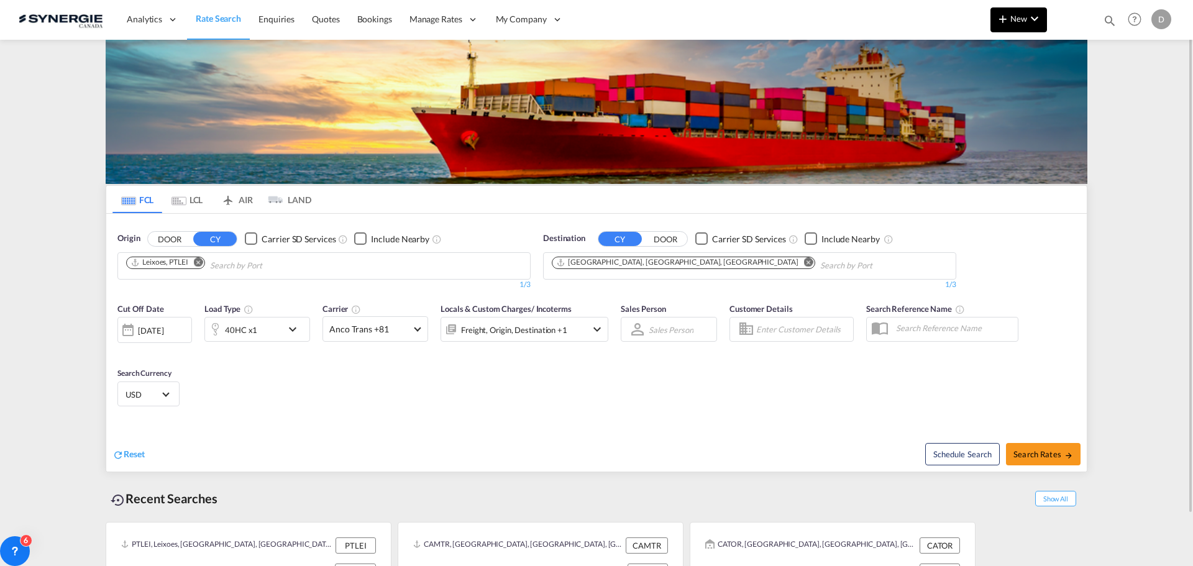
click at [1023, 19] on span "New" at bounding box center [1019, 19] width 47 height 10
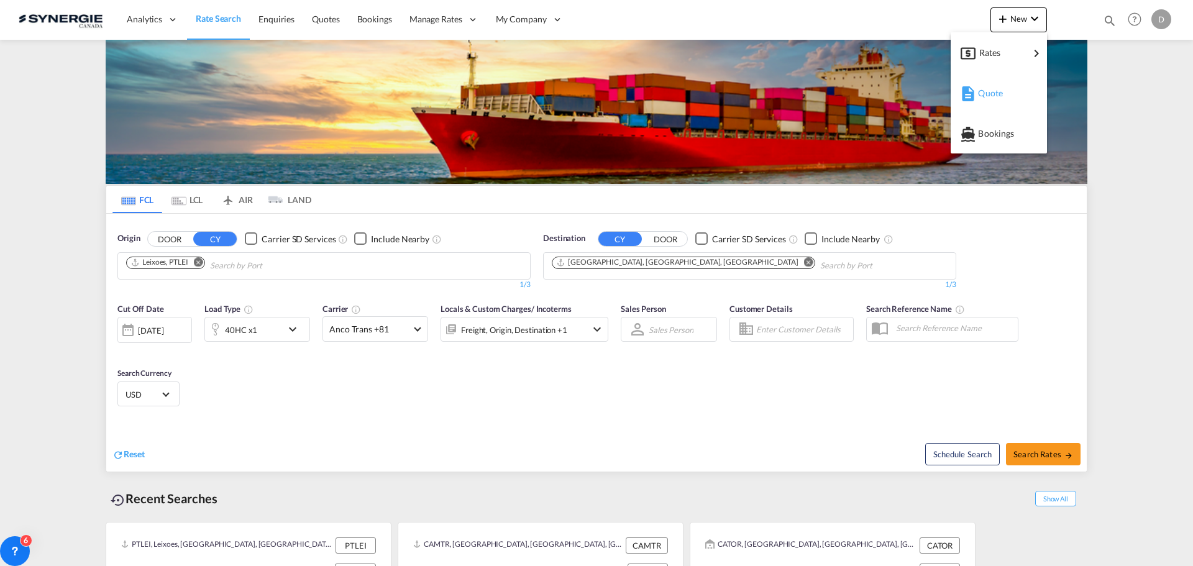
click at [992, 91] on span "Quote" at bounding box center [985, 93] width 14 height 25
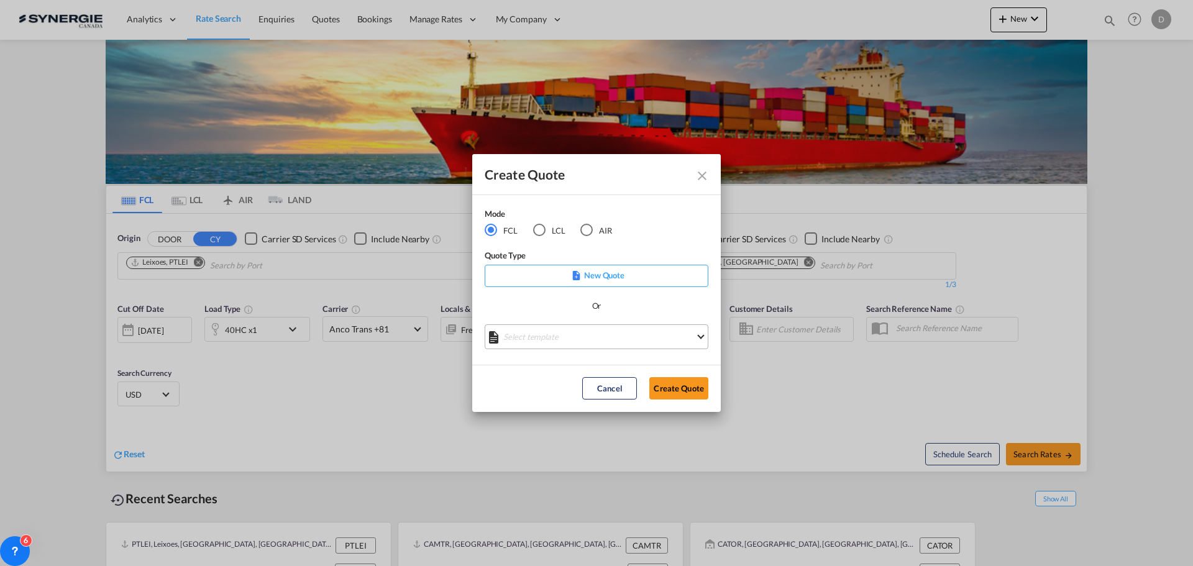
click at [584, 338] on md-select "Select template *NEW* FCL FREEHAND / DAP [PERSON_NAME] | [DATE] *NEW* Import FC…" at bounding box center [597, 336] width 224 height 25
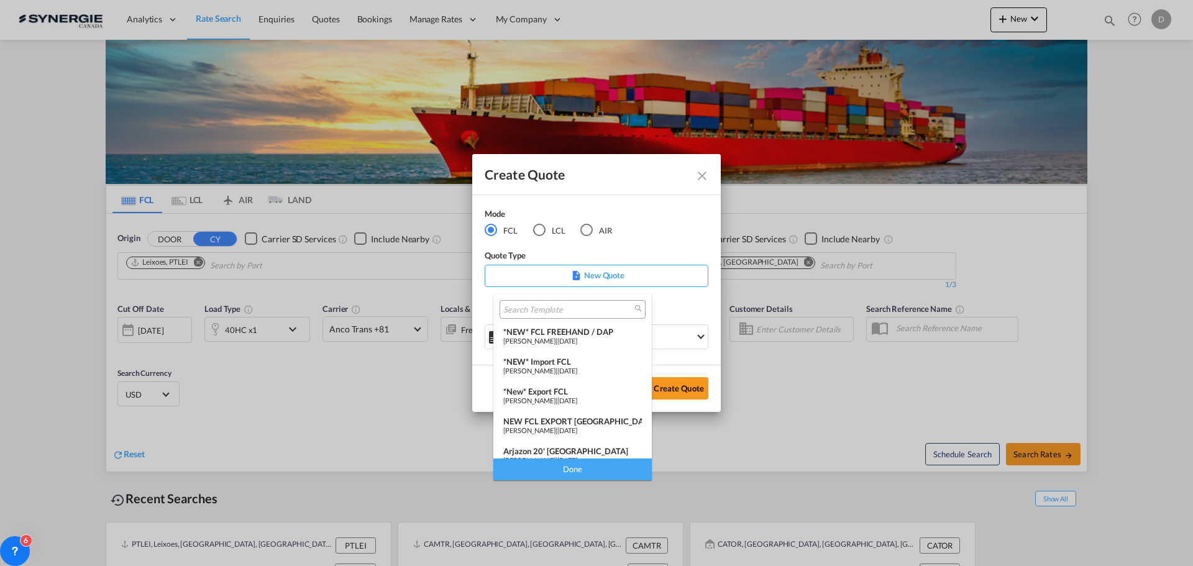
click at [536, 398] on span "Pablo Gomez Saldarriaga" at bounding box center [529, 401] width 52 height 8
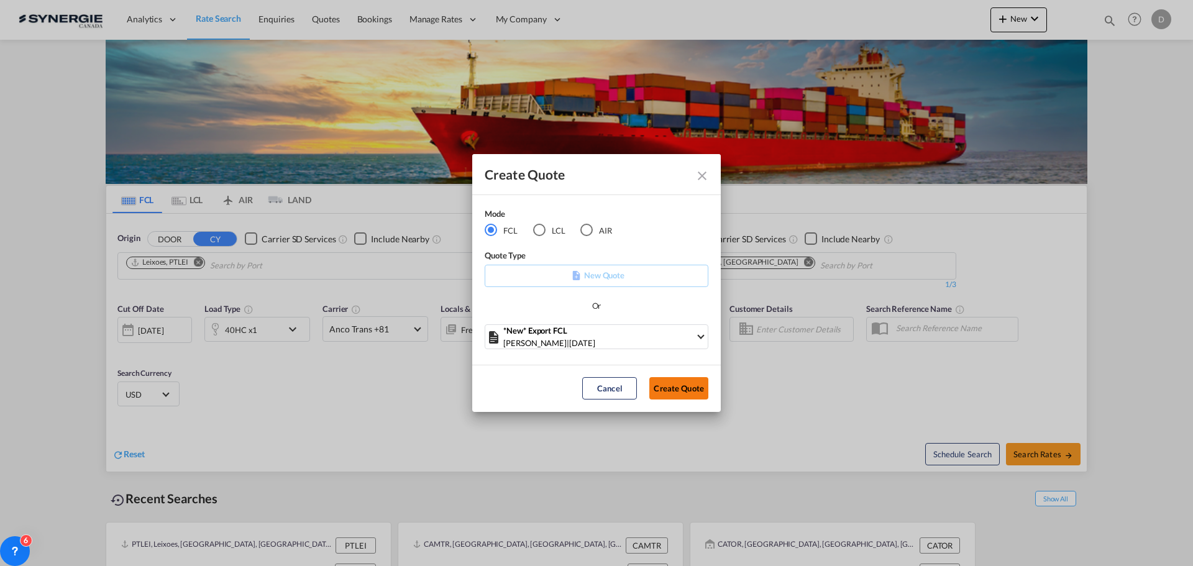
click at [683, 390] on button "Create Quote" at bounding box center [679, 388] width 59 height 22
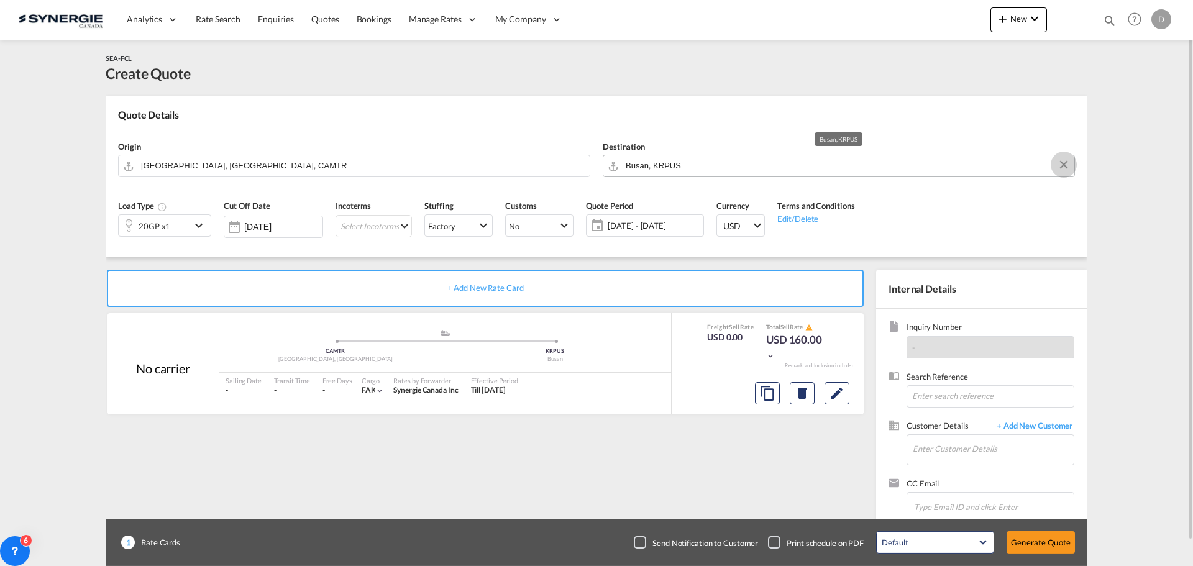
click at [1067, 162] on button "Clear Input" at bounding box center [1064, 164] width 19 height 19
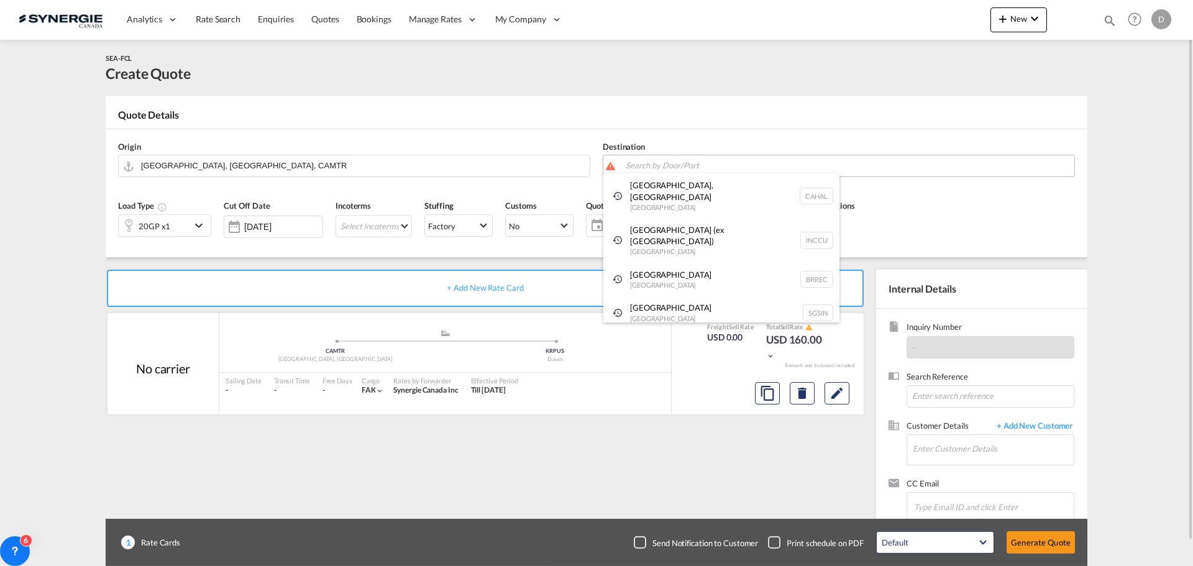
paste input "Walvis bay"
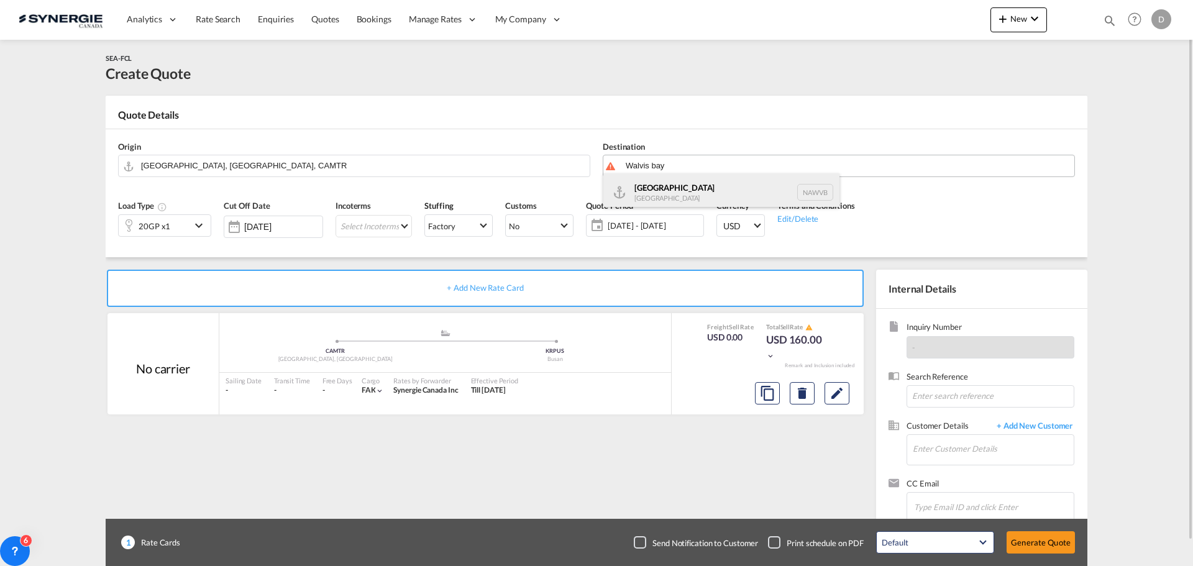
click at [678, 192] on div "Walvis Bay Namibia NAWVB" at bounding box center [722, 191] width 236 height 37
type input "Walvis Bay, NAWVB"
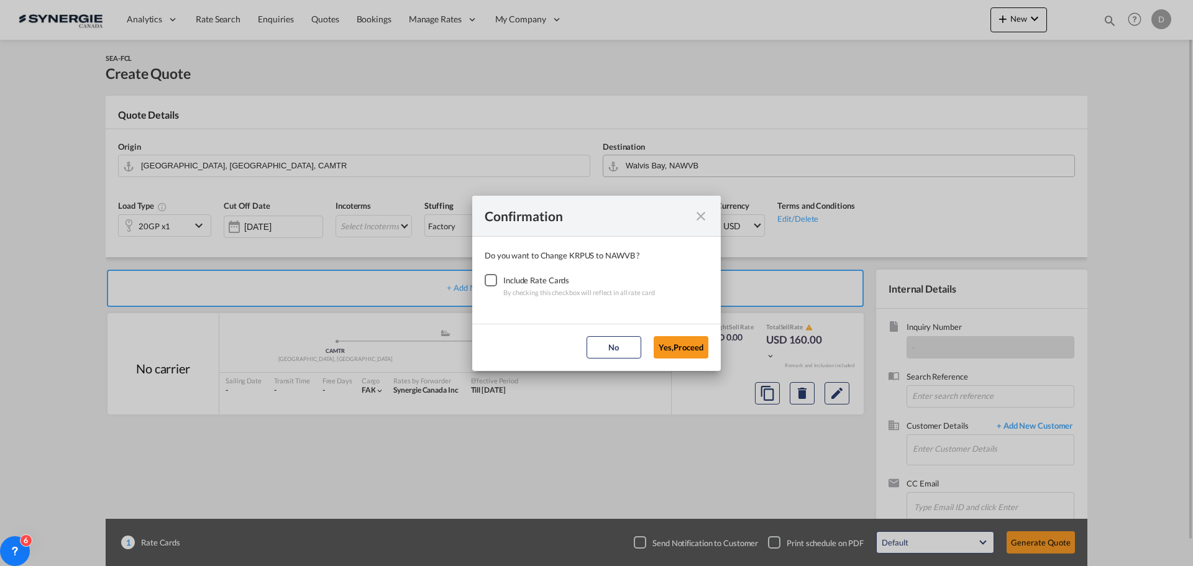
click at [495, 276] on div "Checkbox No Ink" at bounding box center [491, 280] width 12 height 12
click at [669, 345] on button "Yes,Proceed" at bounding box center [681, 347] width 55 height 22
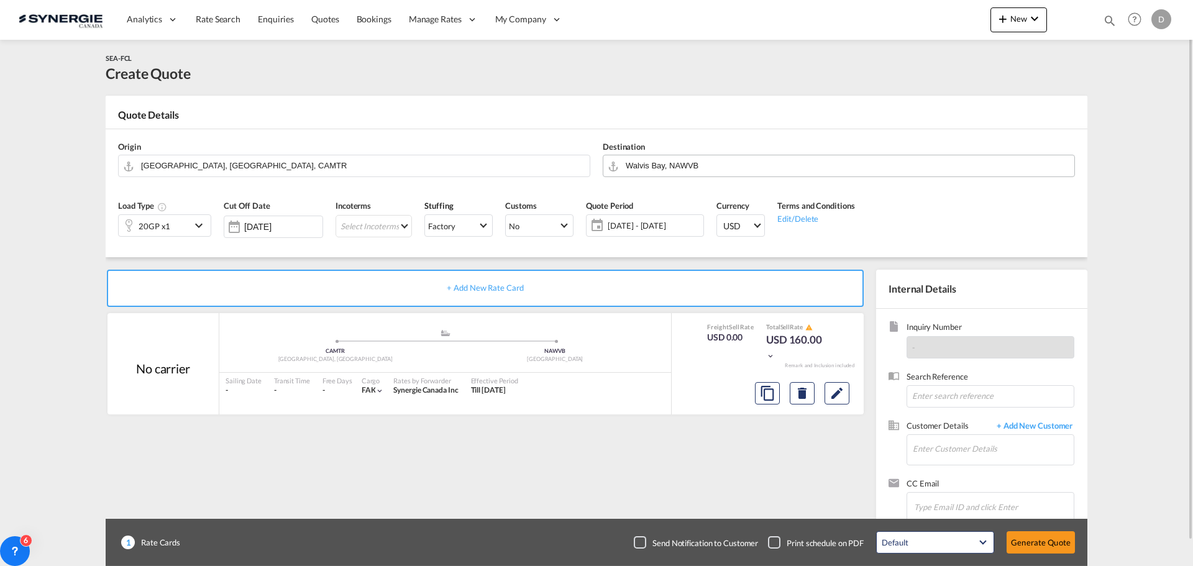
click at [196, 224] on md-icon "icon-chevron-down" at bounding box center [200, 225] width 19 height 15
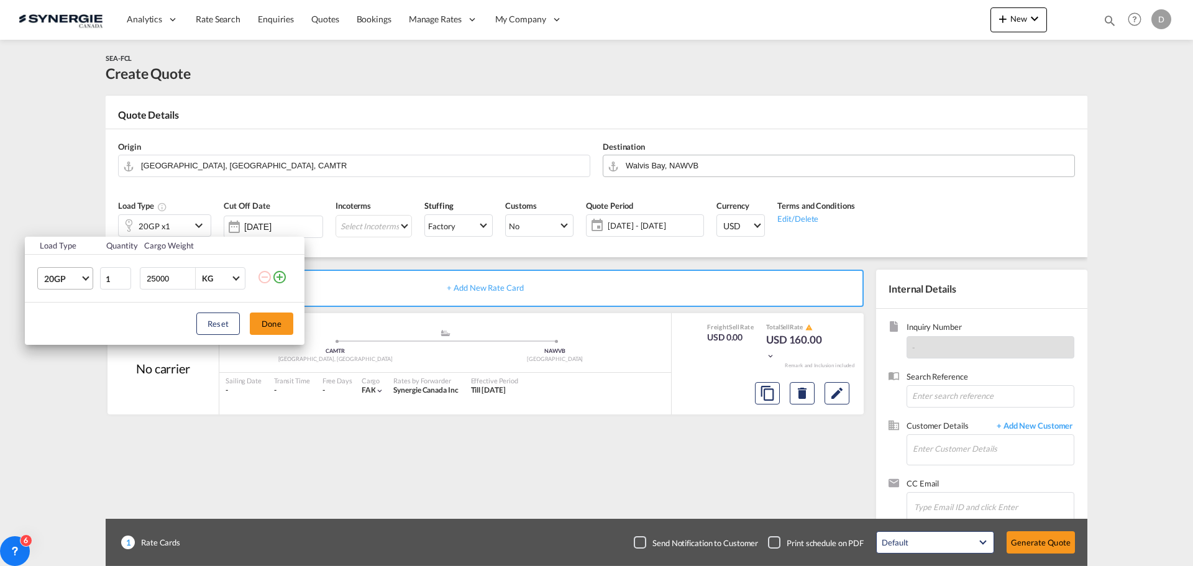
click at [87, 275] on span "Choose: \a20GP" at bounding box center [85, 277] width 7 height 7
click at [68, 342] on md-option "40HC" at bounding box center [76, 339] width 85 height 30
click at [160, 278] on input "25000" at bounding box center [170, 278] width 50 height 21
type input "26000"
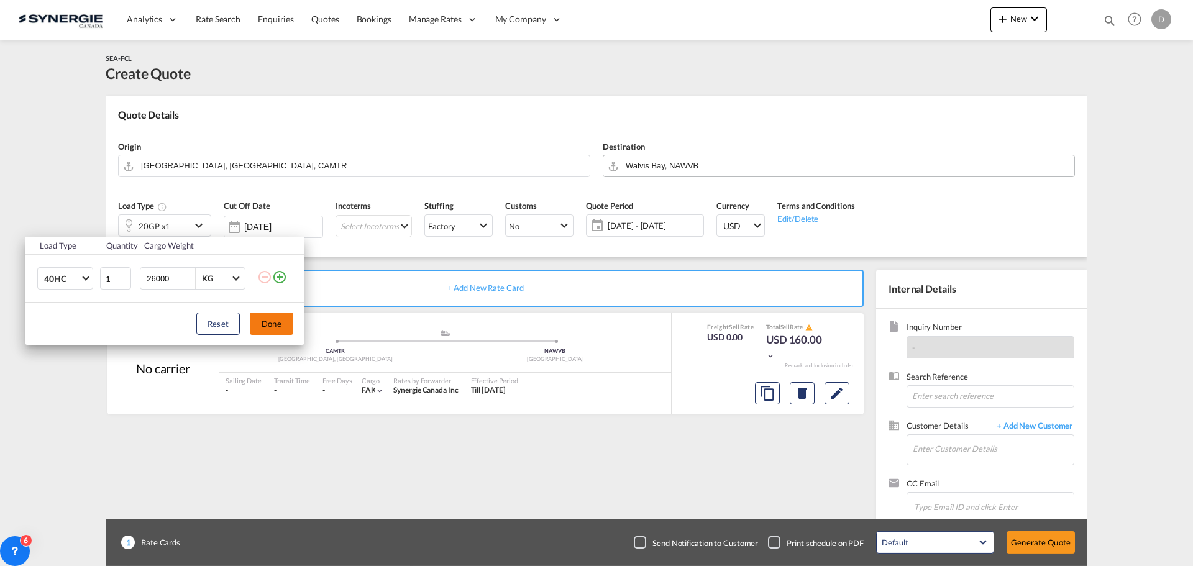
click at [282, 326] on button "Done" at bounding box center [272, 324] width 44 height 22
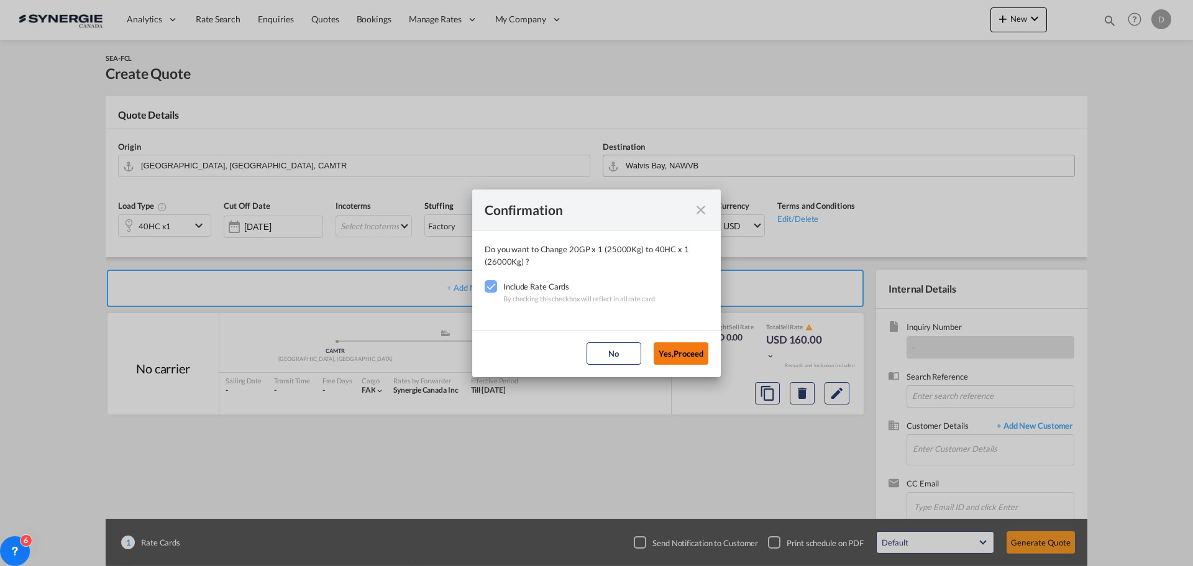
click at [679, 353] on button "Yes,Proceed" at bounding box center [681, 354] width 55 height 22
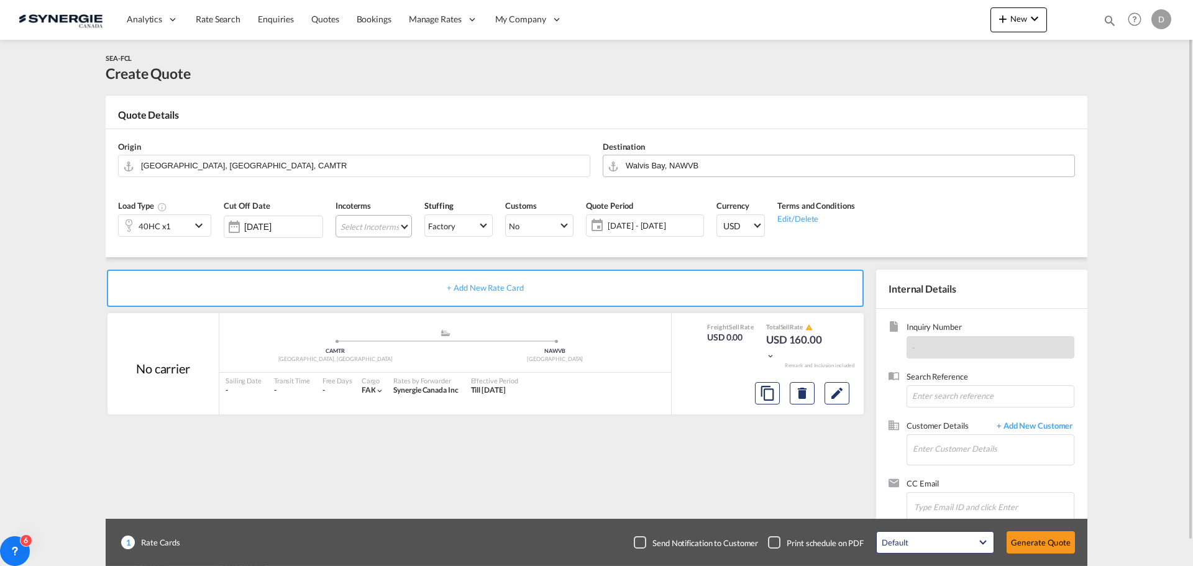
click at [407, 224] on md-select "Select Incoterms FAS - export Free Alongside Ship FCA - export Free Carrier CPT…" at bounding box center [374, 226] width 76 height 22
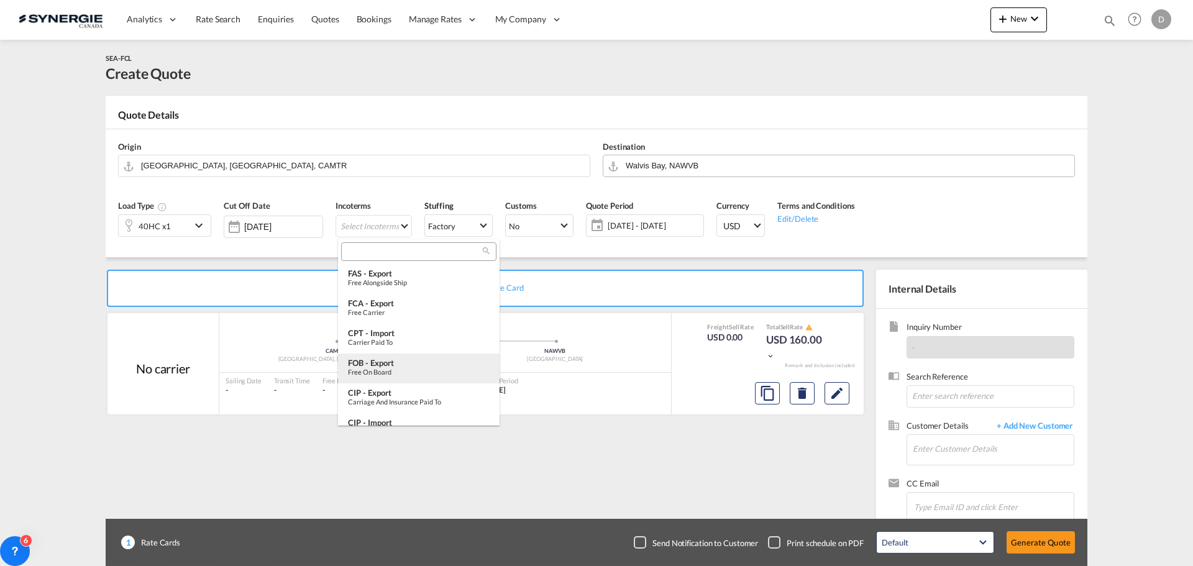
click at [400, 364] on div "FOB - export" at bounding box center [419, 363] width 142 height 10
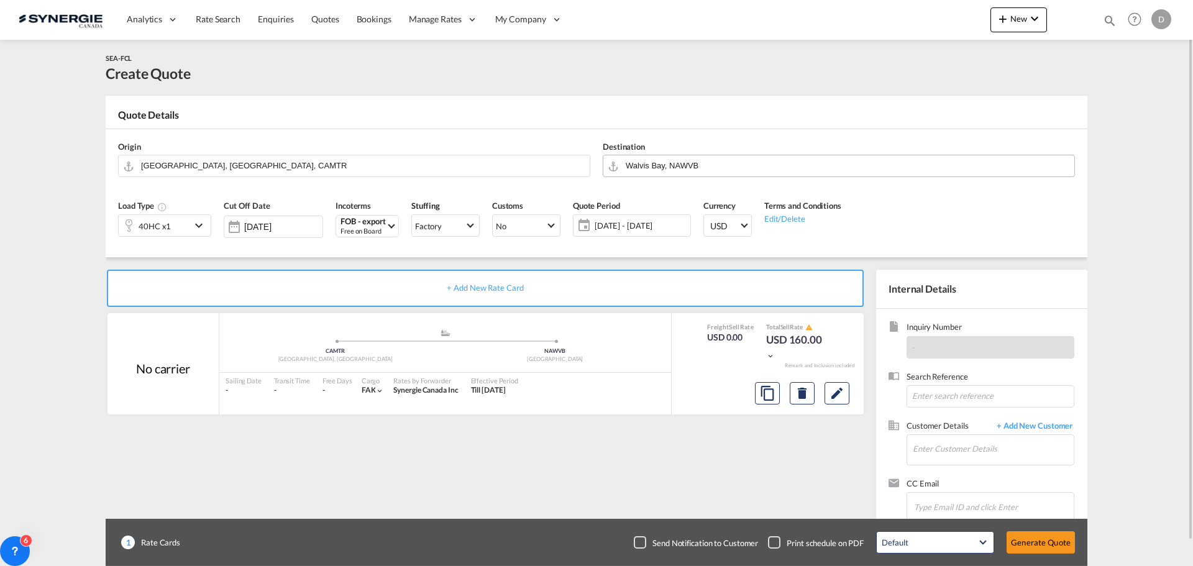
click at [643, 221] on span "05 Sep - 05 Oct 2025" at bounding box center [641, 225] width 93 height 11
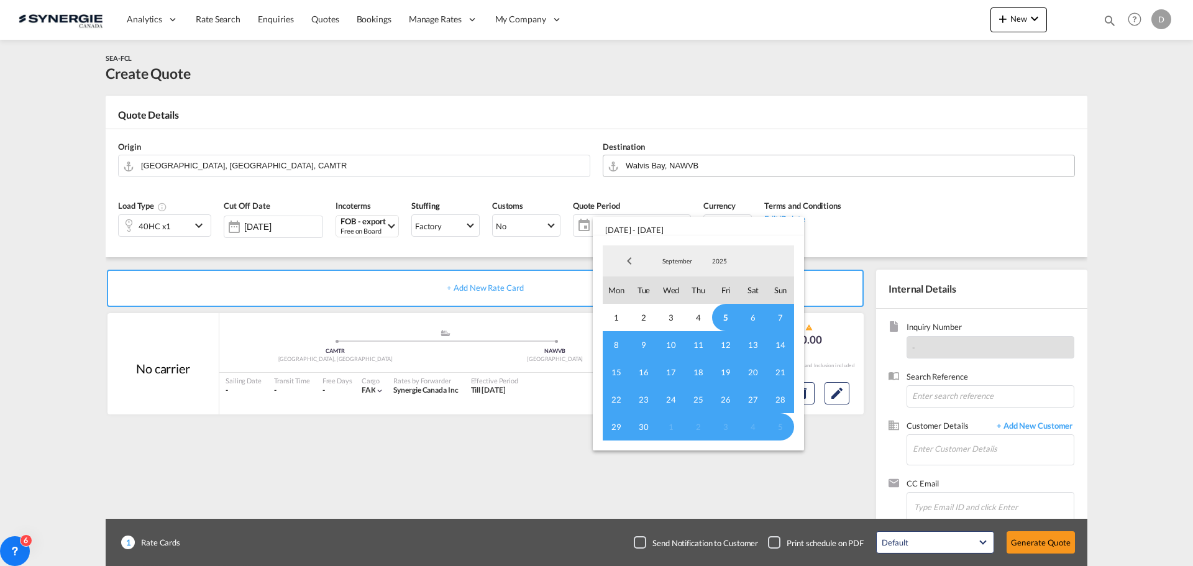
click at [725, 318] on span "5" at bounding box center [725, 317] width 27 height 27
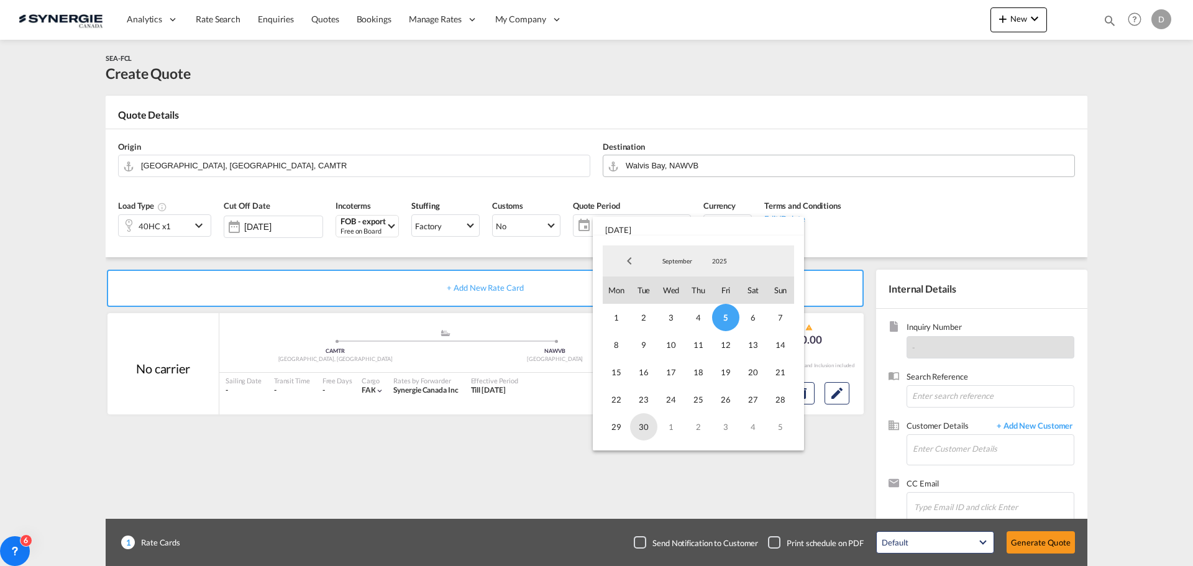
click at [641, 431] on span "30" at bounding box center [643, 426] width 27 height 27
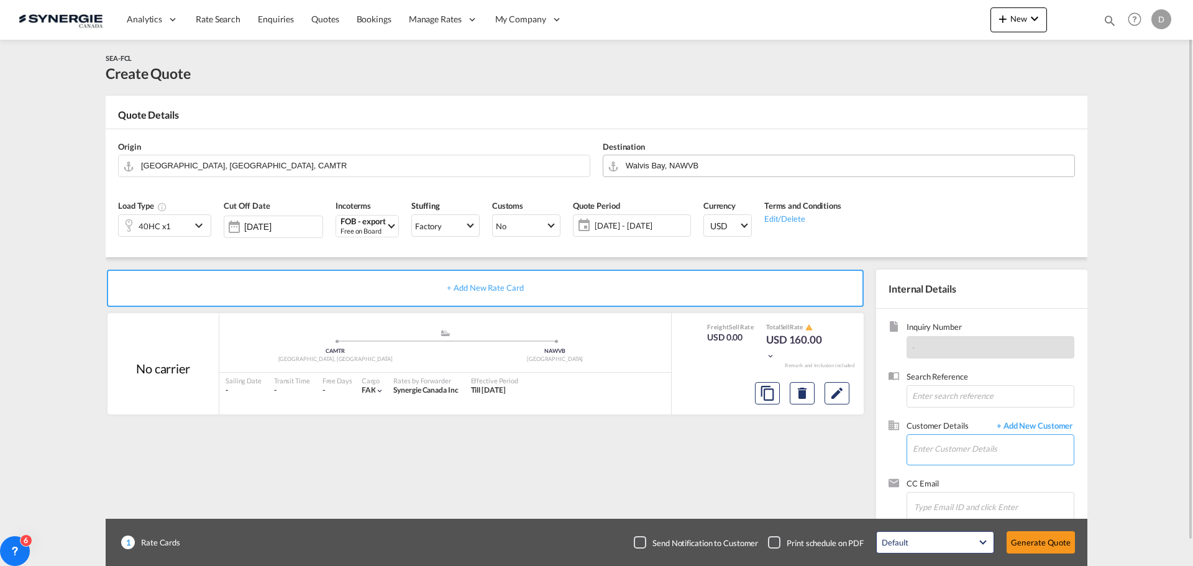
click at [1000, 451] on input "Enter Customer Details" at bounding box center [993, 449] width 161 height 28
paste input "sales1@onthemovelogistics.co.in"
click at [981, 424] on div "Mahesh Raste sales1@onthemovelogistics.co.in | On The Move Logistics" at bounding box center [1031, 419] width 236 height 34
type input "On The Move Logistics, Mahesh Raste, sales1@onthemovelogistics.co.in"
click at [835, 395] on md-icon "Edit" at bounding box center [837, 393] width 15 height 15
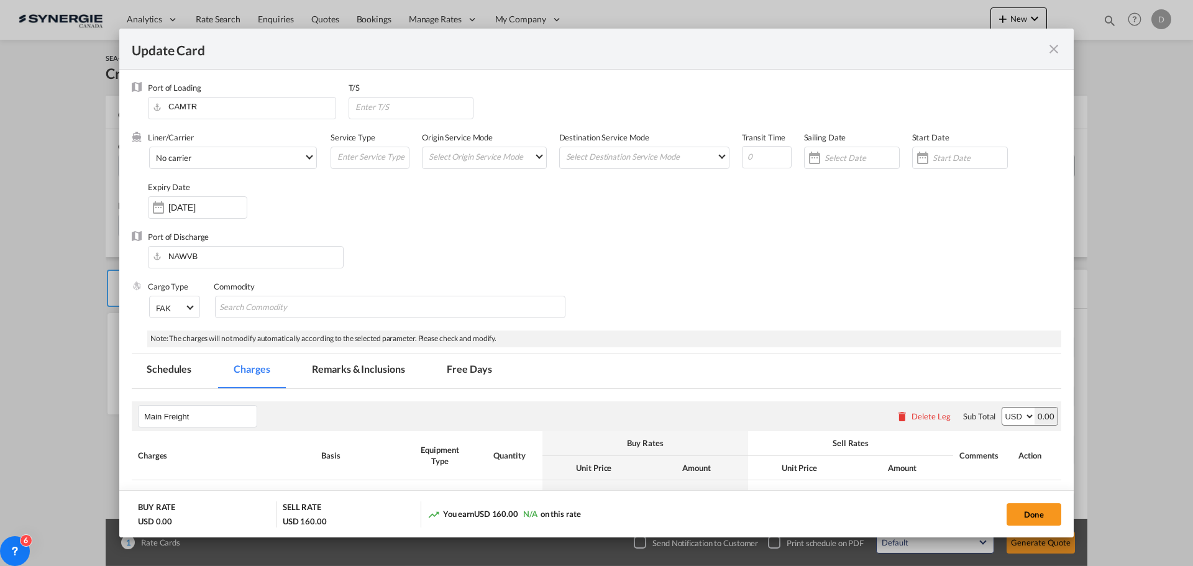
click at [1055, 47] on md-icon "icon-close fg-AAA8AD m-0 pointer" at bounding box center [1054, 49] width 15 height 15
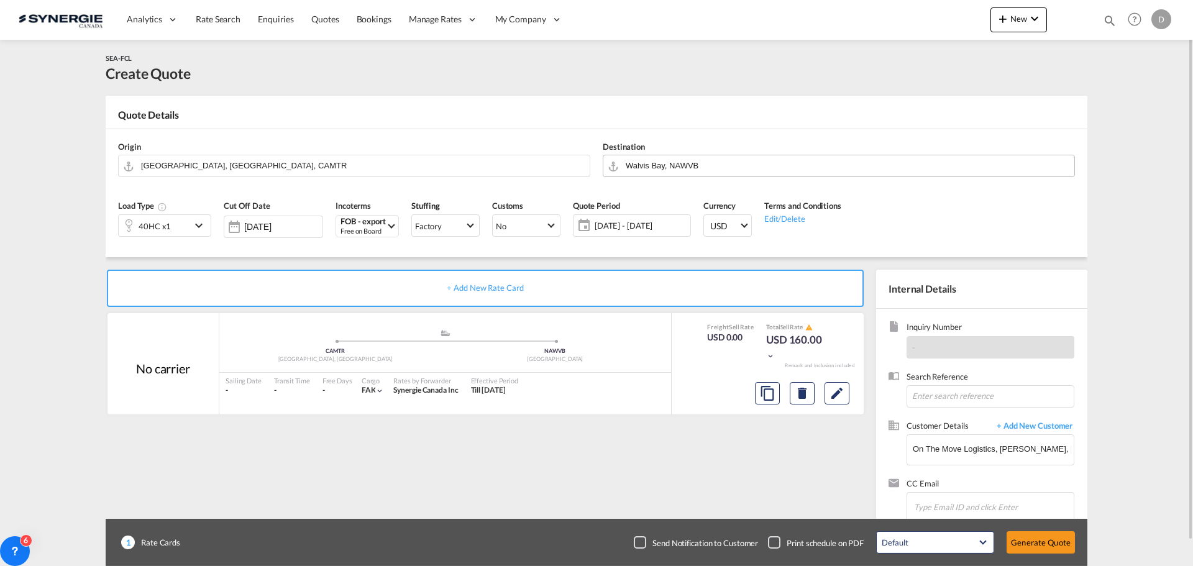
click at [200, 223] on md-icon "icon-chevron-down" at bounding box center [200, 225] width 19 height 15
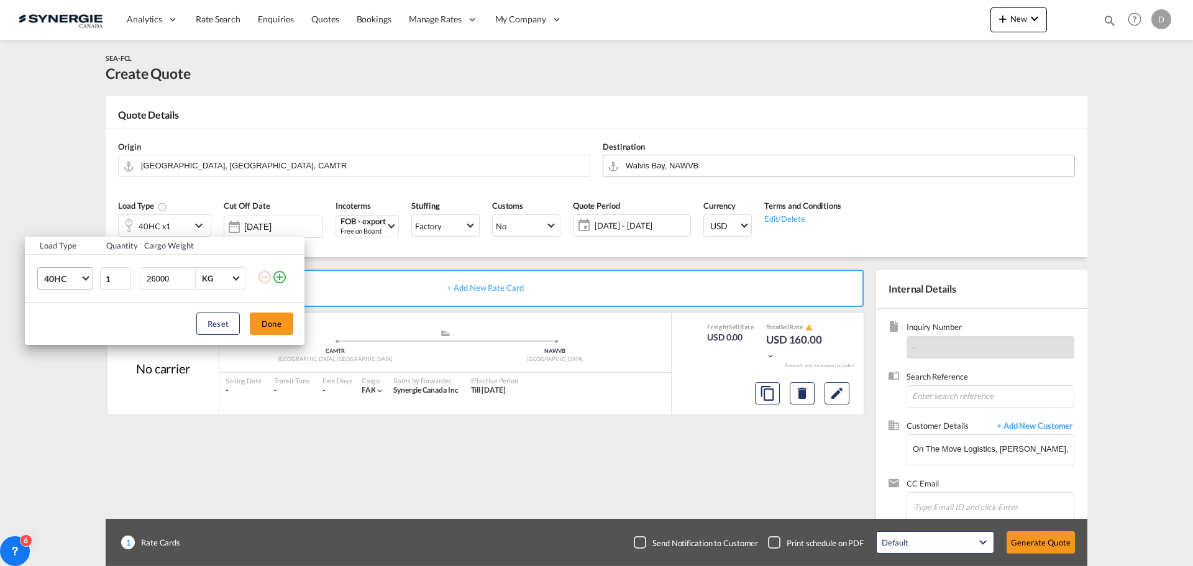
click at [80, 280] on md-select-value "40HC" at bounding box center [68, 278] width 50 height 21
click at [80, 280] on md-option "40HC" at bounding box center [76, 279] width 85 height 30
click at [125, 276] on input "2" at bounding box center [115, 278] width 31 height 22
type input "3"
click at [125, 276] on input "3" at bounding box center [115, 278] width 31 height 22
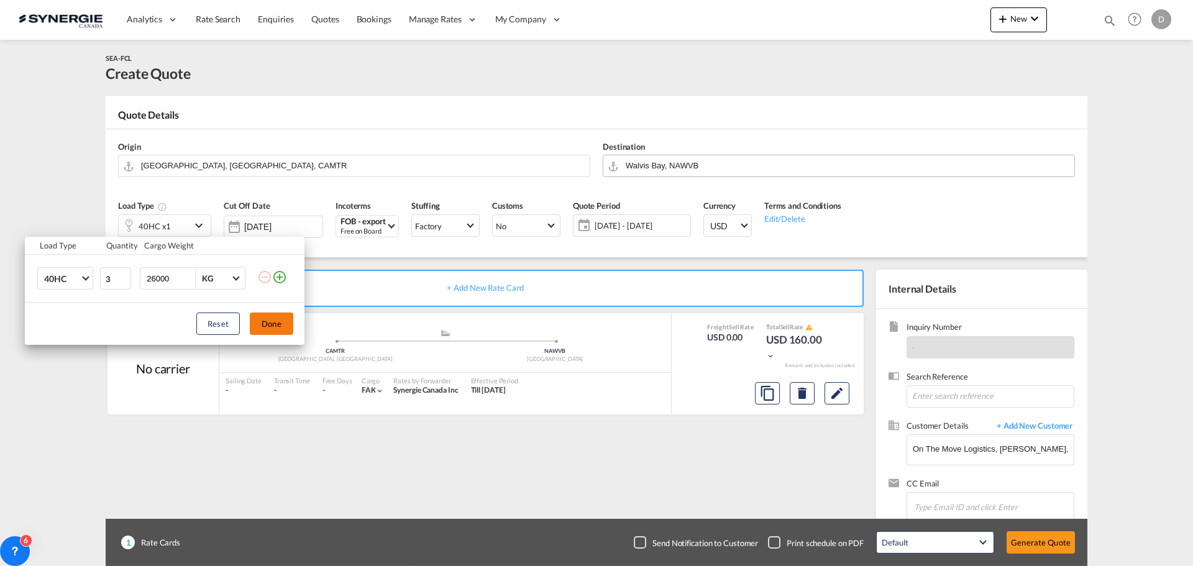
click at [264, 320] on button "Done" at bounding box center [272, 324] width 44 height 22
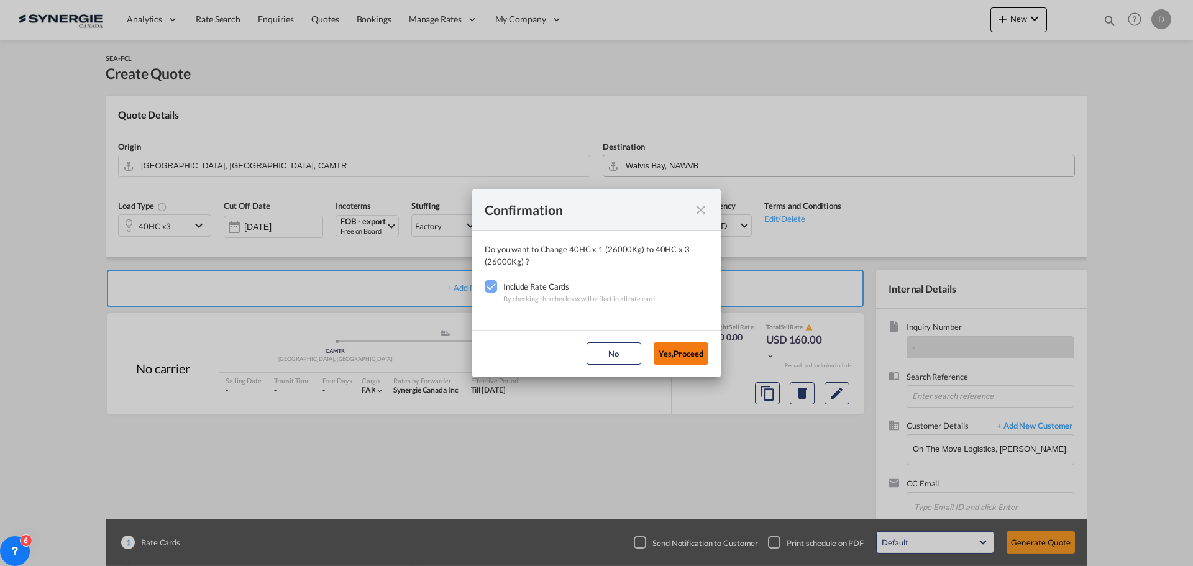
click at [703, 351] on button "Yes,Proceed" at bounding box center [681, 354] width 55 height 22
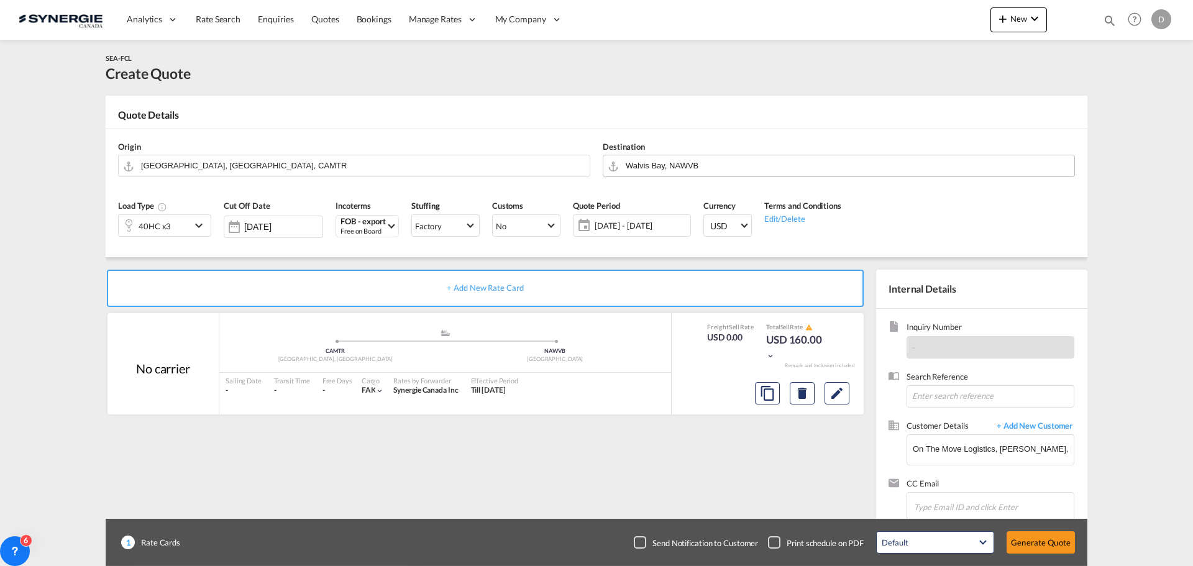
click at [832, 390] on md-icon "Edit" at bounding box center [837, 393] width 15 height 15
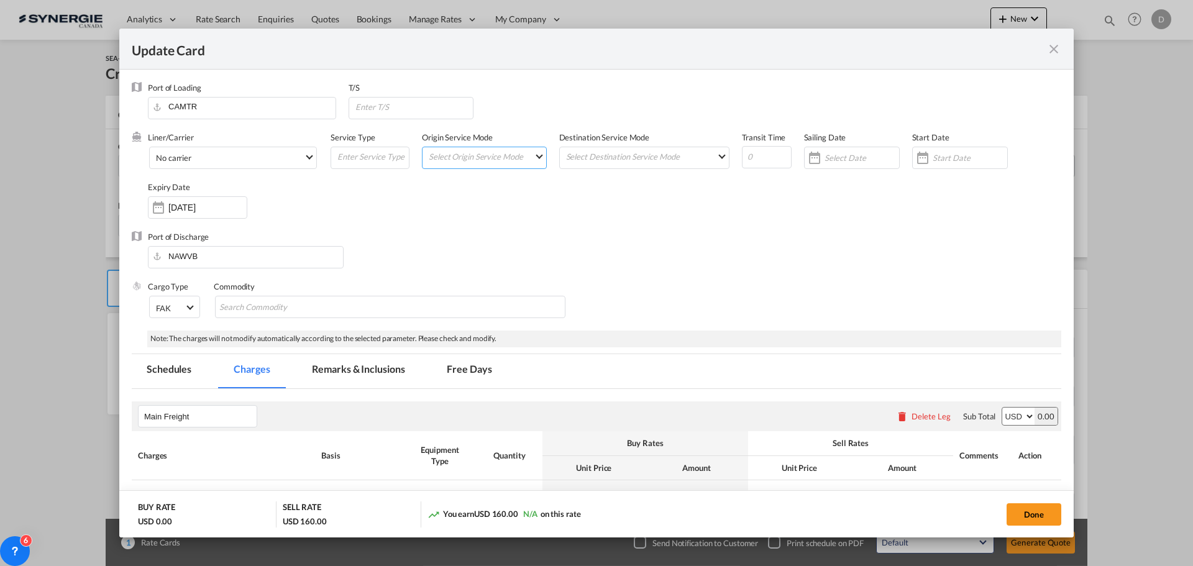
click at [533, 157] on md-select "Select Origin Service Mode SD CY" at bounding box center [487, 155] width 119 height 17
click at [519, 156] on md-option "SD" at bounding box center [484, 156] width 137 height 30
click at [531, 156] on md-select-value "SD" at bounding box center [487, 155] width 119 height 17
click at [423, 191] on md-option "CY" at bounding box center [484, 186] width 137 height 30
click at [657, 154] on md-select "Select Destination Service Mode SD CY" at bounding box center [647, 155] width 164 height 17
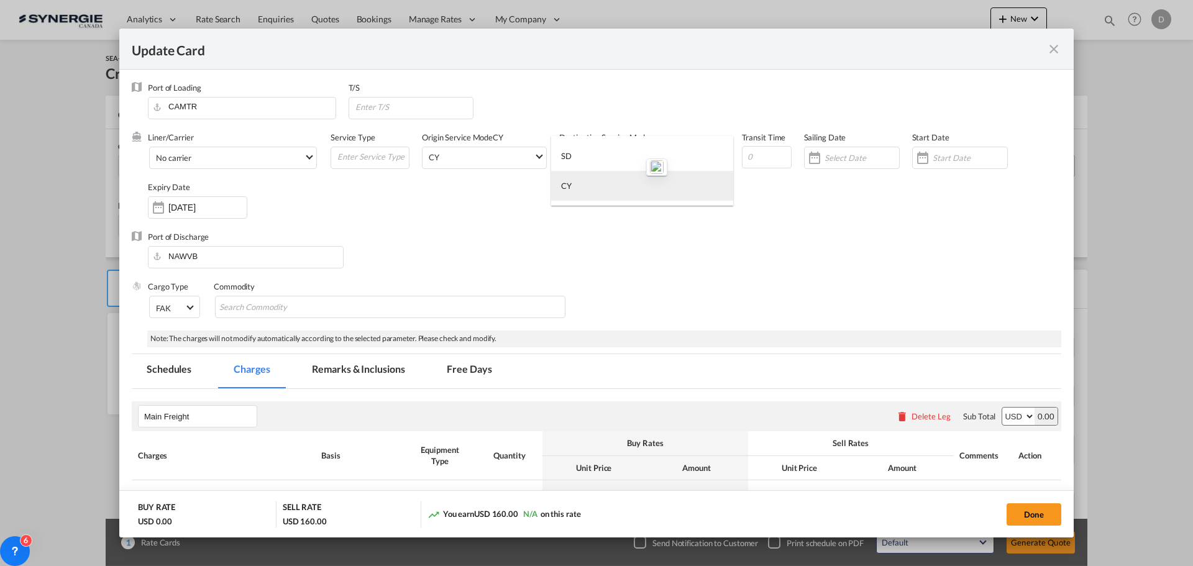
click at [607, 188] on md-option "CY" at bounding box center [642, 186] width 182 height 30
click at [913, 158] on div "Update Card Port ..." at bounding box center [923, 157] width 20 height 25
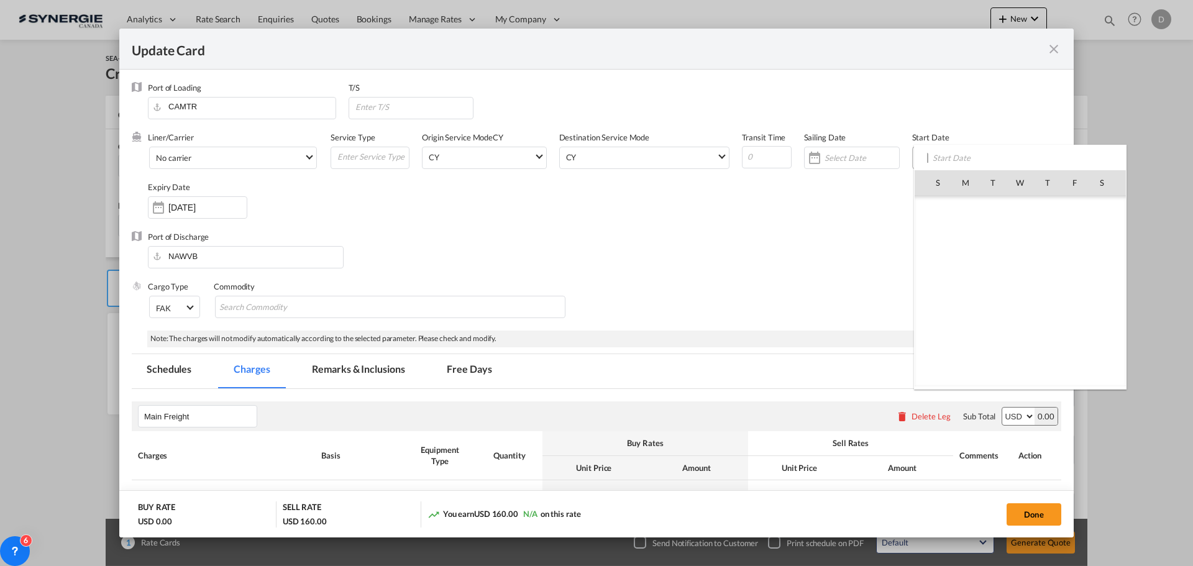
scroll to position [287940, 0]
click at [1077, 232] on span "5" at bounding box center [1075, 237] width 26 height 26
type input "[DATE]"
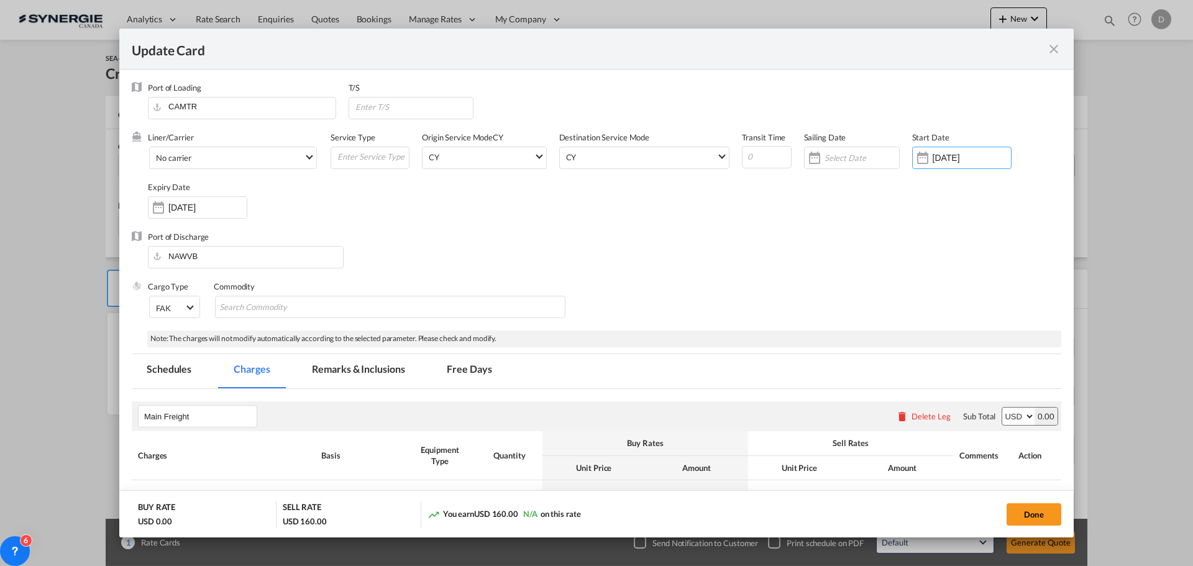
click at [165, 206] on div "Update Card Port ..." at bounding box center [159, 207] width 20 height 25
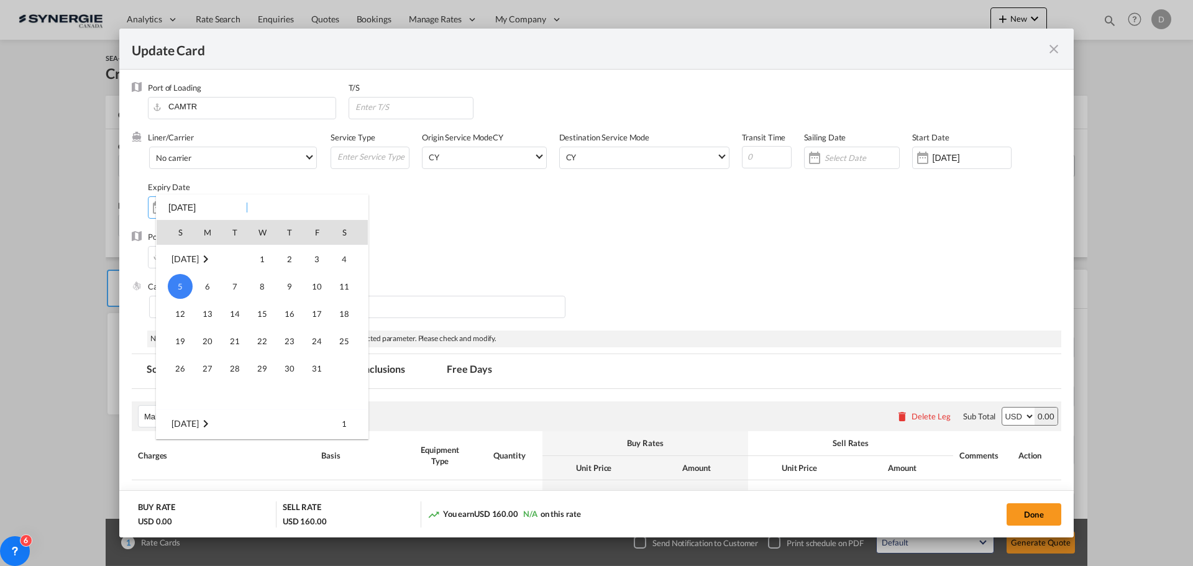
scroll to position [103, 0]
click at [246, 292] on span "30" at bounding box center [235, 293] width 25 height 25
type input "30 Sep 2025"
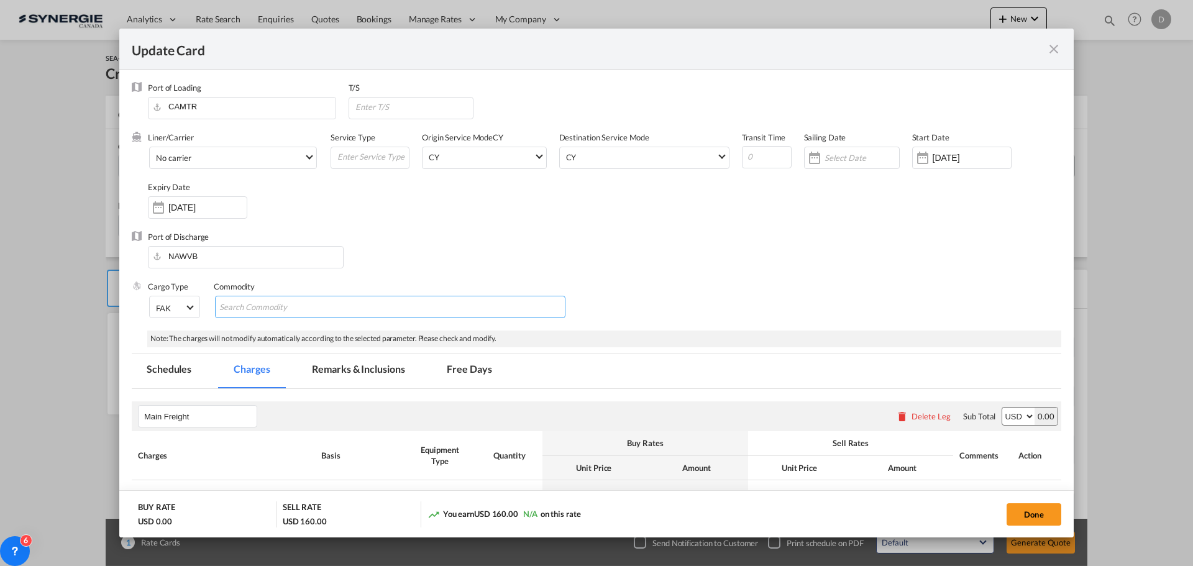
click at [278, 315] on input "Chips input." at bounding box center [276, 308] width 114 height 20
type input "Paper"
click at [474, 246] on div "Port of Discharge NAWVB" at bounding box center [597, 256] width 930 height 50
click at [308, 157] on span "Select Liner: No carrier" at bounding box center [309, 156] width 7 height 7
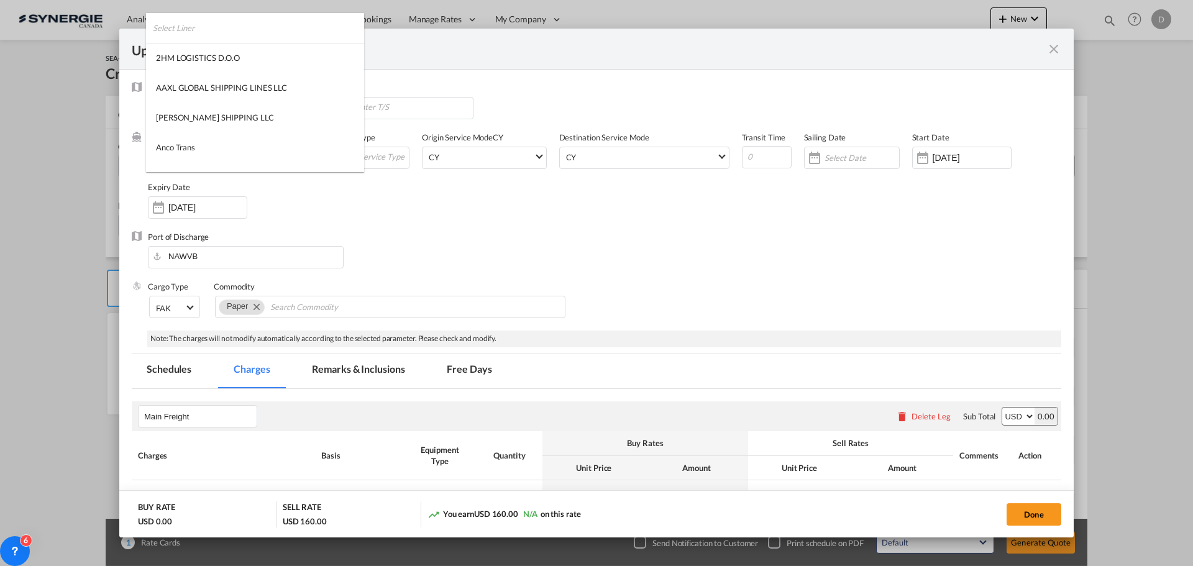
scroll to position [1691, 0]
click at [226, 101] on md-option "MSC" at bounding box center [255, 98] width 218 height 30
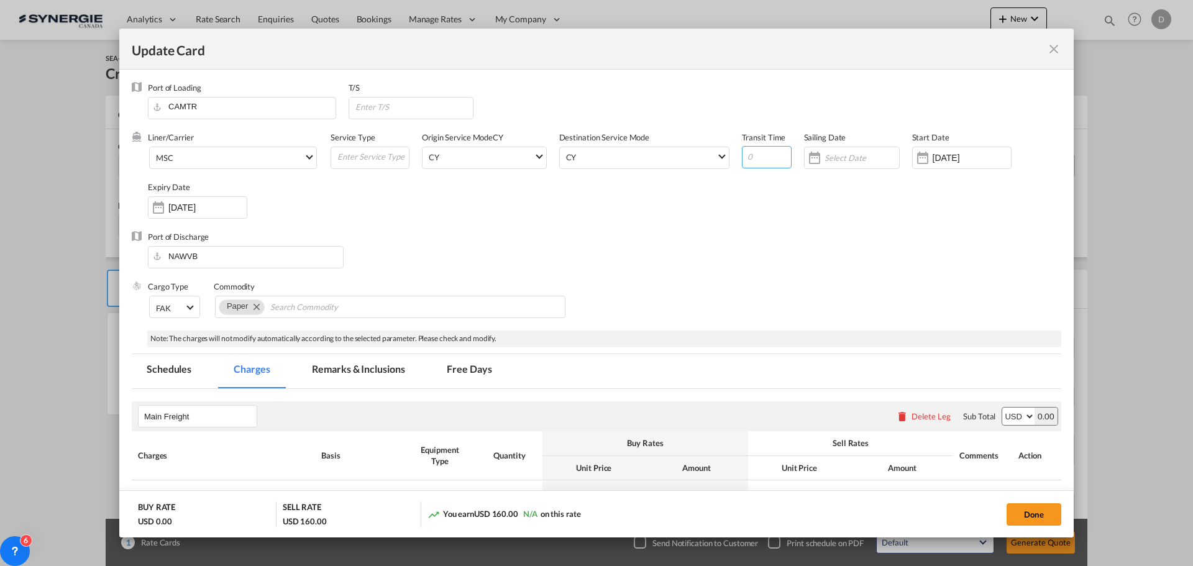
click at [753, 159] on input "Update Card Port ..." at bounding box center [767, 157] width 50 height 22
type input "50"
click at [664, 258] on div "Port of Discharge NAWVB" at bounding box center [597, 256] width 930 height 50
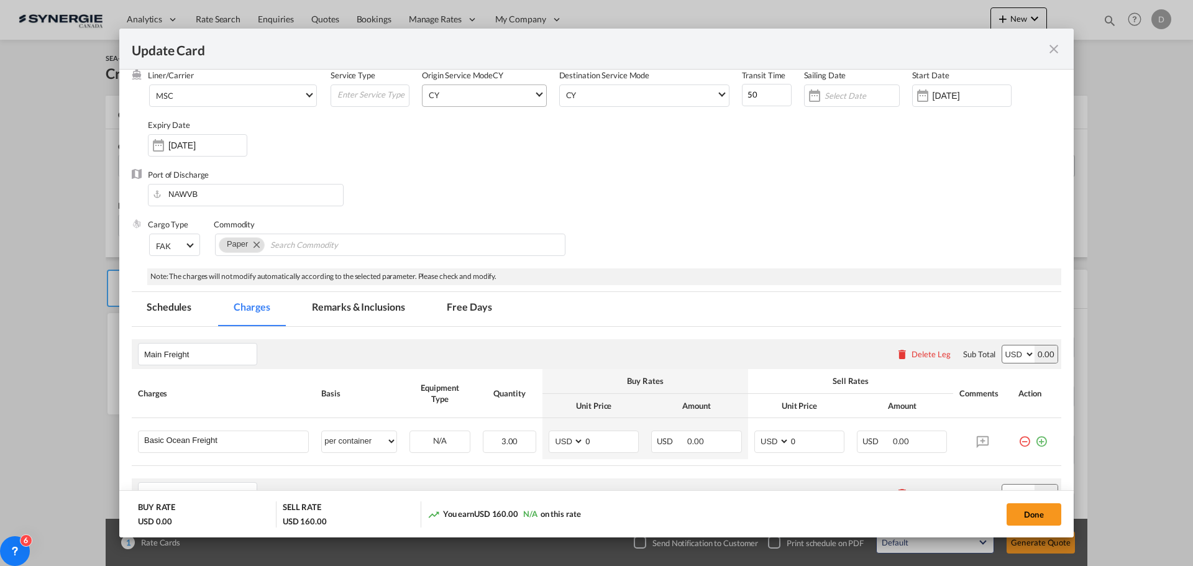
scroll to position [0, 0]
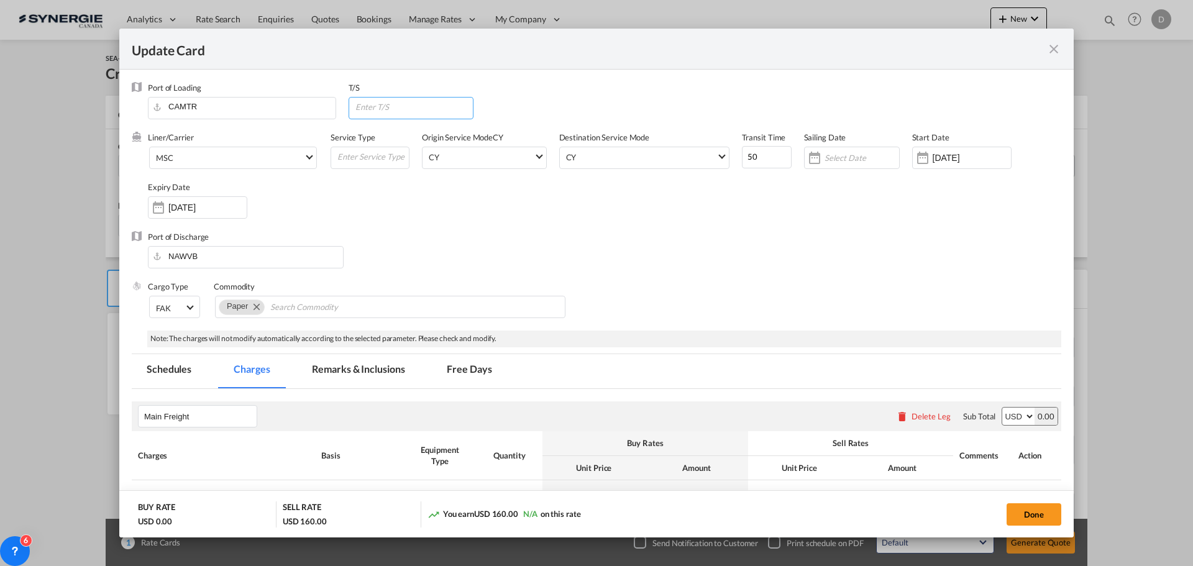
click at [414, 113] on input "Update Card Port ..." at bounding box center [413, 107] width 119 height 19
paste input "ANTWERP [BEANR]"
type input "ANTWERP [BEANR]"
click at [394, 156] on input "Update Card Port ..." at bounding box center [372, 156] width 73 height 19
type input "Transhipment"
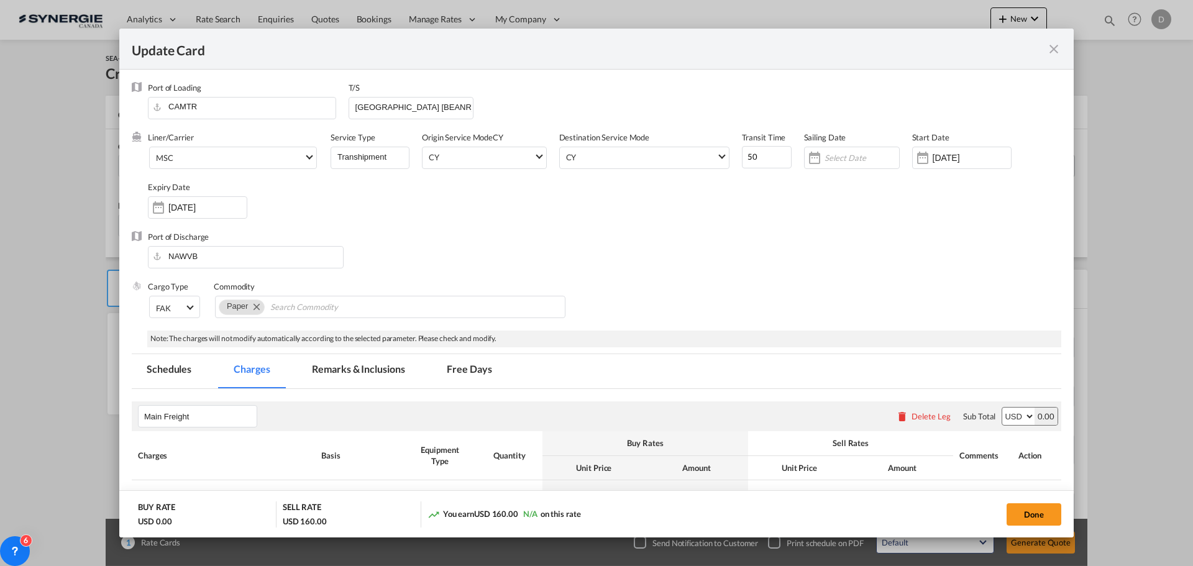
click at [580, 229] on div "Liner/Carrier MSC Service Type Transhipment Origin Service Mode CY CY Destinati…" at bounding box center [605, 181] width 914 height 99
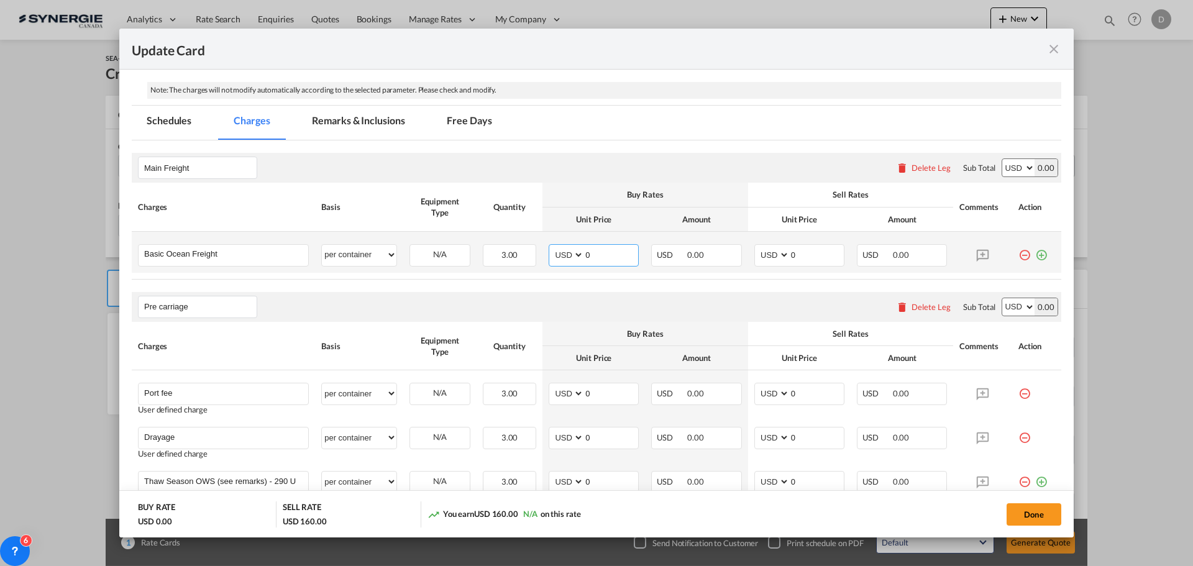
drag, startPoint x: 581, startPoint y: 253, endPoint x: 611, endPoint y: 254, distance: 30.5
click at [611, 254] on input "0" at bounding box center [611, 254] width 54 height 19
type input "6355"
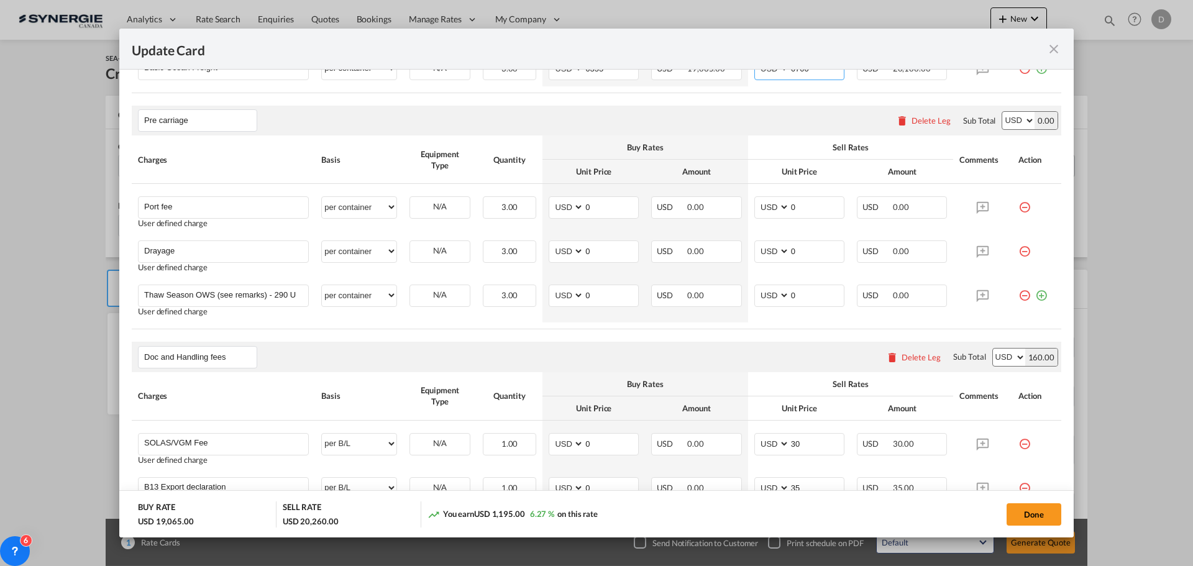
scroll to position [373, 0]
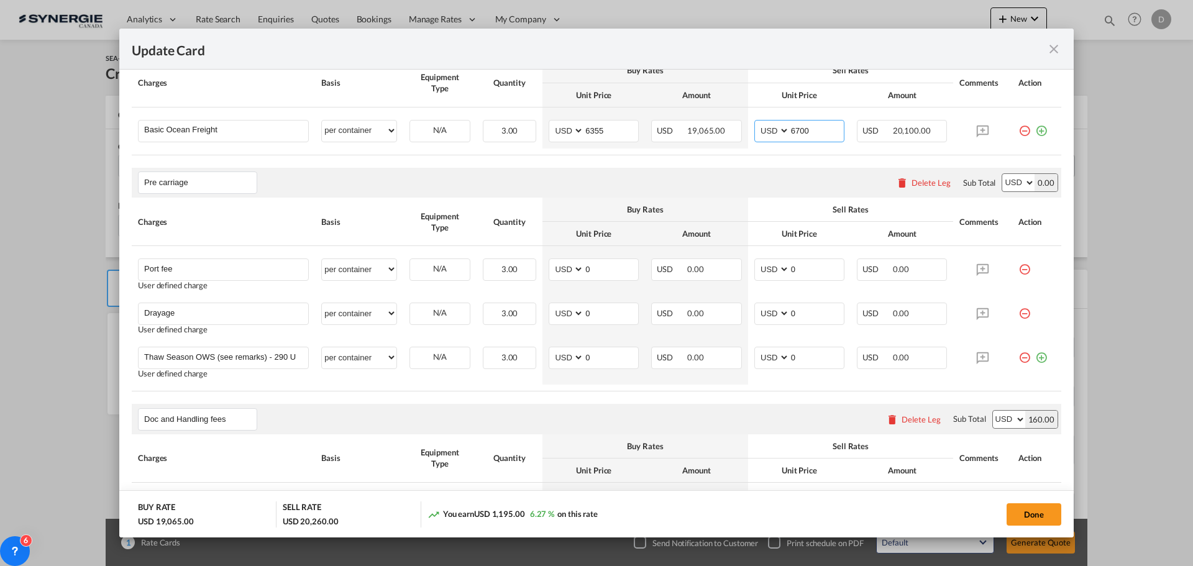
type input "6700"
click at [931, 179] on div "Delete Leg" at bounding box center [931, 183] width 39 height 10
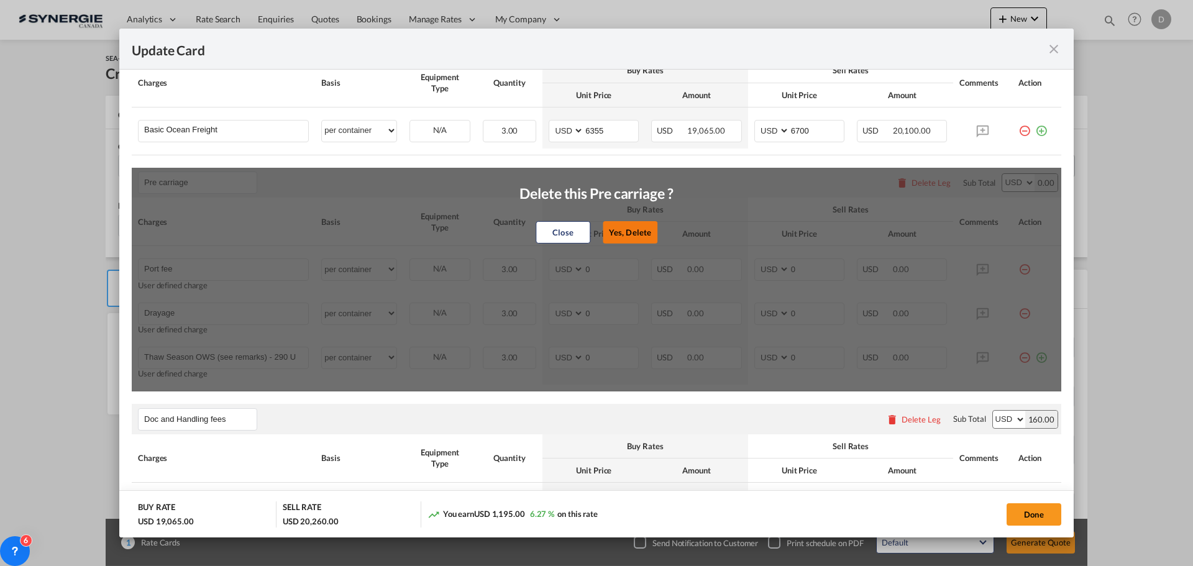
click at [629, 227] on button "Yes, Delete" at bounding box center [630, 232] width 55 height 22
type input "Doc and Handling fees"
type input "SOLAS/VGM Fee"
select select "per B/L"
type input "30"
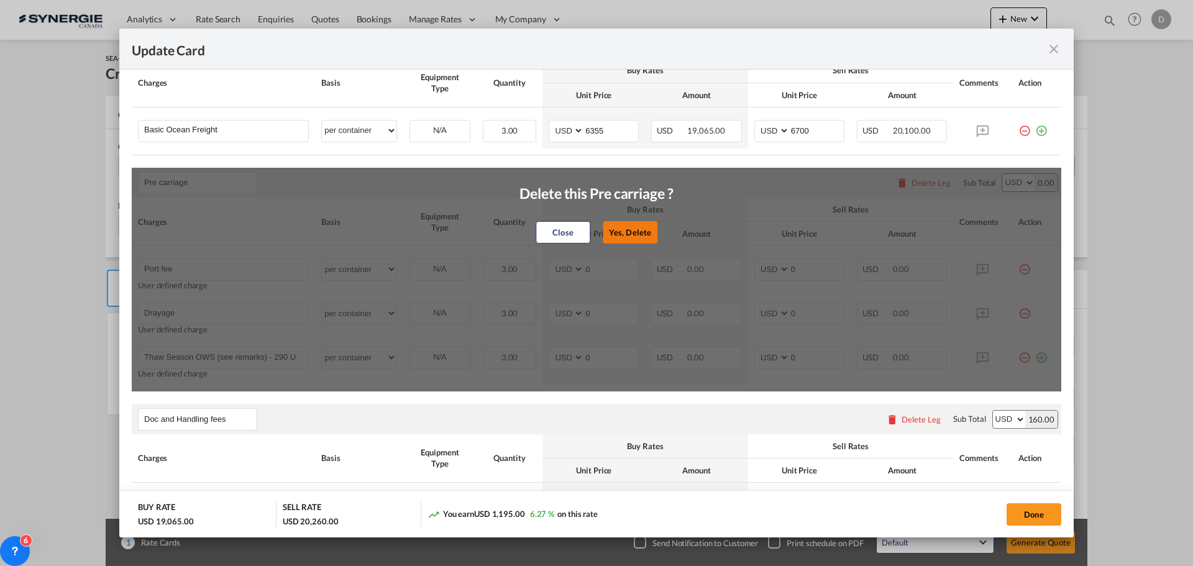
type input "B13 Export declaration"
select select "per B/L"
type input "35"
type input "Doc fee"
select select "per B/L"
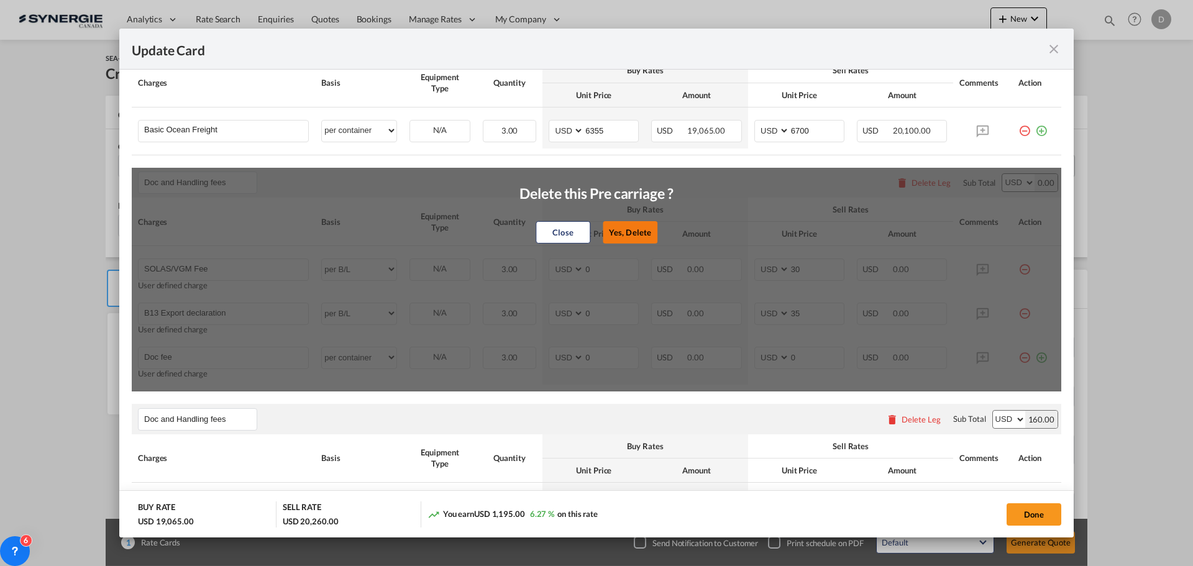
type input "30"
type input "Cargo Coverage"
type input "Cargo Coverage - Rate to be confirmed depending on commodity and value Min 50 U…"
select select "per shipment"
type input "0"
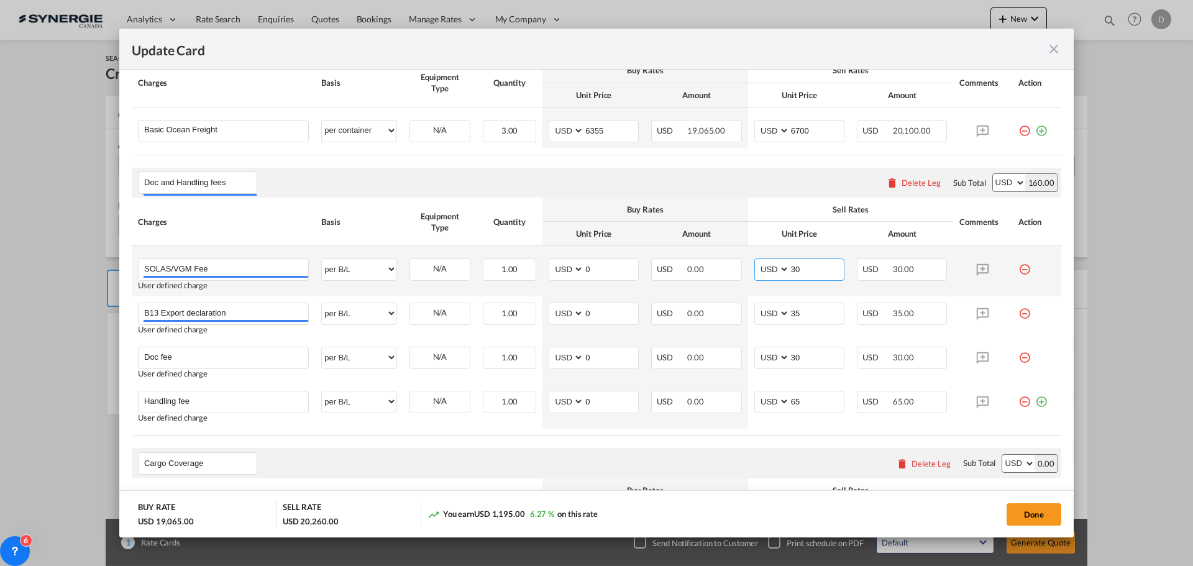
click at [791, 265] on input "30" at bounding box center [817, 268] width 54 height 19
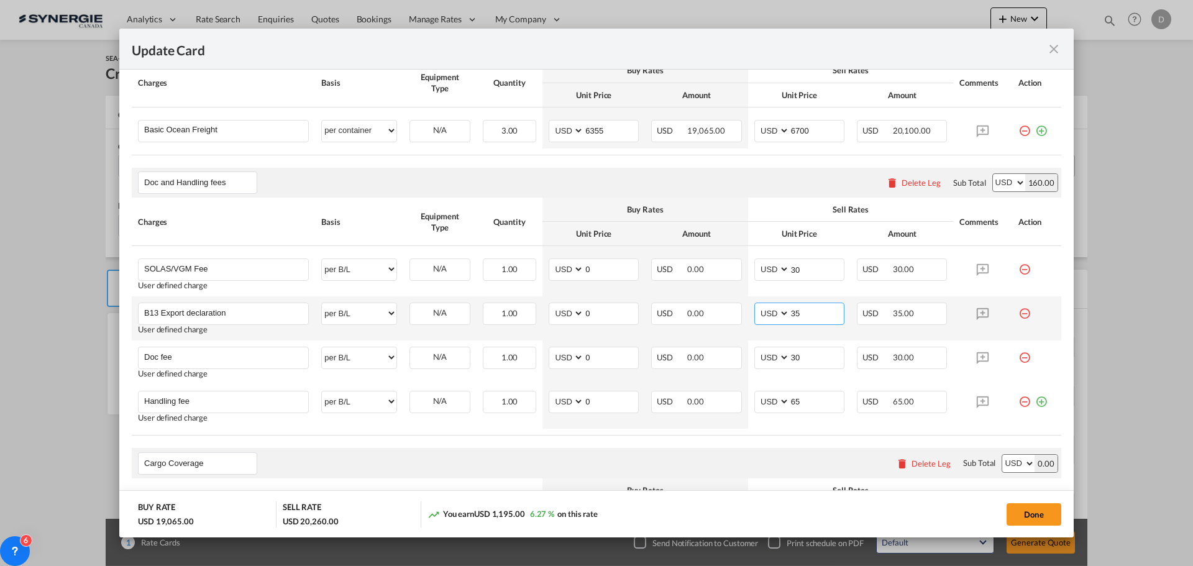
click at [790, 312] on input "35" at bounding box center [817, 312] width 54 height 19
type input "55"
click at [633, 174] on div "Doc and Handling fees Please enter leg name Leg Name Already Exists Delete Leg …" at bounding box center [597, 183] width 930 height 30
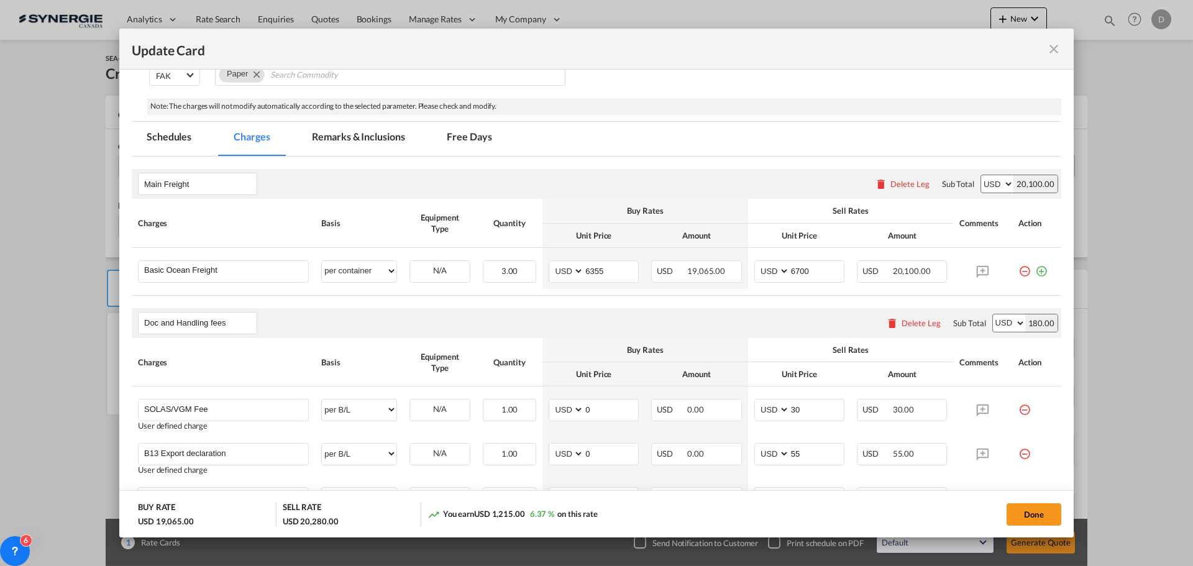
scroll to position [186, 0]
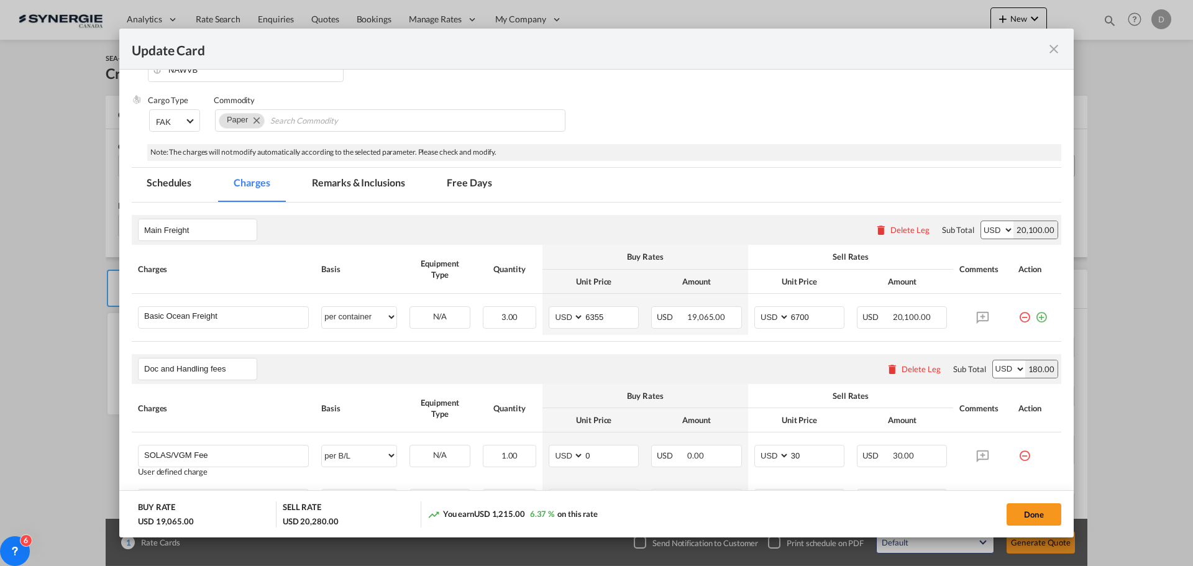
click at [387, 183] on md-tab-item "Remarks & Inclusions" at bounding box center [358, 185] width 122 height 34
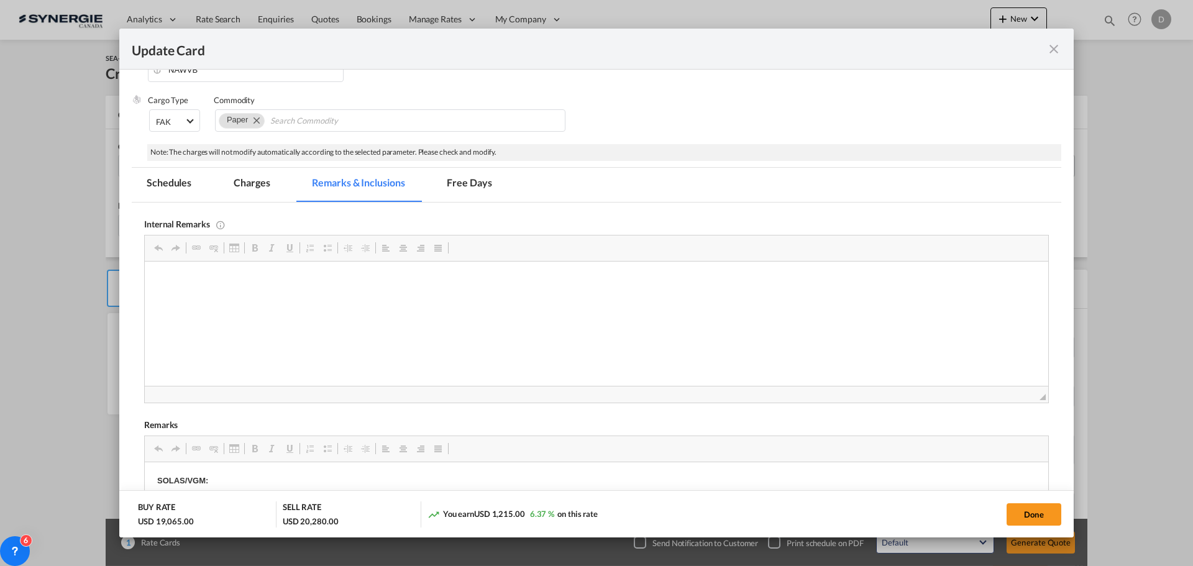
scroll to position [0, 0]
click at [250, 300] on html "MSC FAK Export contract" at bounding box center [597, 281] width 904 height 38
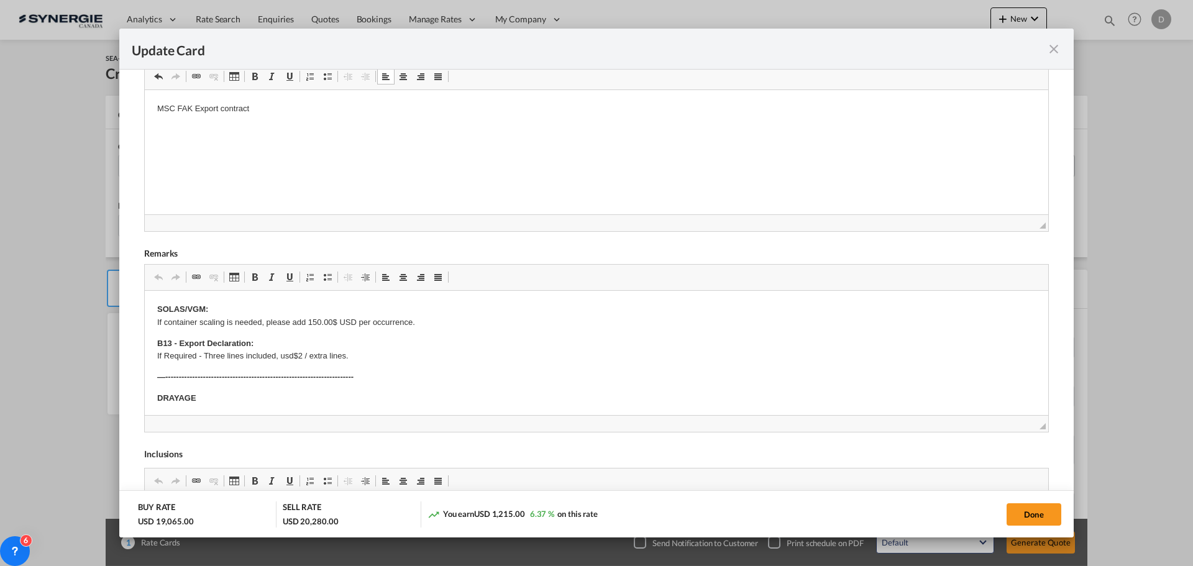
scroll to position [373, 0]
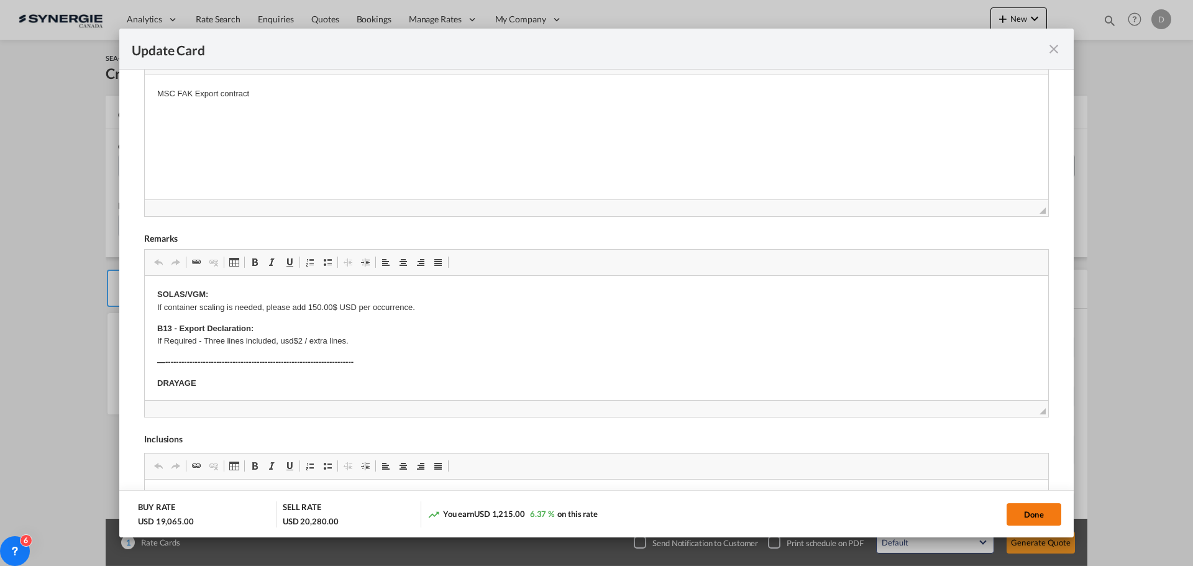
click at [1022, 510] on button "Done" at bounding box center [1034, 514] width 55 height 22
type input "04 Sep 2025"
type input "29 Sep 2025"
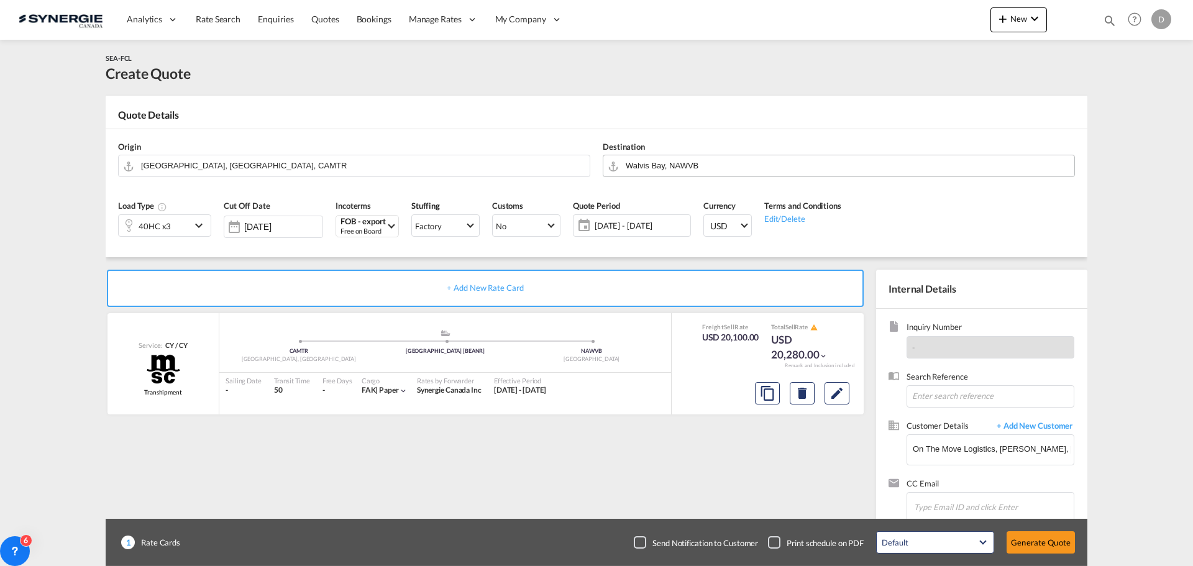
scroll to position [140, 0]
click at [1053, 543] on button "Generate Quote" at bounding box center [1041, 542] width 68 height 22
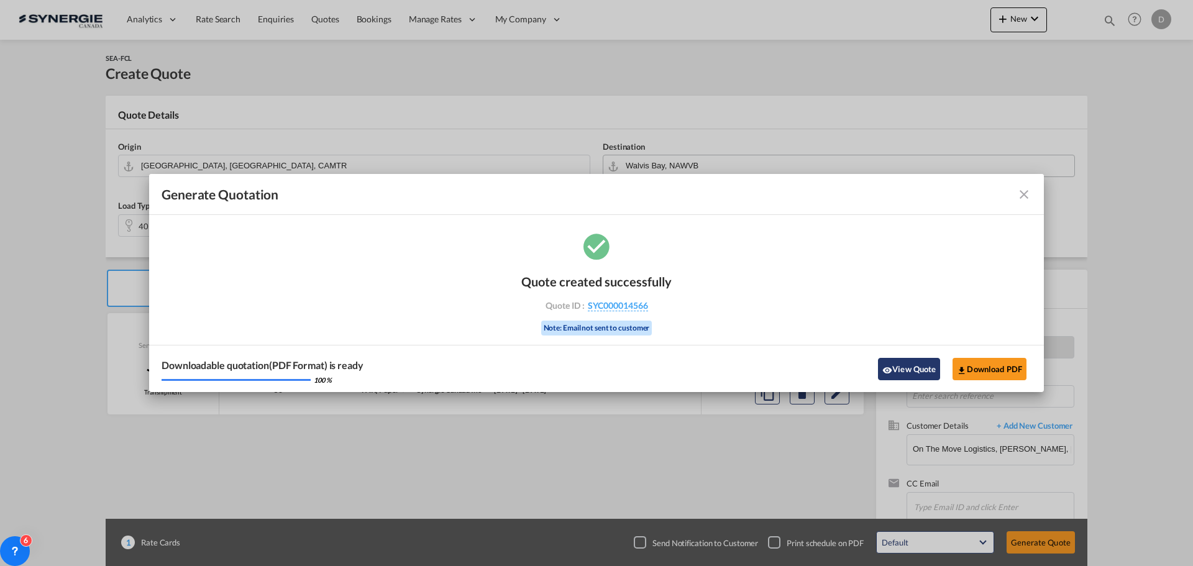
click at [903, 361] on button "View Quote" at bounding box center [909, 369] width 62 height 22
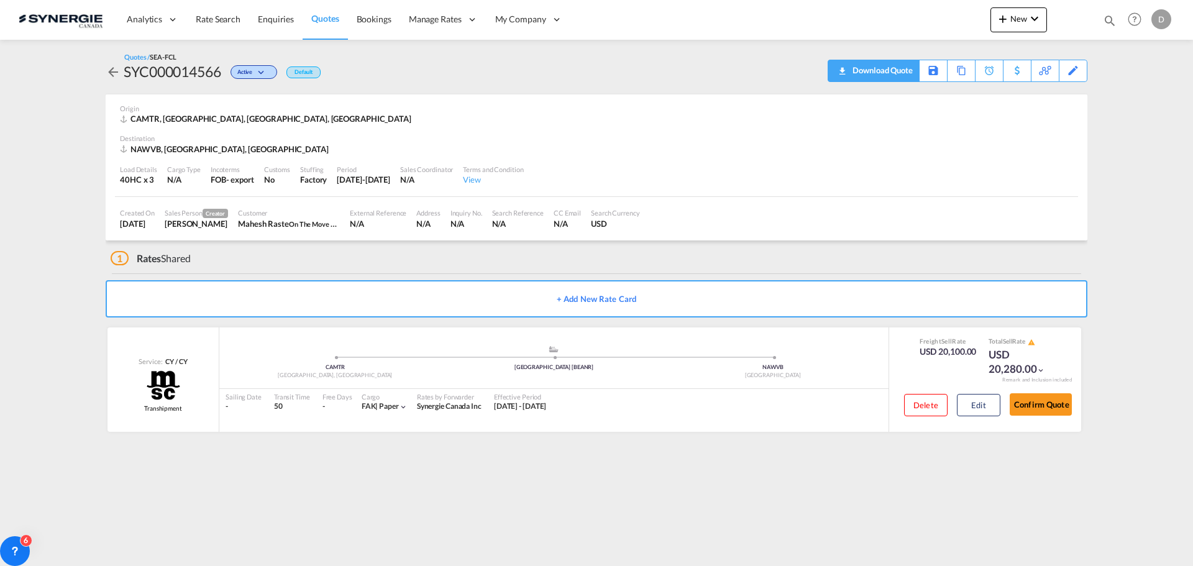
click at [909, 67] on div "Download Quote" at bounding box center [881, 70] width 63 height 20
click at [1106, 22] on md-icon "icon-magnify" at bounding box center [1110, 21] width 14 height 14
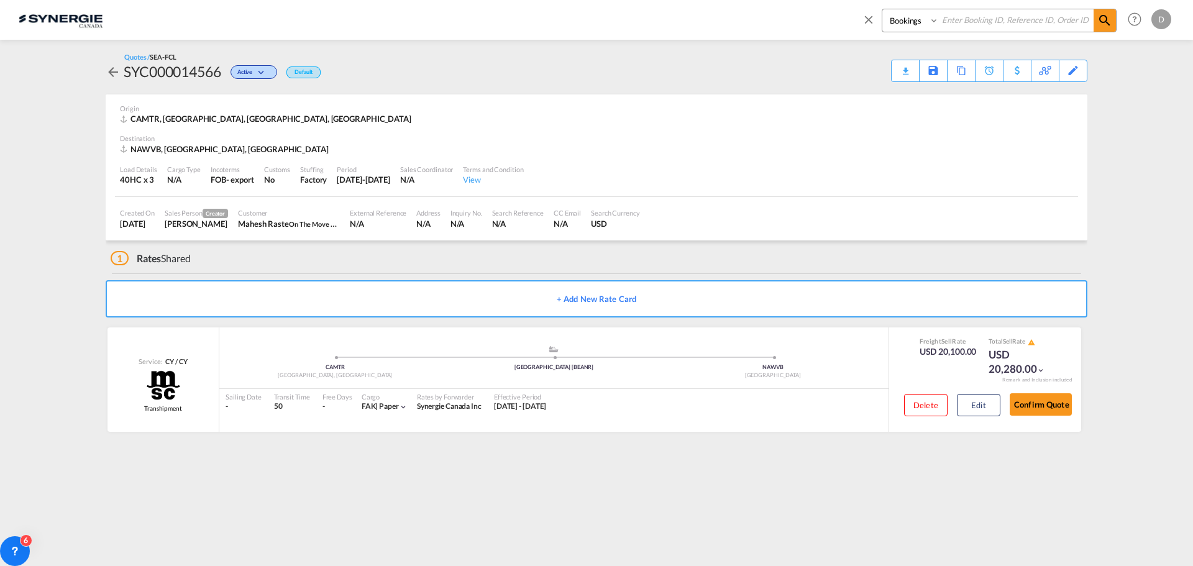
drag, startPoint x: 904, startPoint y: 21, endPoint x: 904, endPoint y: 29, distance: 8.1
click at [904, 21] on select "Bookings Quotes Enquiries" at bounding box center [912, 20] width 59 height 22
select select "Quotes"
click at [883, 9] on select "Bookings Quotes Enquiries" at bounding box center [912, 20] width 59 height 22
click at [985, 18] on input at bounding box center [1016, 20] width 155 height 22
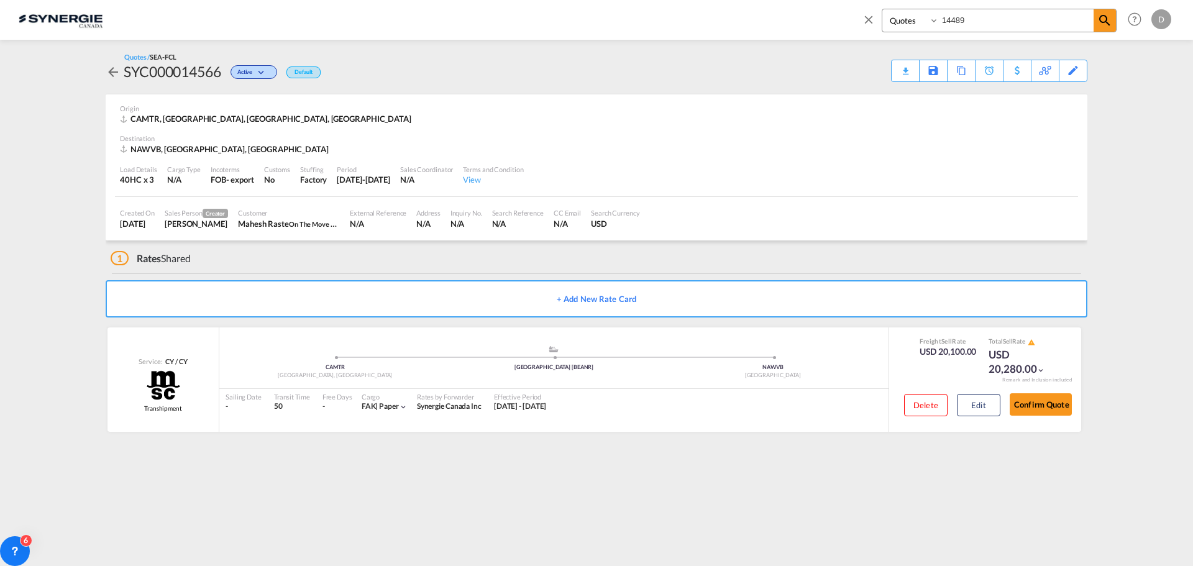
type input "14489"
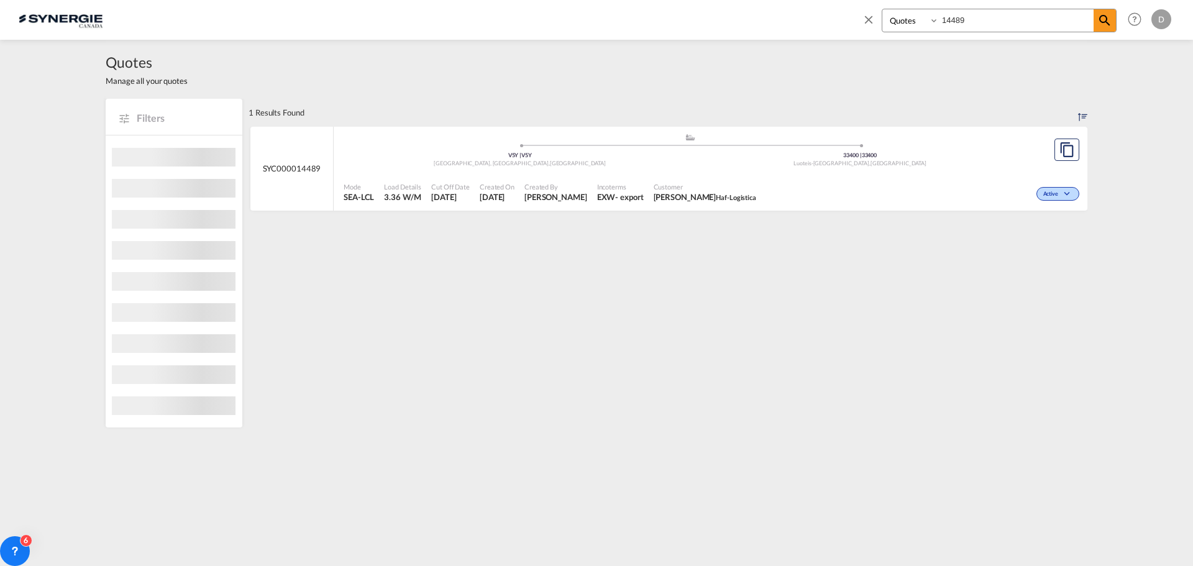
click at [597, 189] on span "Incoterms" at bounding box center [620, 186] width 47 height 9
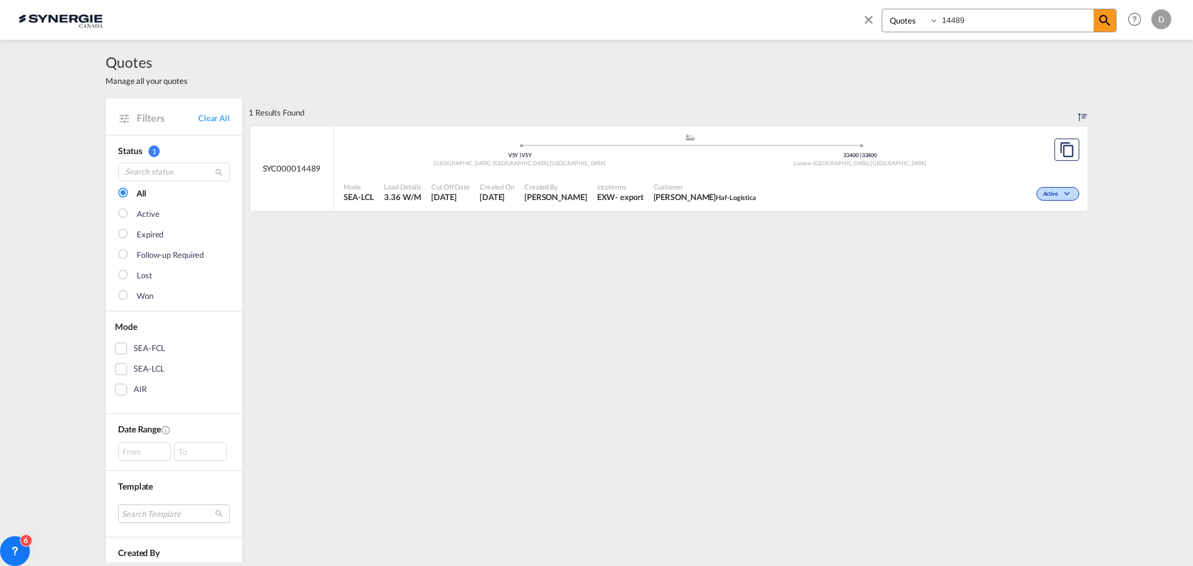
click at [873, 19] on md-icon "icon-close" at bounding box center [869, 19] width 14 height 14
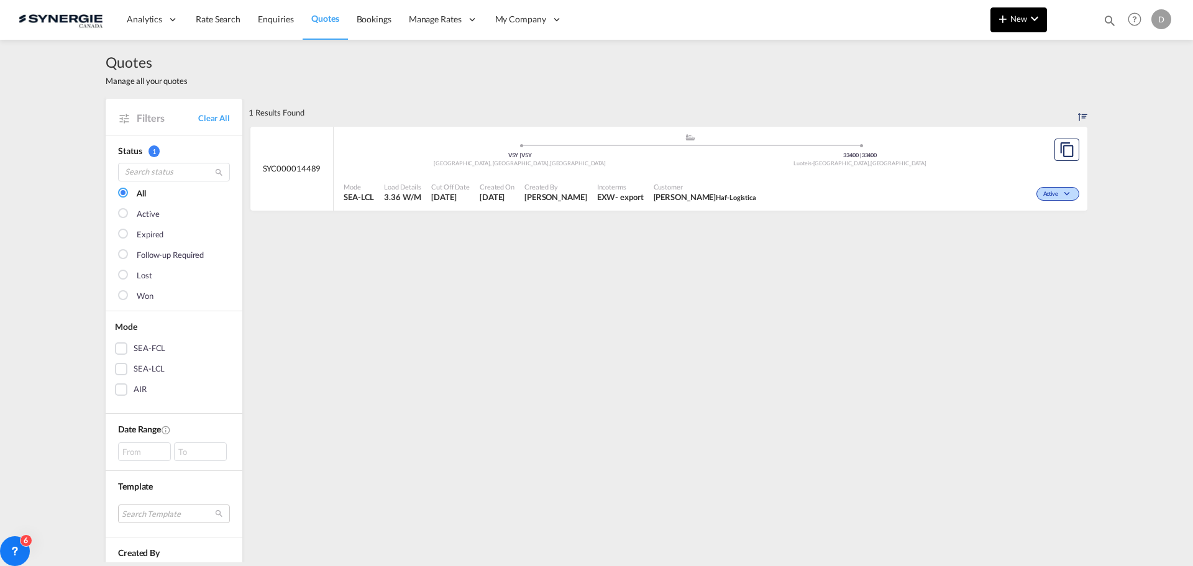
click at [1018, 21] on span "New" at bounding box center [1019, 19] width 47 height 10
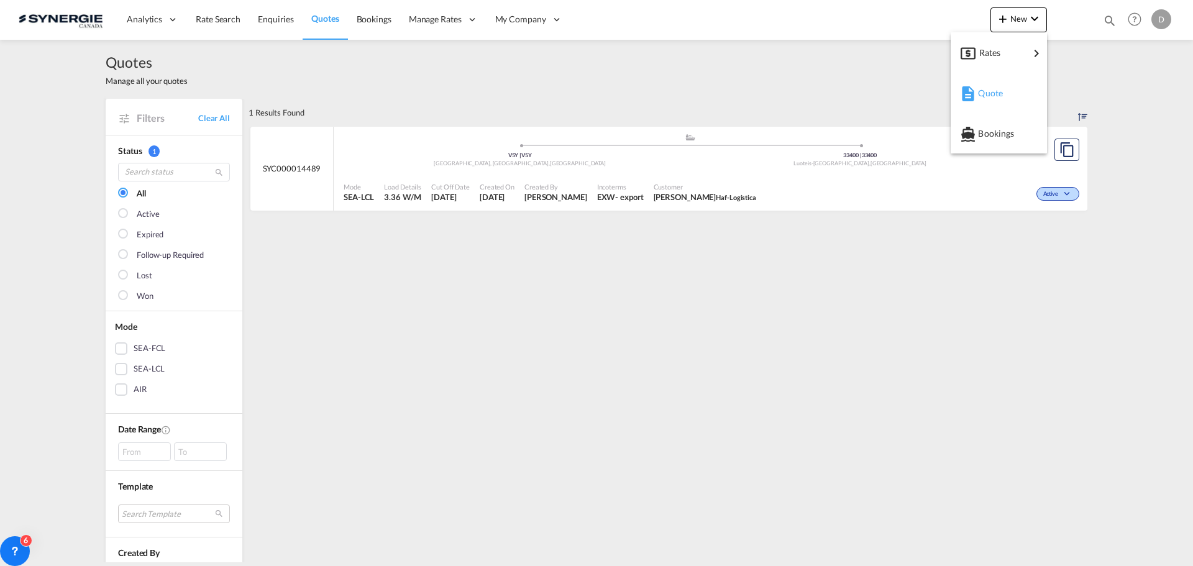
click at [1007, 89] on div "Quote" at bounding box center [1001, 93] width 46 height 31
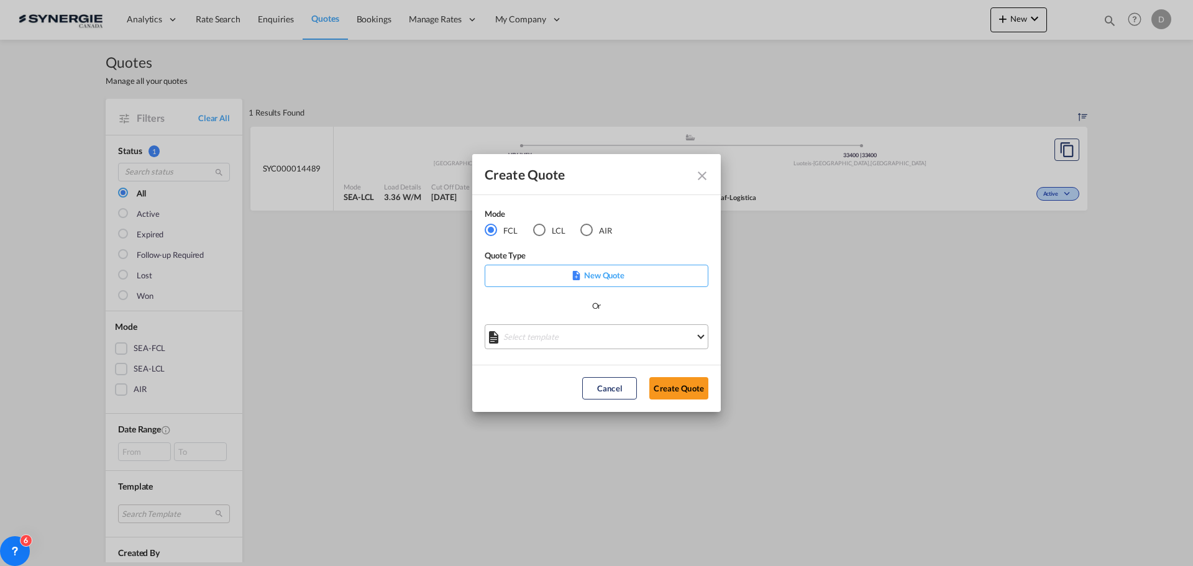
click at [574, 340] on md-select "Select template *NEW* FCL FREEHAND / DAP Pablo Gomez Saldarriaga | 10 Jul 2025 …" at bounding box center [597, 336] width 224 height 25
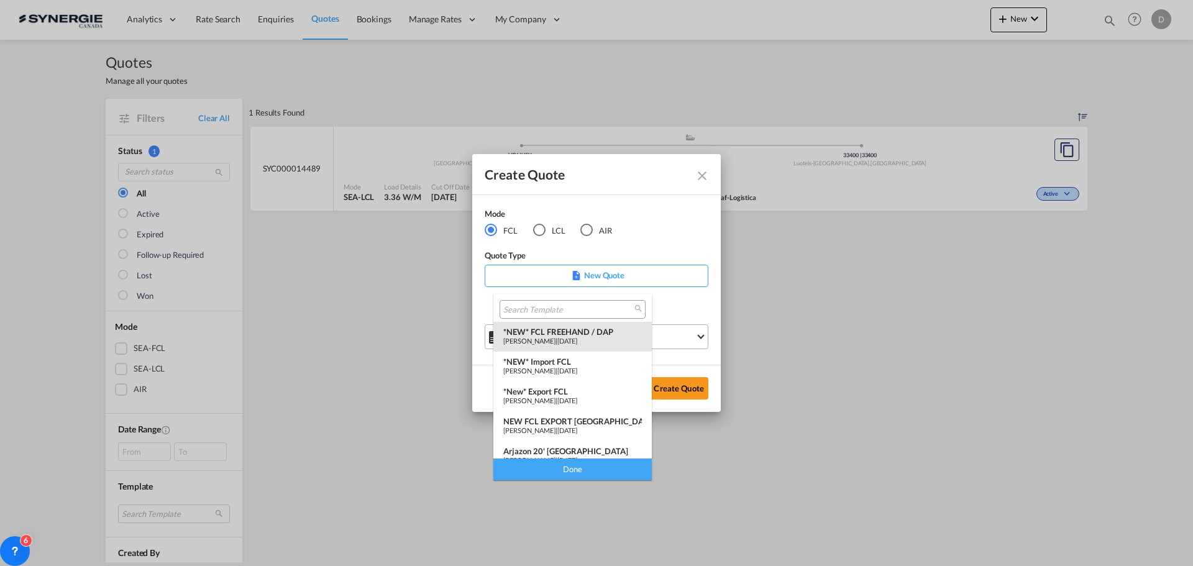
click at [556, 340] on span "Pablo Gomez Saldarriaga" at bounding box center [529, 341] width 52 height 8
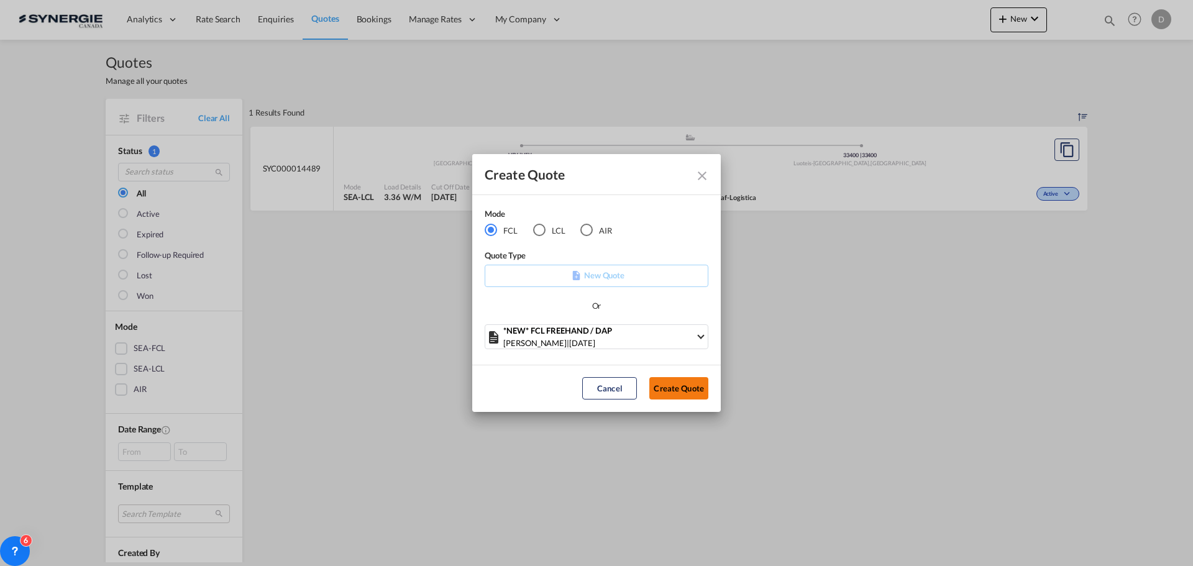
click at [669, 389] on button "Create Quote" at bounding box center [679, 388] width 59 height 22
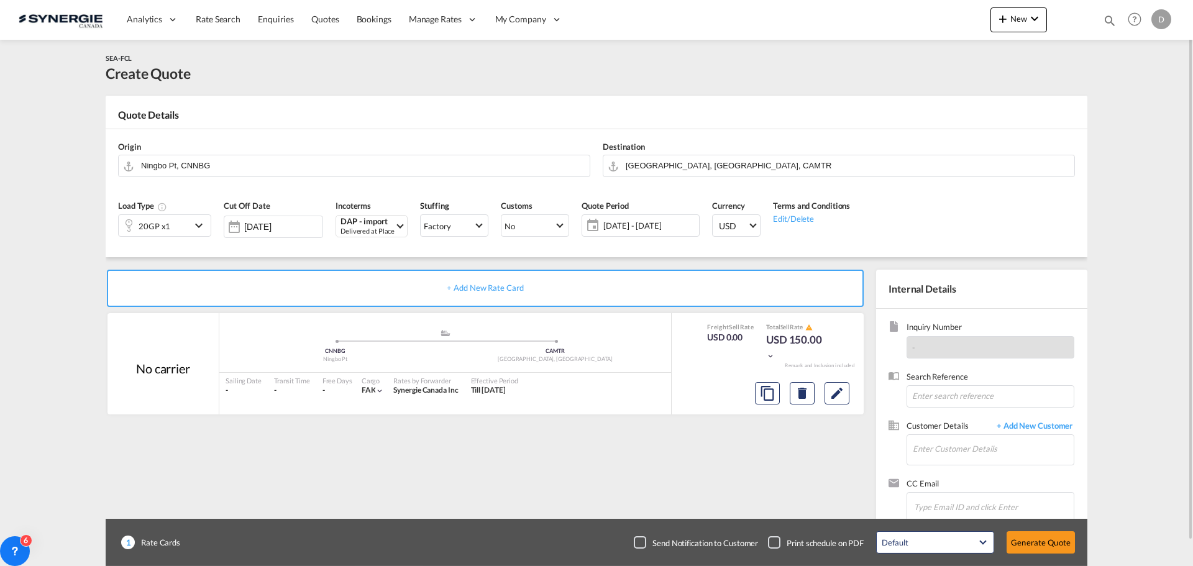
click at [197, 225] on md-icon "icon-chevron-down" at bounding box center [200, 225] width 19 height 15
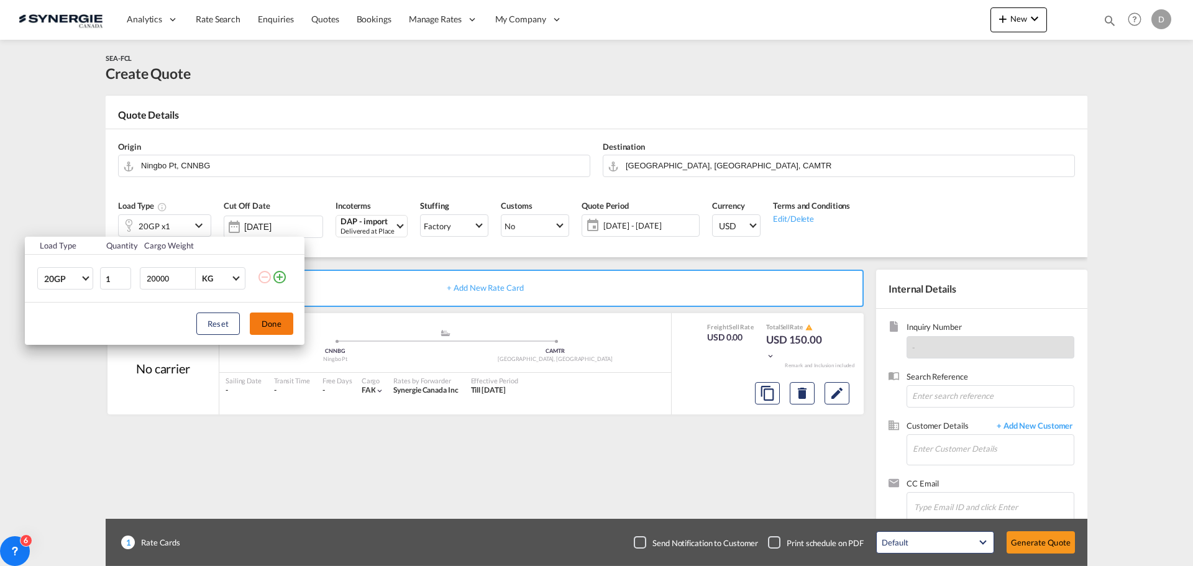
click at [278, 324] on button "Done" at bounding box center [272, 324] width 44 height 22
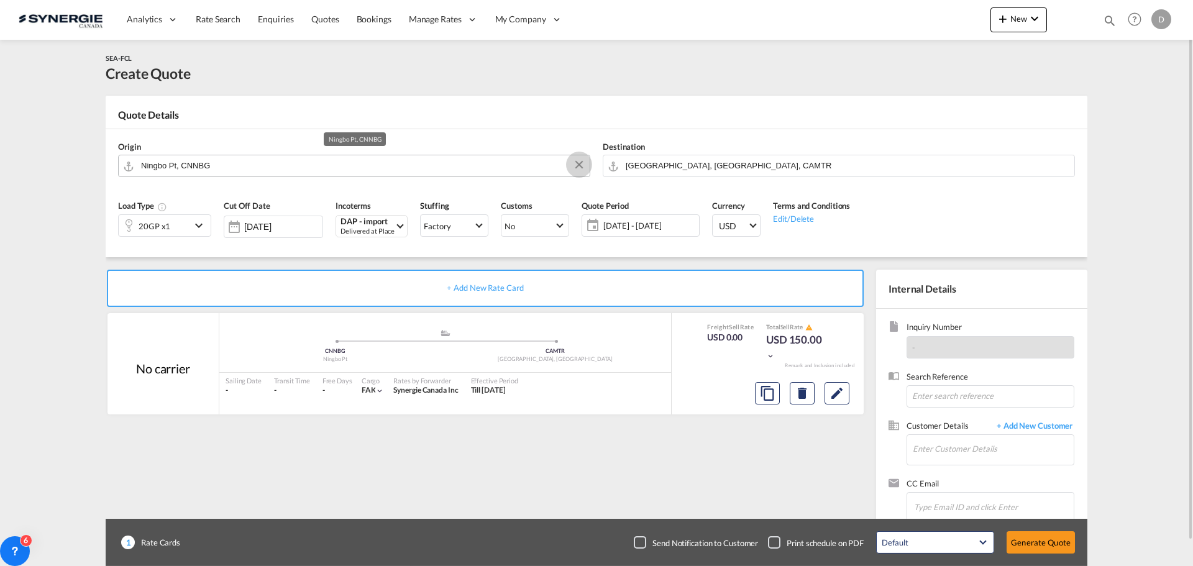
click at [579, 163] on button "Clear Input" at bounding box center [579, 164] width 19 height 19
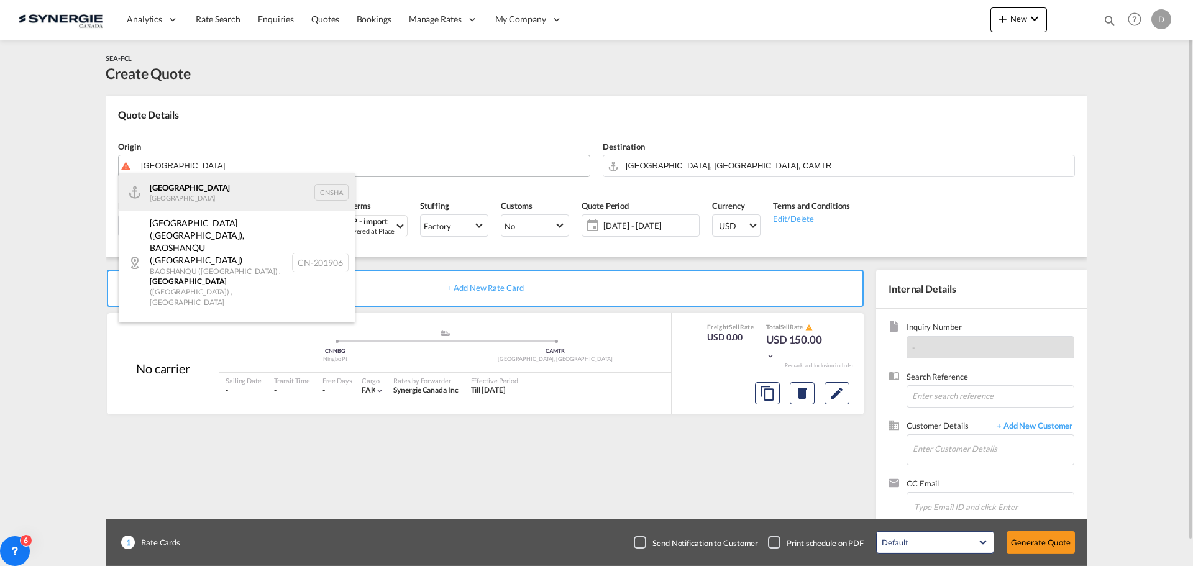
click at [193, 192] on div "Shanghai China CNSHA" at bounding box center [237, 191] width 236 height 37
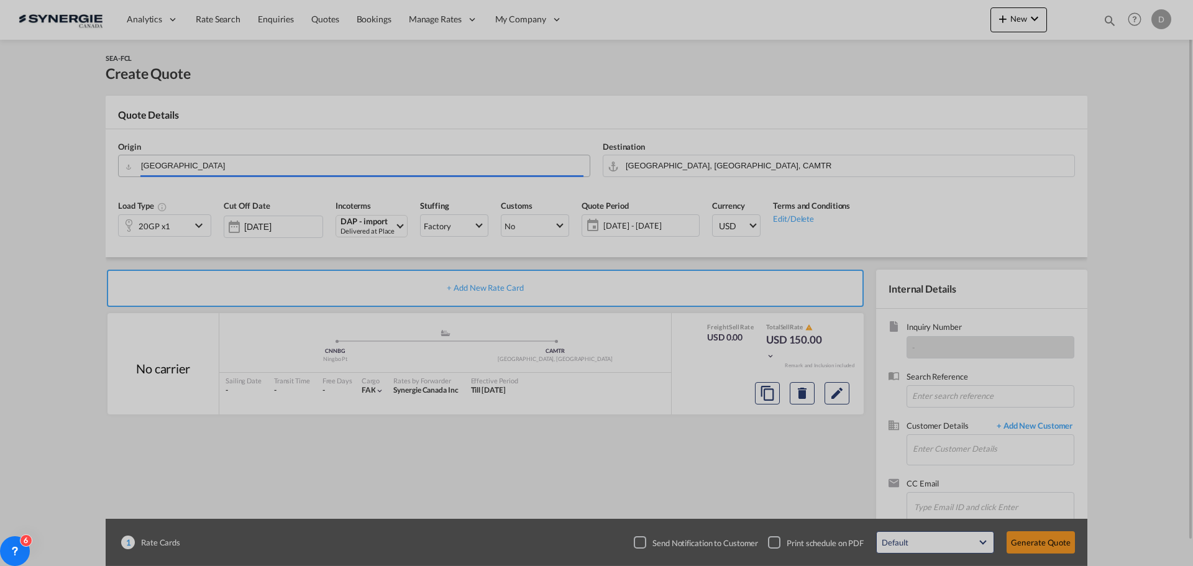
type input "Shanghai, CNSHA"
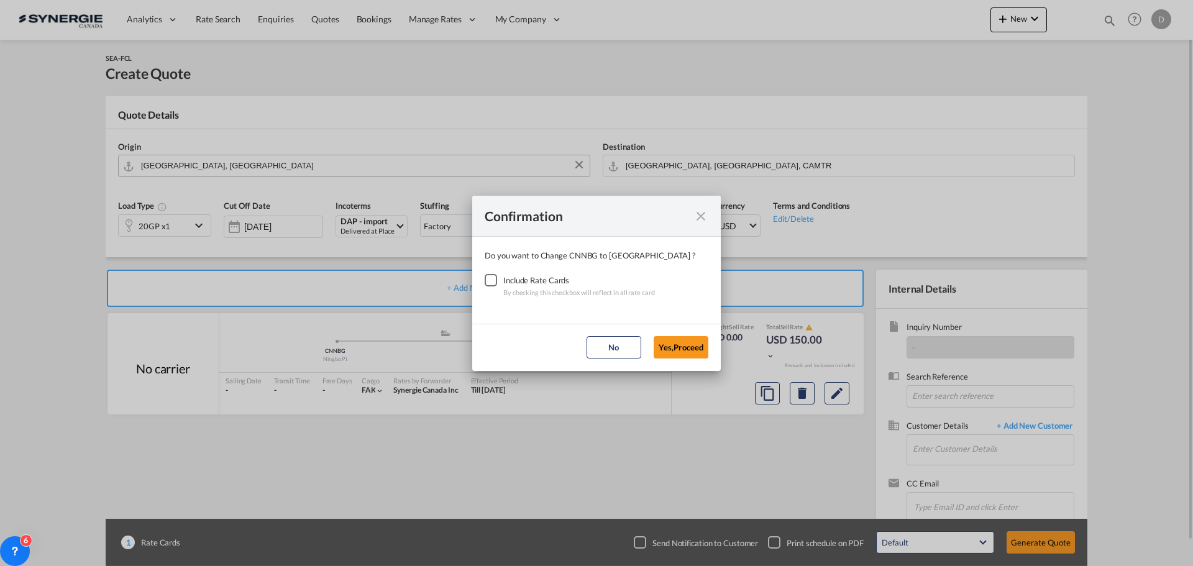
click at [490, 278] on div "Checkbox No Ink" at bounding box center [491, 280] width 12 height 12
click at [679, 349] on button "Yes,Proceed" at bounding box center [681, 347] width 55 height 22
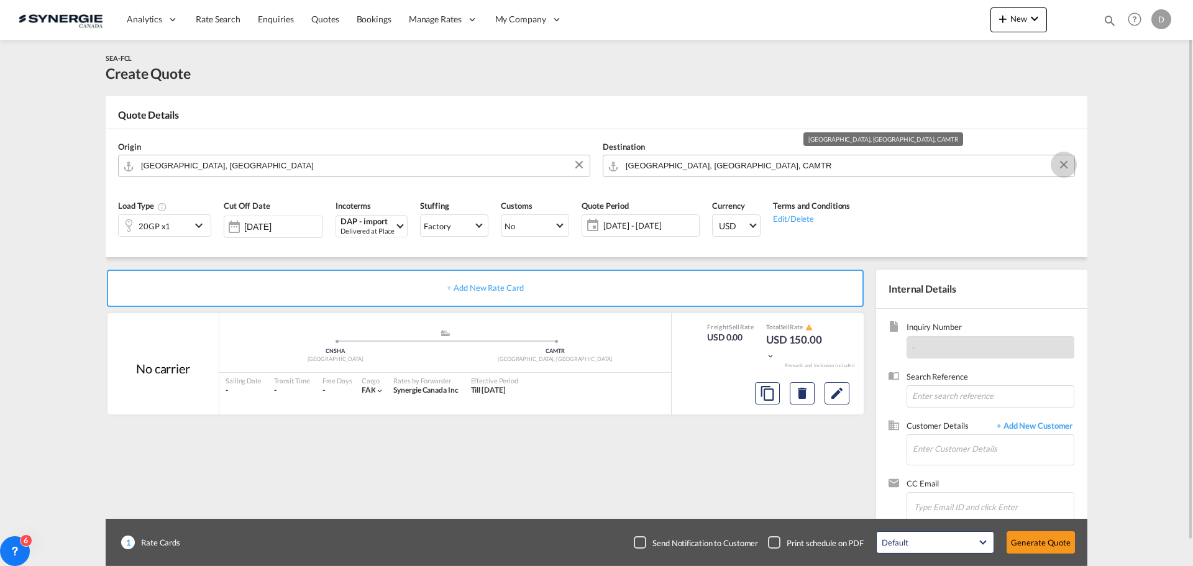
click at [1063, 161] on button "Clear Input" at bounding box center [1064, 164] width 19 height 19
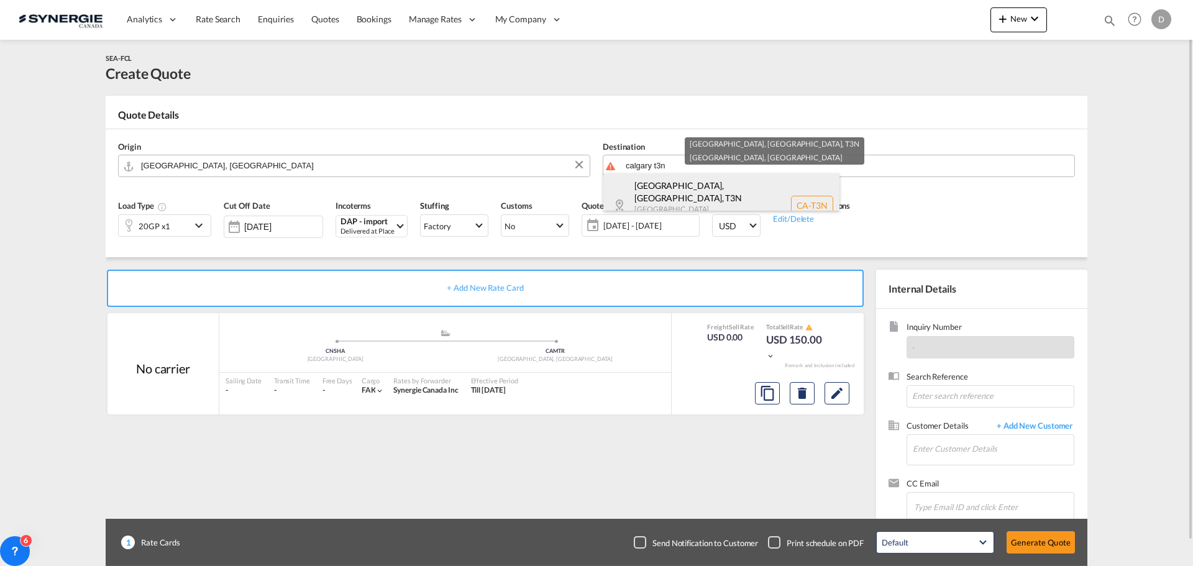
click at [658, 200] on div "Calgary, AB , T3N Alberta Canada CA-T3N" at bounding box center [722, 205] width 236 height 64
type input "CA-T3N, Calgary, AB, Alberta"
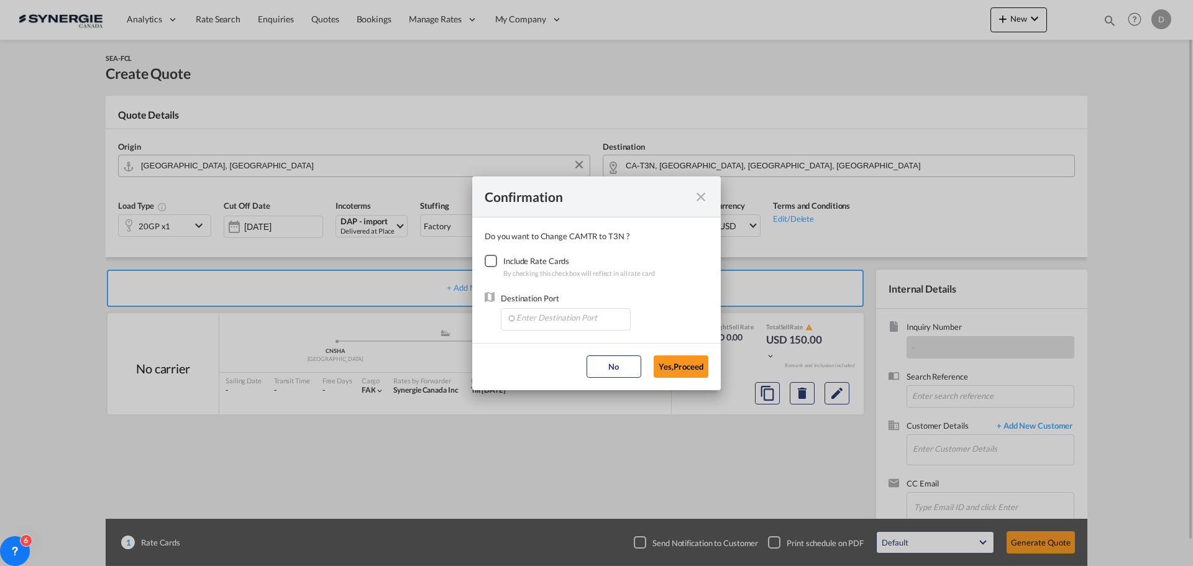
click at [494, 260] on div "Checkbox No Ink" at bounding box center [491, 261] width 12 height 12
click at [555, 323] on input "Enter Destination Port" at bounding box center [568, 318] width 123 height 19
click at [592, 344] on span "CACAL, Calgary, AB, Canada, North America, Americas" at bounding box center [778, 346] width 525 height 11
type input "CACAL, Calgary, AB, Canada, North America, Americas"
click at [660, 369] on button "Yes,Proceed" at bounding box center [681, 367] width 55 height 22
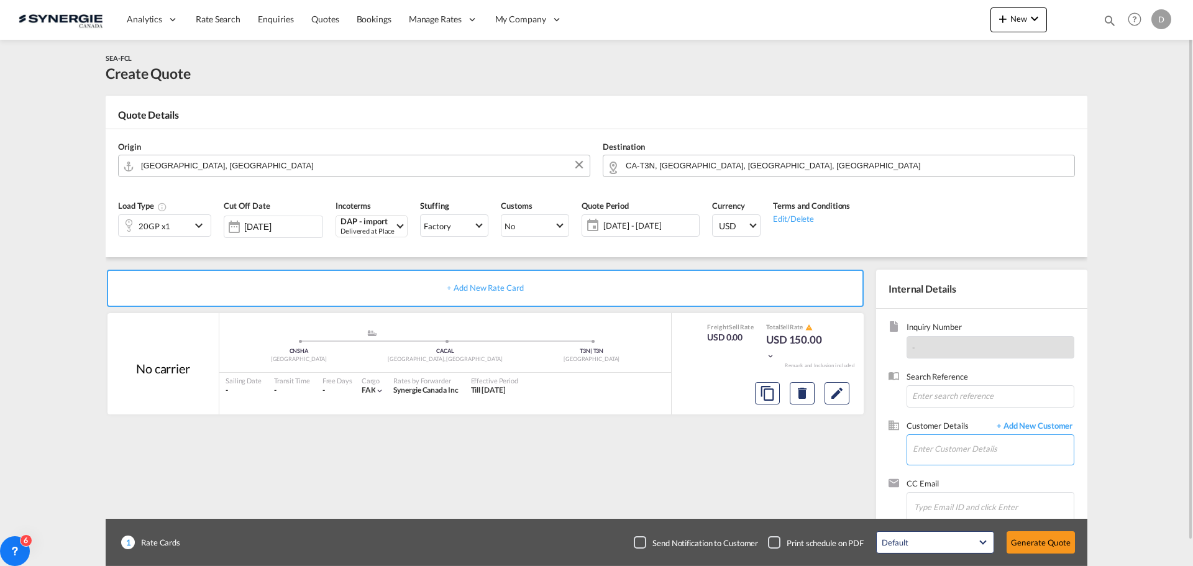
click at [938, 448] on input "Enter Customer Details" at bounding box center [993, 449] width 161 height 28
paste input "berryniesh@hlsholding.com.cn"
click at [961, 420] on div "Berry Nie berryniesh@hlsholding.com.cn | HLS HOLDING" at bounding box center [1031, 419] width 236 height 34
type input "HLS HOLDING, Berry Nie, berryniesh@hlsholding.com.cn"
click at [837, 389] on md-icon "Edit" at bounding box center [837, 393] width 15 height 15
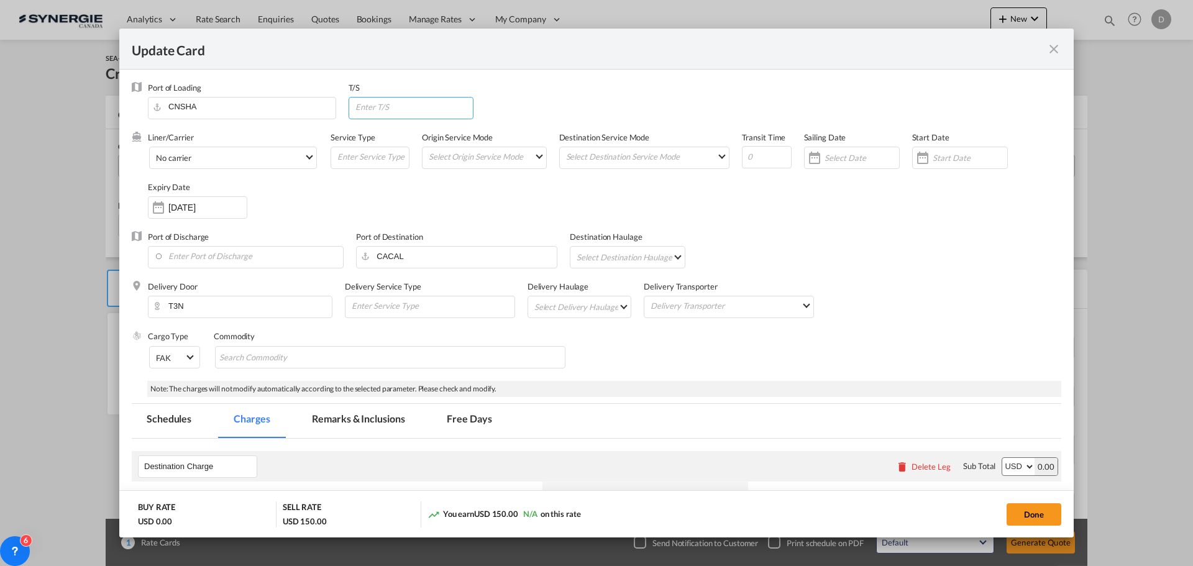
click at [423, 98] on input "Update Card Port ..." at bounding box center [413, 107] width 119 height 19
type input "Vancouver"
click at [534, 155] on md-select "Select Origin Service Mode SD CY" at bounding box center [487, 155] width 119 height 17
click at [494, 187] on md-option "CY" at bounding box center [484, 186] width 137 height 30
click at [648, 152] on md-select "Select Destination Service Mode SD CY" at bounding box center [647, 155] width 164 height 17
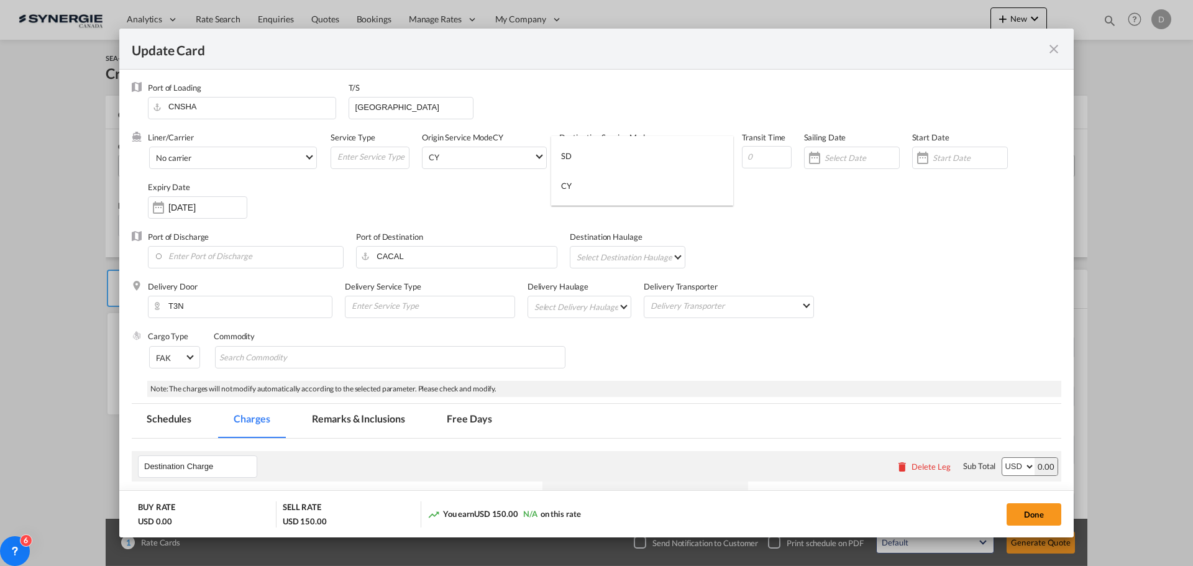
click at [648, 152] on md-option "SD" at bounding box center [642, 156] width 182 height 30
click at [920, 161] on div "Update Card Port ..." at bounding box center [923, 157] width 20 height 25
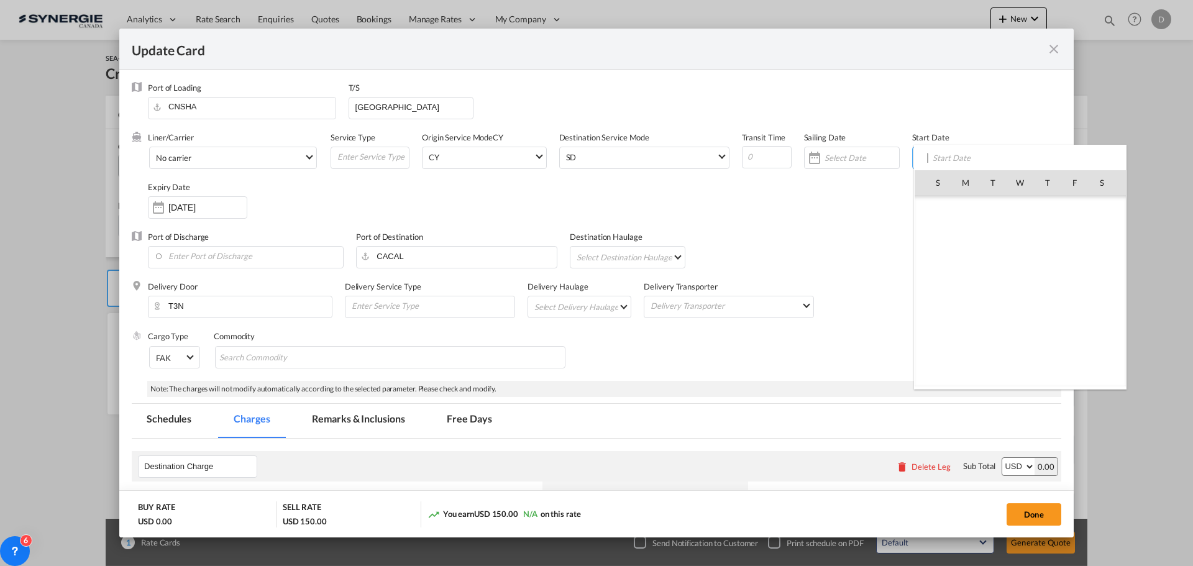
scroll to position [287940, 0]
click at [1077, 239] on span "5" at bounding box center [1075, 237] width 26 height 26
type input "[DATE]"
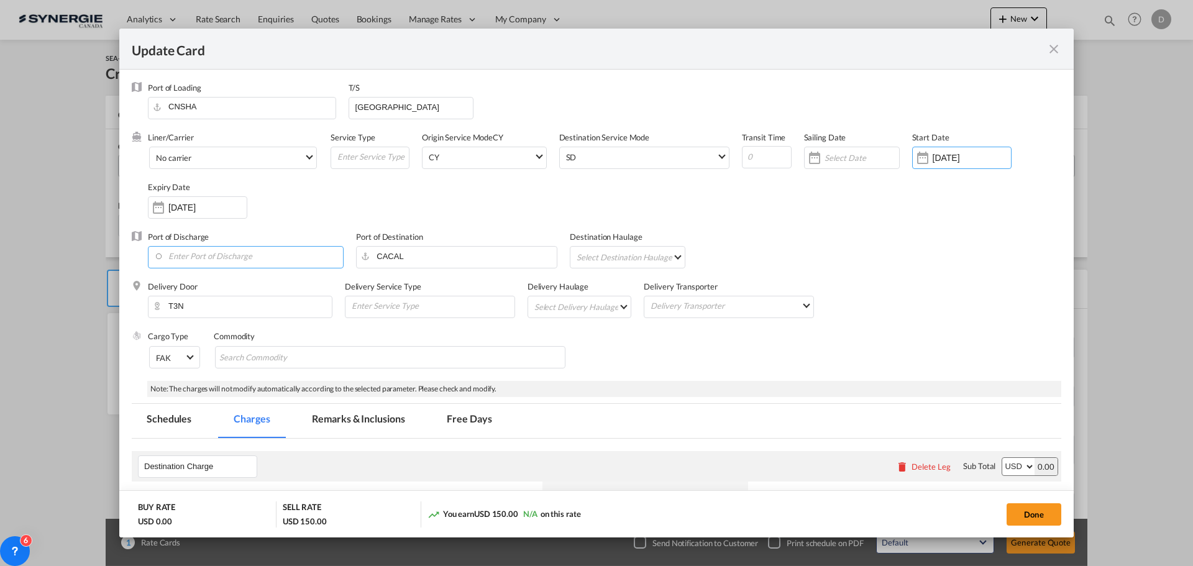
click at [221, 256] on input "Enter Port of Discharge" at bounding box center [248, 256] width 189 height 19
click at [208, 309] on div "[GEOGRAPHIC_DATA], [GEOGRAPHIC_DATA]" at bounding box center [268, 307] width 219 height 11
type input "Vancouver, BC, CAVAN"
click at [639, 255] on md-select "Select Destination Haulage rail road barge truck unspecified not available" at bounding box center [630, 257] width 109 height 20
click at [638, 256] on md-option "rail" at bounding box center [629, 257] width 127 height 30
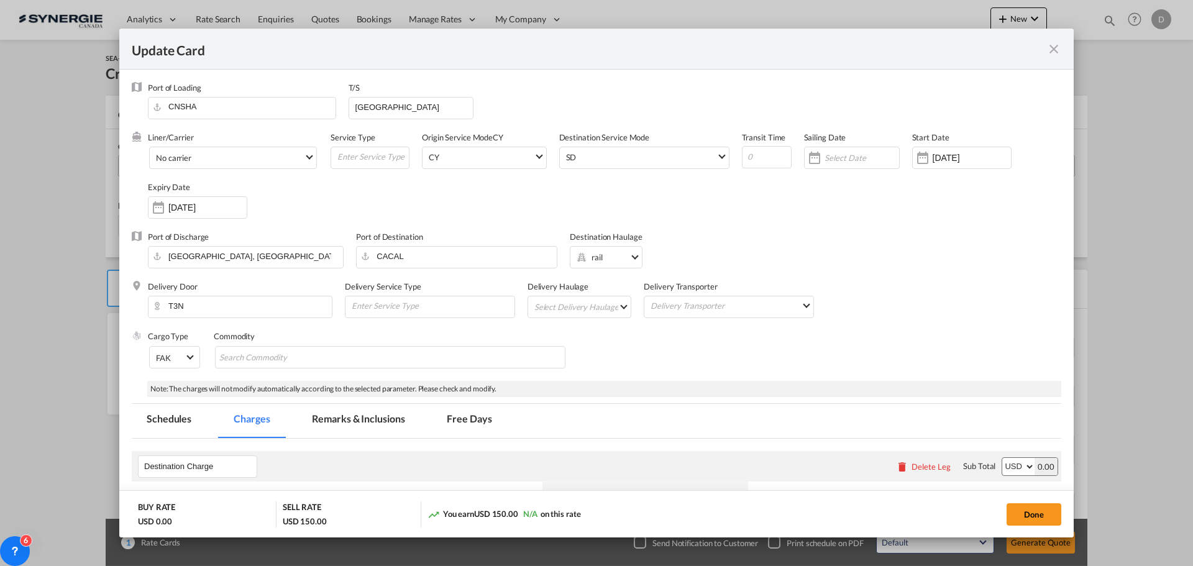
click at [613, 308] on md-select "Select Delivery Haulage rail road barge truck unspecified not available" at bounding box center [582, 307] width 98 height 20
click at [589, 337] on md-option "road" at bounding box center [580, 337] width 116 height 30
click at [322, 357] on input "Search Commodity" at bounding box center [276, 358] width 114 height 20
click at [264, 362] on input "Chips input." at bounding box center [276, 358] width 114 height 20
paste input "WET WIPES"
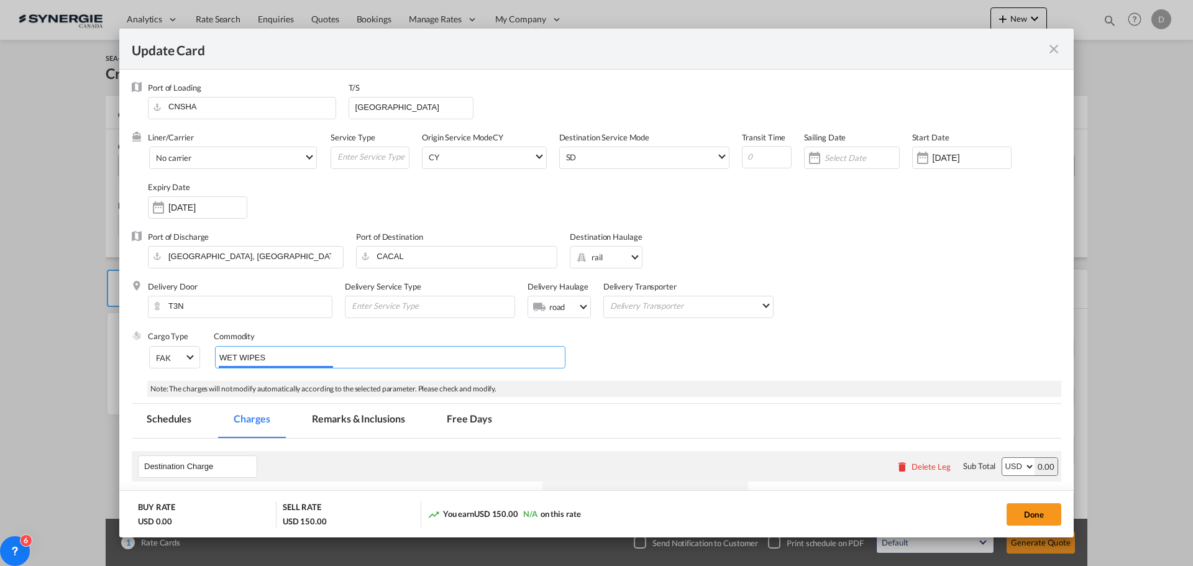
type input "WET WIPES"
click at [712, 360] on div "Cargo Type FAK FAK GCR GDSM General Cargo Hazardous Cargo Ambient Foodstuff Chi…" at bounding box center [605, 356] width 914 height 50
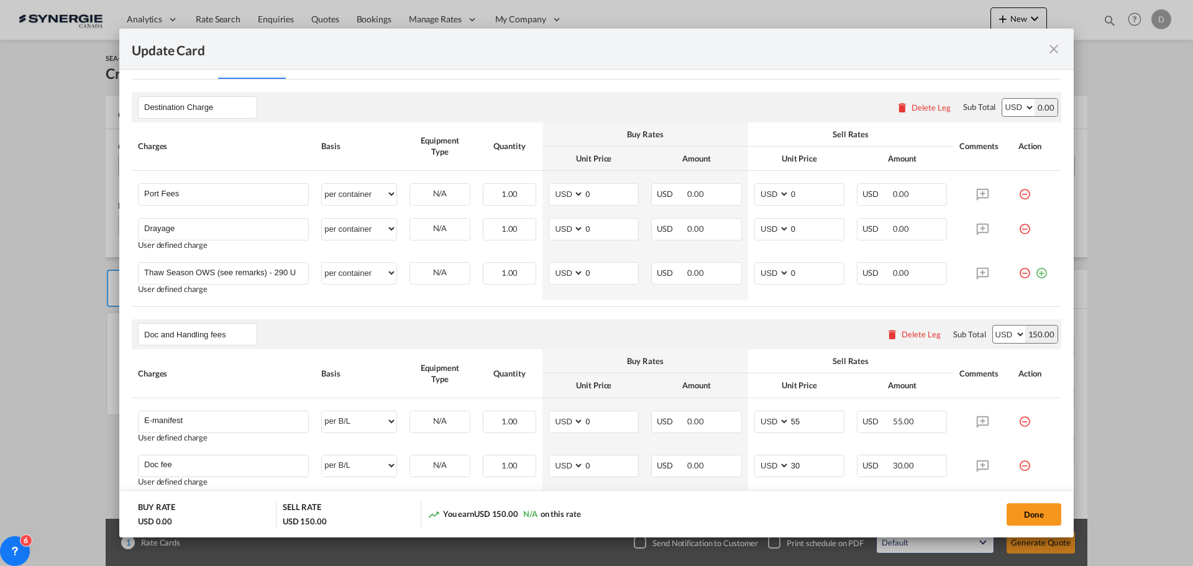
scroll to position [373, 0]
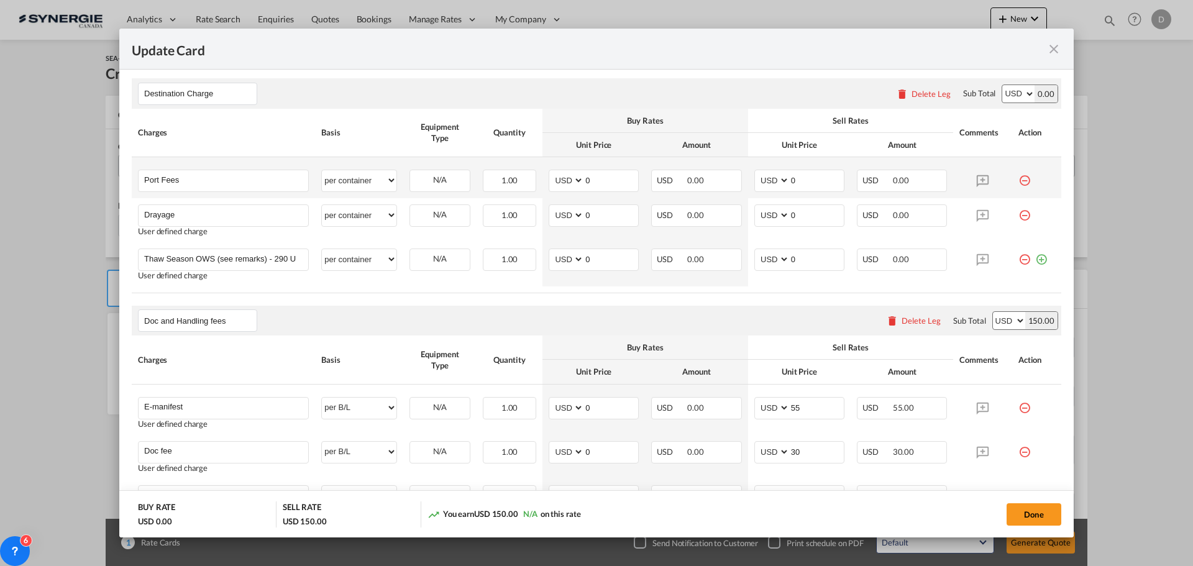
click at [1022, 177] on md-icon "icon-minus-circle-outline red-400-fg" at bounding box center [1025, 176] width 12 height 12
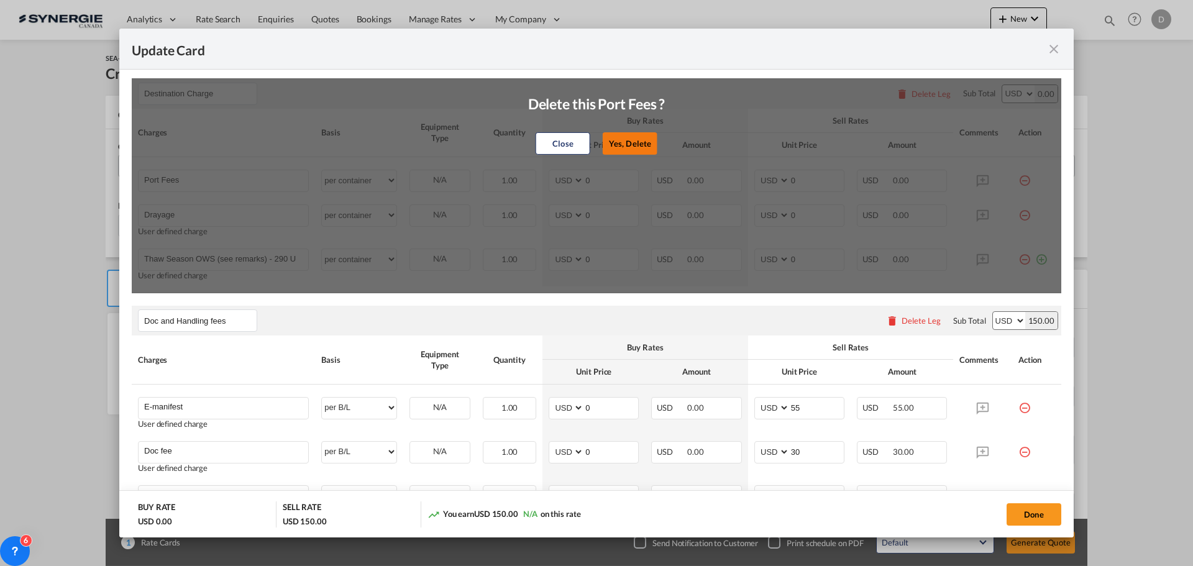
click at [639, 143] on button "Yes, Delete" at bounding box center [630, 143] width 55 height 22
type input "Drayage"
type input "Thaw Season OWS (see remarks) - 290 USD if applicable"
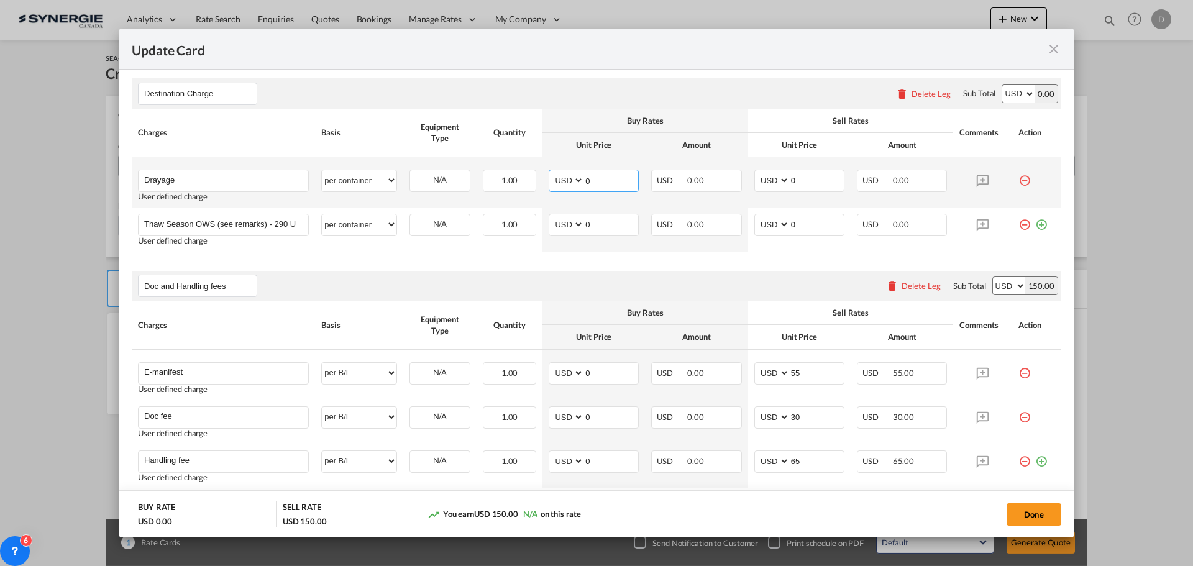
drag, startPoint x: 582, startPoint y: 182, endPoint x: 619, endPoint y: 178, distance: 36.9
click at [619, 178] on input "0" at bounding box center [611, 179] width 54 height 19
type input "203"
drag, startPoint x: 785, startPoint y: 183, endPoint x: 800, endPoint y: 185, distance: 15.1
click at [800, 185] on input "0" at bounding box center [817, 179] width 54 height 19
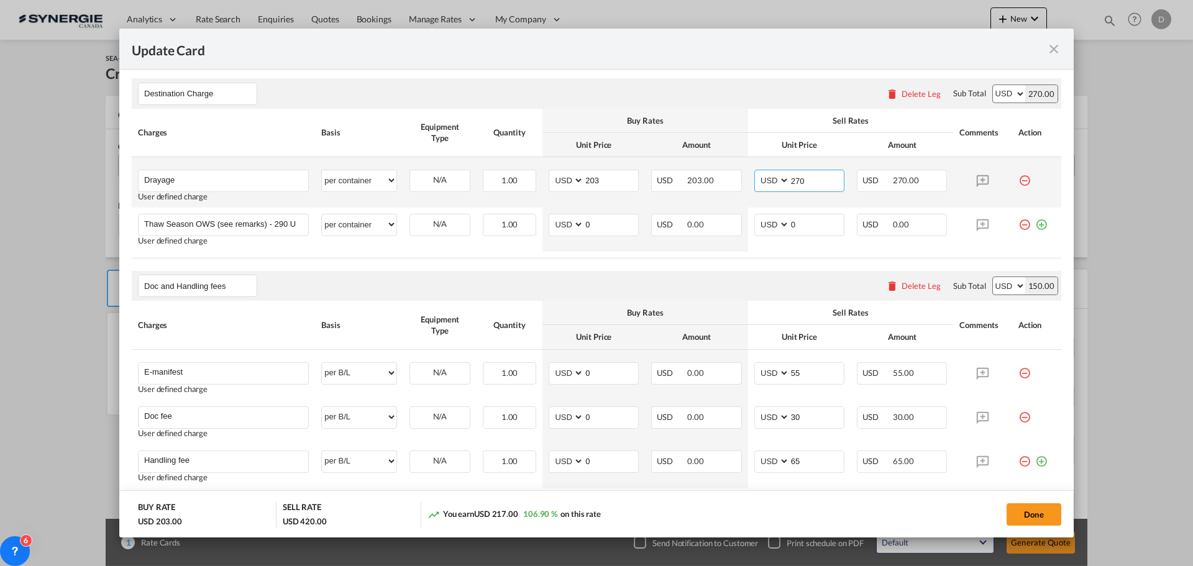
drag, startPoint x: 793, startPoint y: 182, endPoint x: 802, endPoint y: 182, distance: 9.3
click at [802, 182] on input "270" at bounding box center [817, 179] width 54 height 19
type input "275"
click at [628, 271] on div "Doc and Handling fees Please enter leg name Leg Name Already Exists Delete Leg …" at bounding box center [597, 286] width 930 height 30
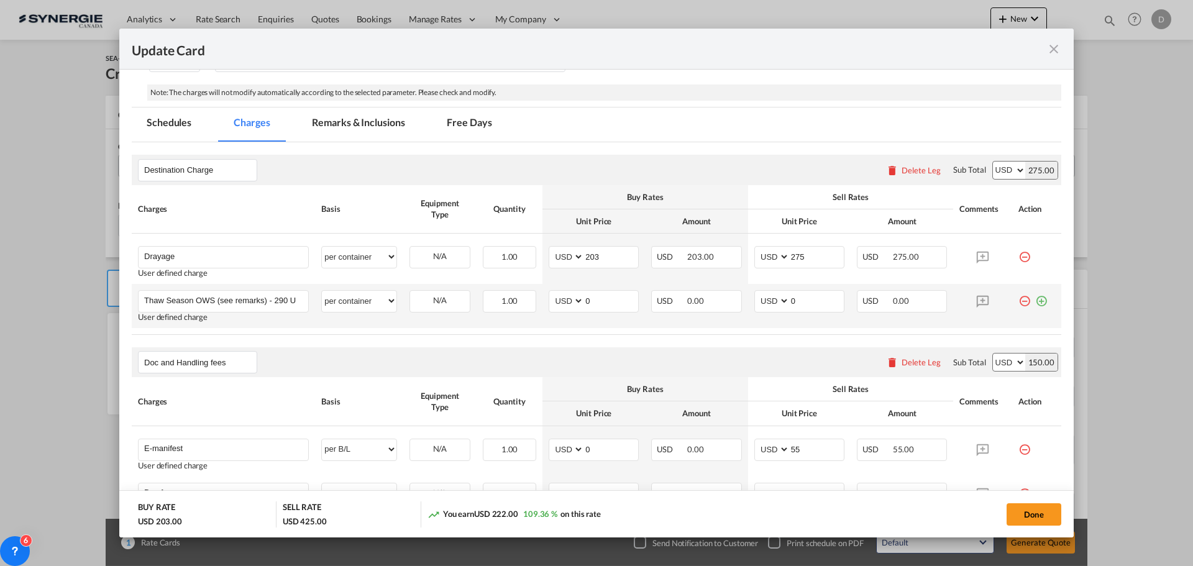
scroll to position [249, 0]
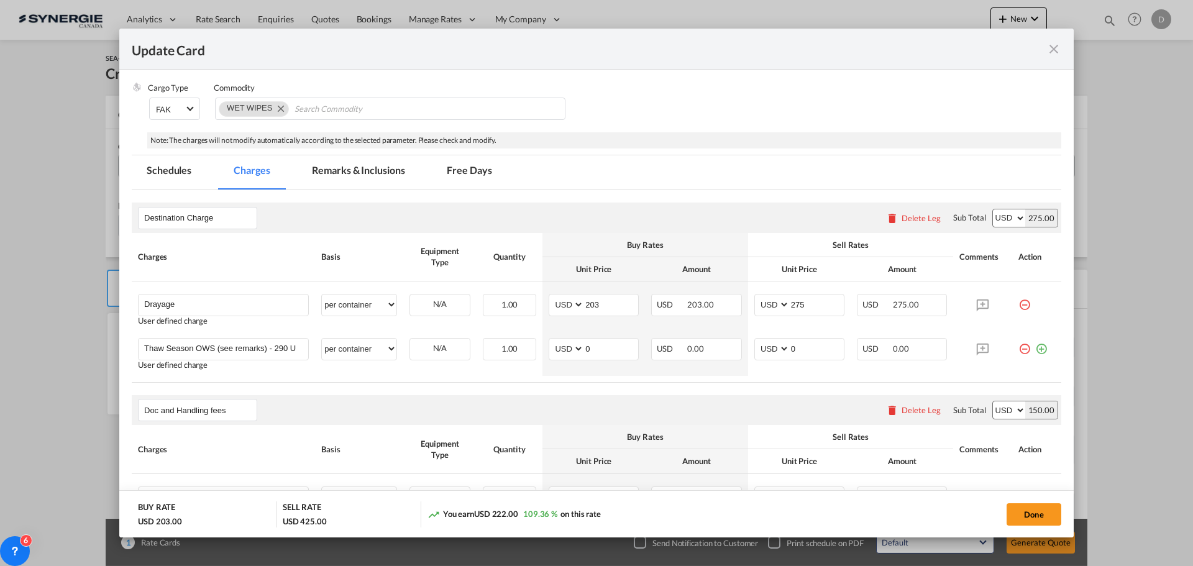
click at [378, 175] on md-tab-item "Remarks & Inclusions" at bounding box center [358, 172] width 122 height 34
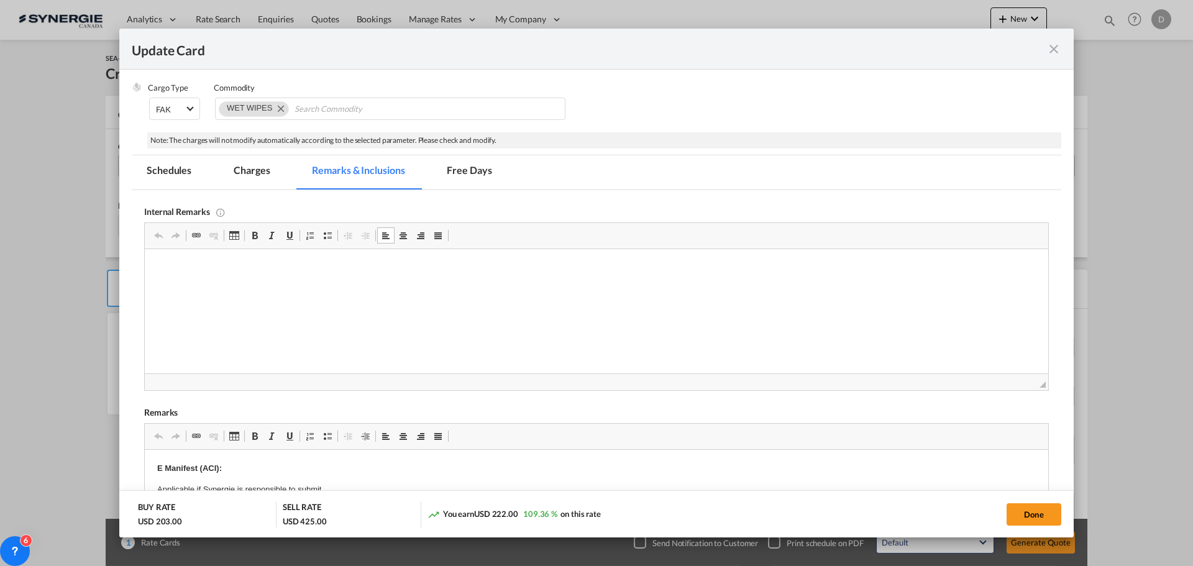
click at [175, 263] on p "Editor, editor10" at bounding box center [596, 268] width 879 height 13
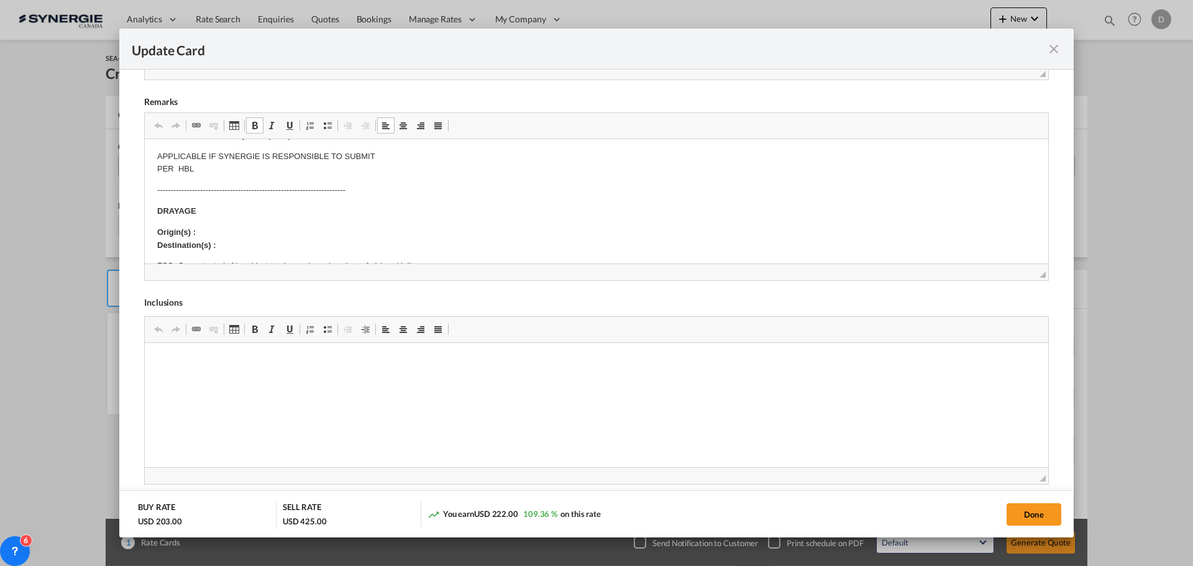
scroll to position [186, 0]
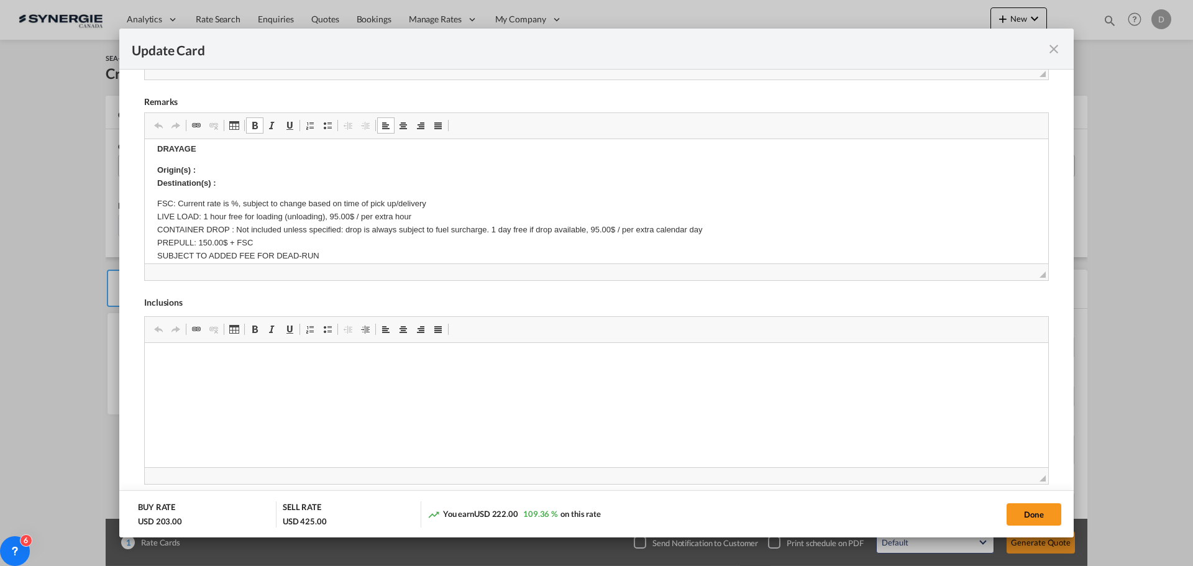
click at [215, 170] on p "Origin(s) : Destination(s) :" at bounding box center [596, 177] width 879 height 26
click at [227, 185] on p "Origin(s) : Calgary Rail Ramp Destination(s) :" at bounding box center [596, 177] width 879 height 26
drag, startPoint x: 219, startPoint y: 183, endPoint x: 479, endPoint y: 185, distance: 260.5
click at [479, 185] on p "Origin(s) : Calgary Rail Ramp Destination(s) : 328 Skyview shores manor NE Calg…" at bounding box center [596, 177] width 879 height 26
click at [258, 127] on span "Update Card Port ..." at bounding box center [255, 126] width 10 height 10
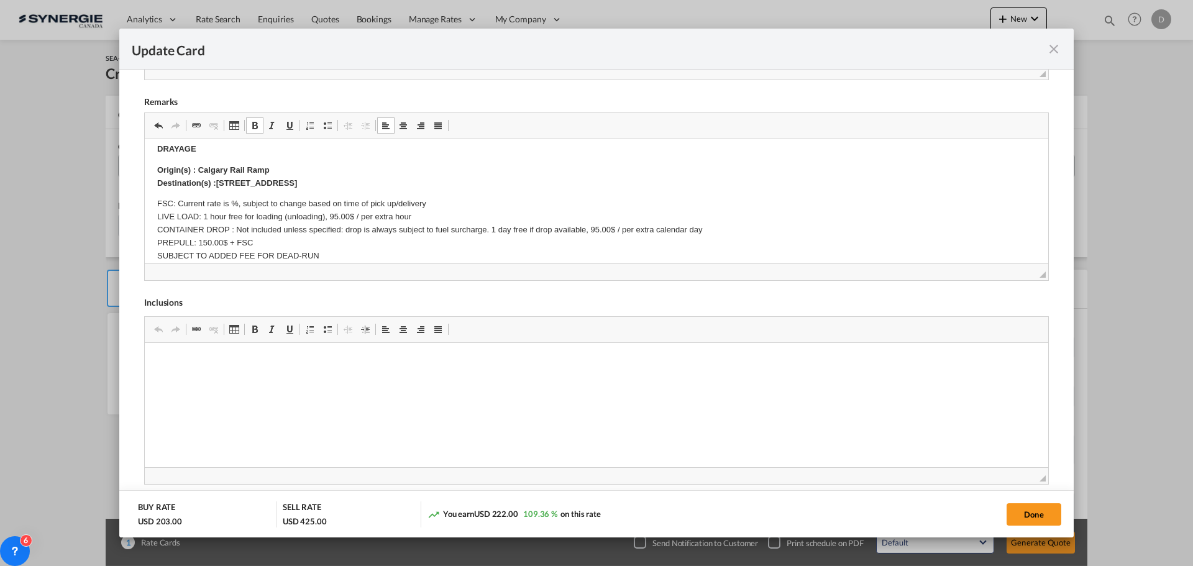
click at [589, 174] on p "Origin(s) : Calgary Rail Ramp Destination(s) : 328 Skyview shores manor NE Calg…" at bounding box center [596, 177] width 879 height 26
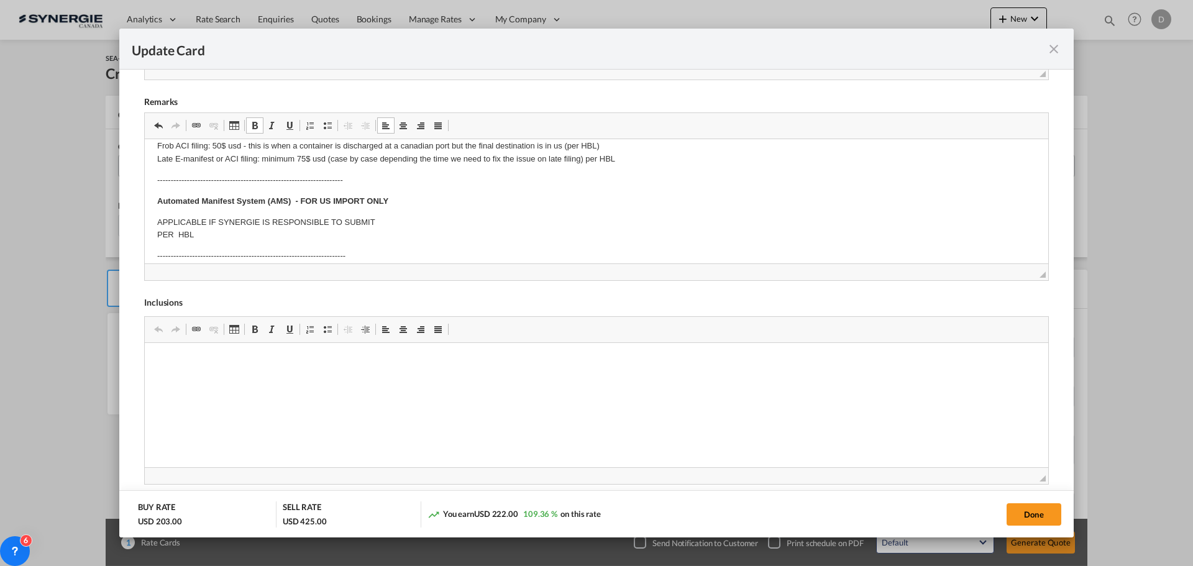
scroll to position [0, 0]
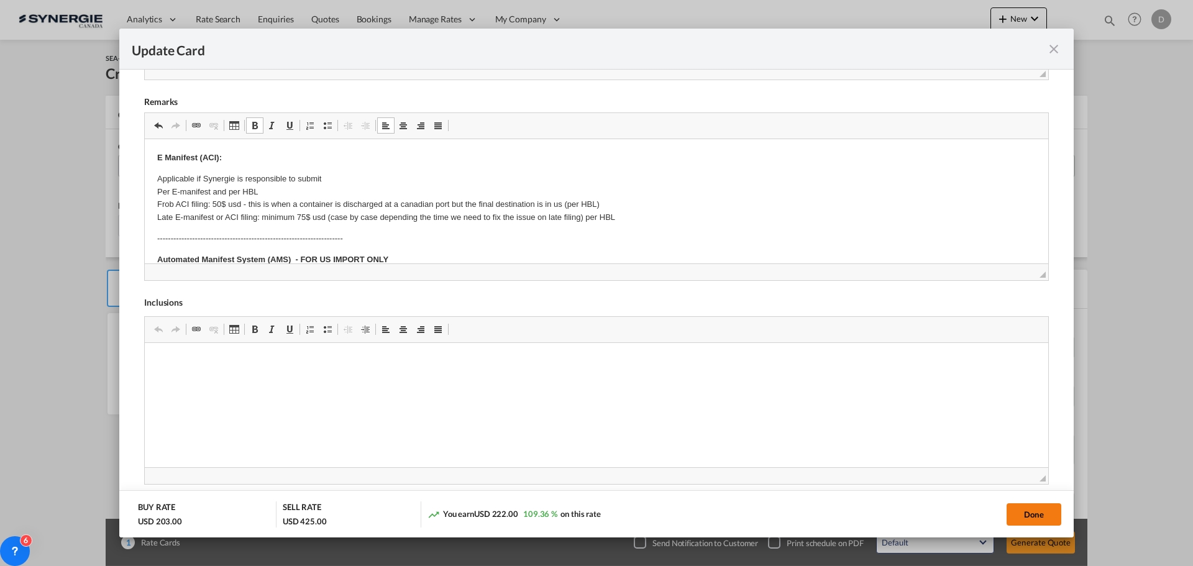
click at [1036, 510] on button "Done" at bounding box center [1034, 514] width 55 height 22
type input "04 Sep 2025"
type input "04 Oct 2025"
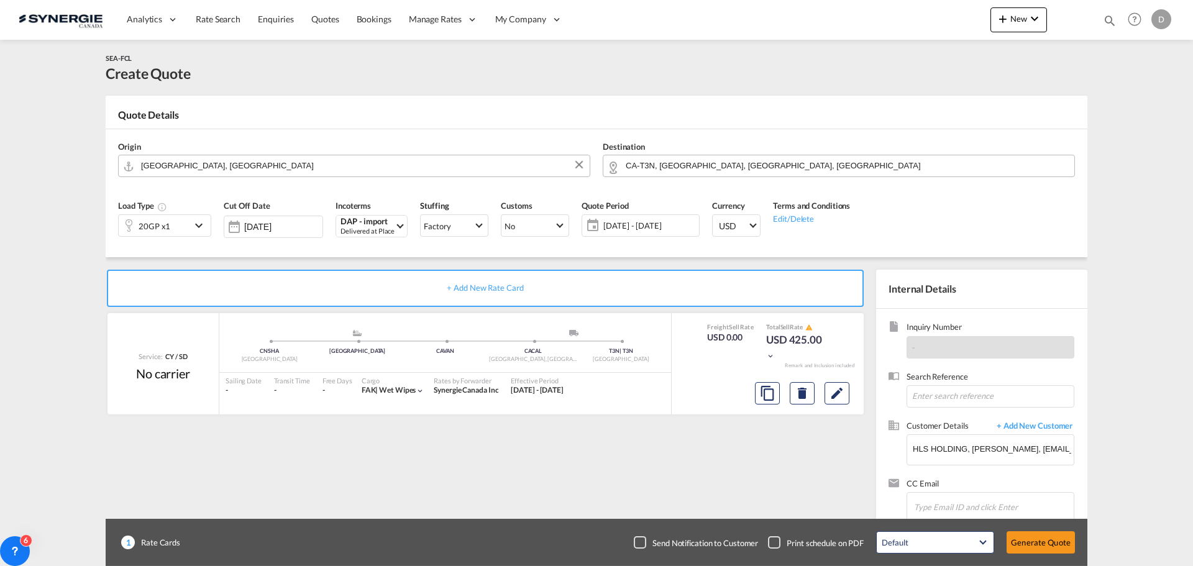
scroll to position [190, 0]
click at [1038, 548] on button "Generate Quote" at bounding box center [1041, 542] width 68 height 22
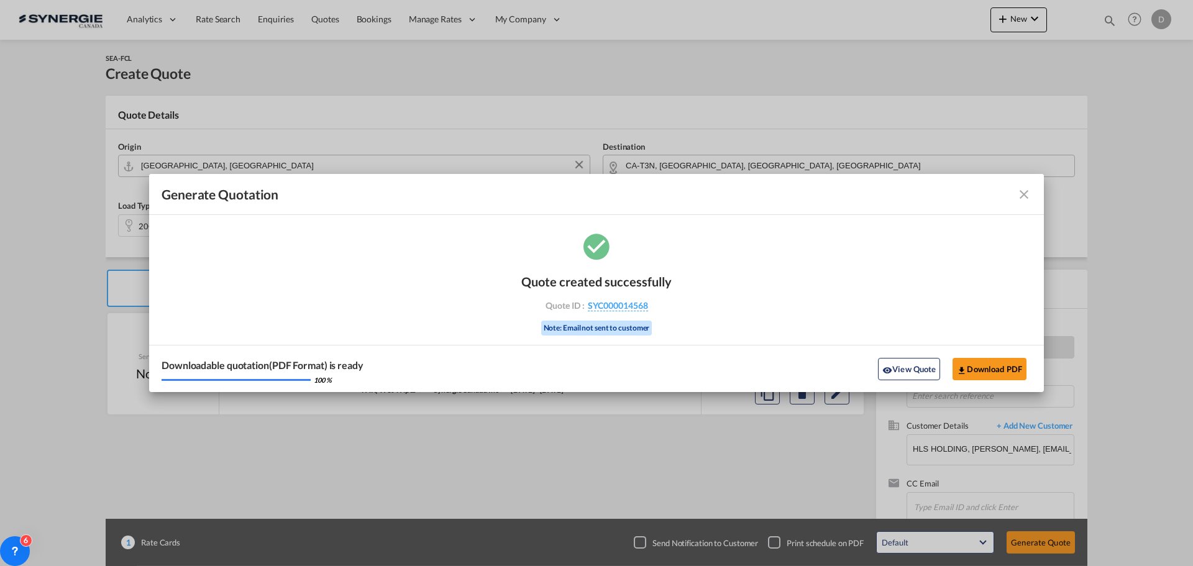
click at [896, 364] on button "View Quote" at bounding box center [909, 369] width 62 height 22
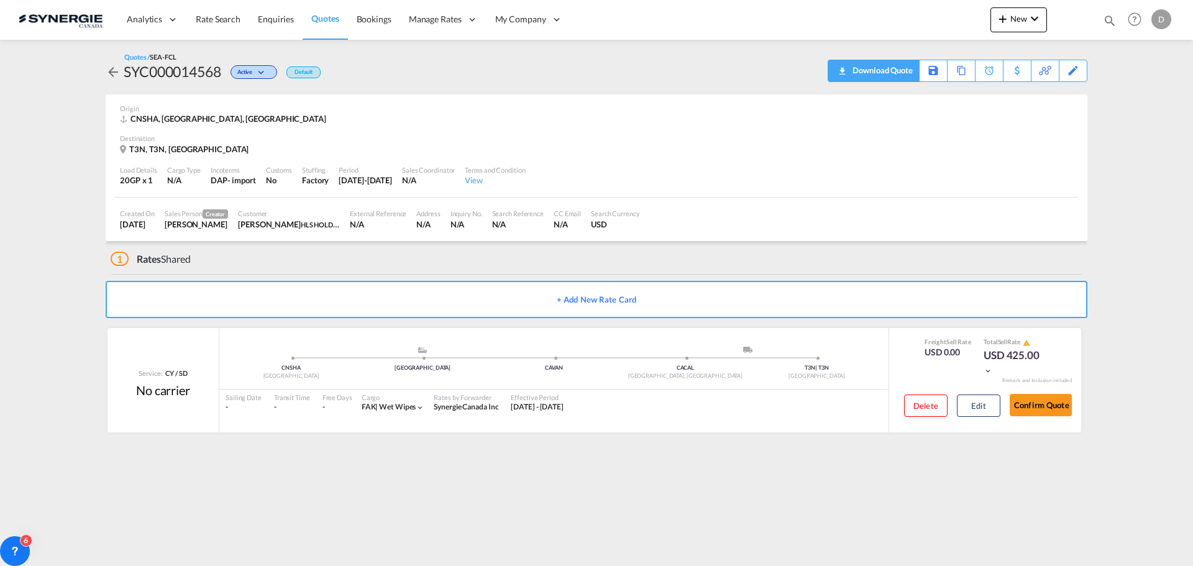
click at [901, 67] on div "Download Quote" at bounding box center [881, 70] width 63 height 20
click at [361, 16] on span "Bookings" at bounding box center [374, 19] width 35 height 11
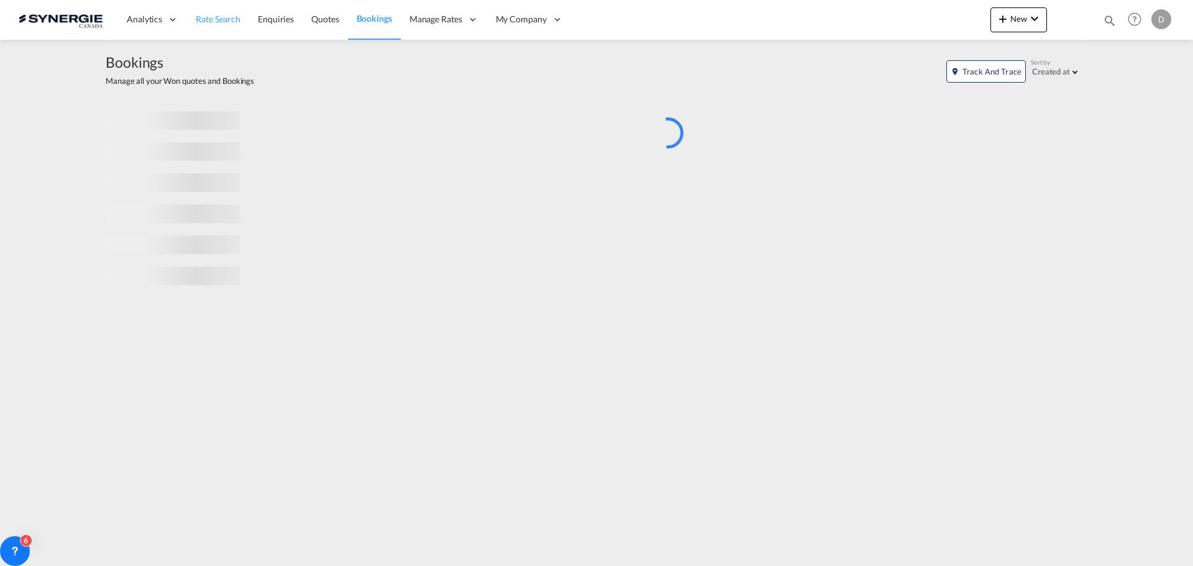
click at [226, 18] on span "Rate Search" at bounding box center [218, 19] width 45 height 11
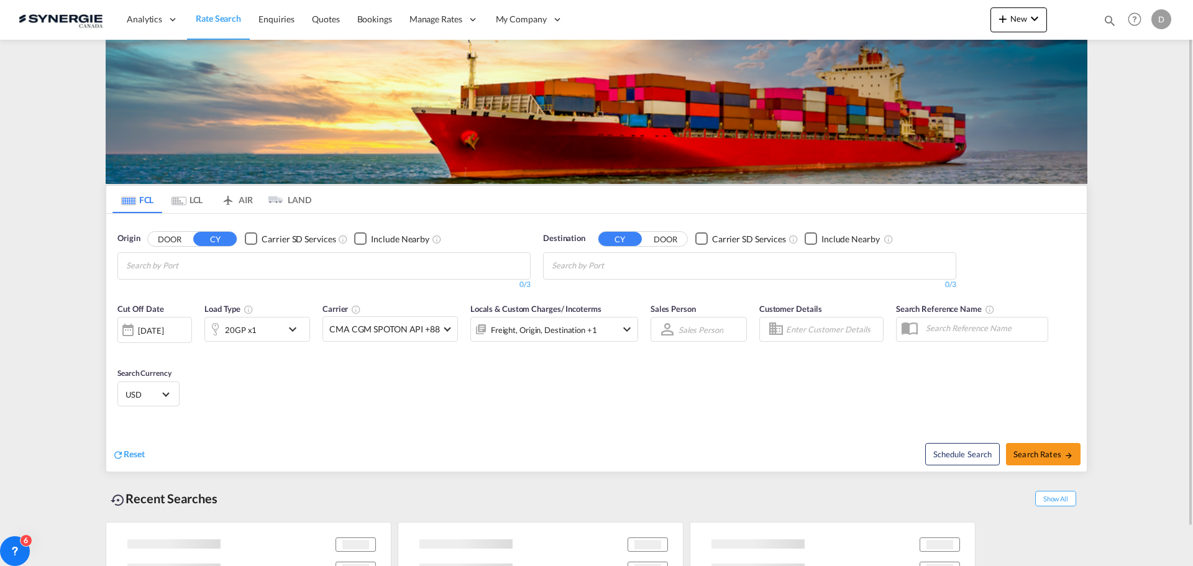
scroll to position [42, 0]
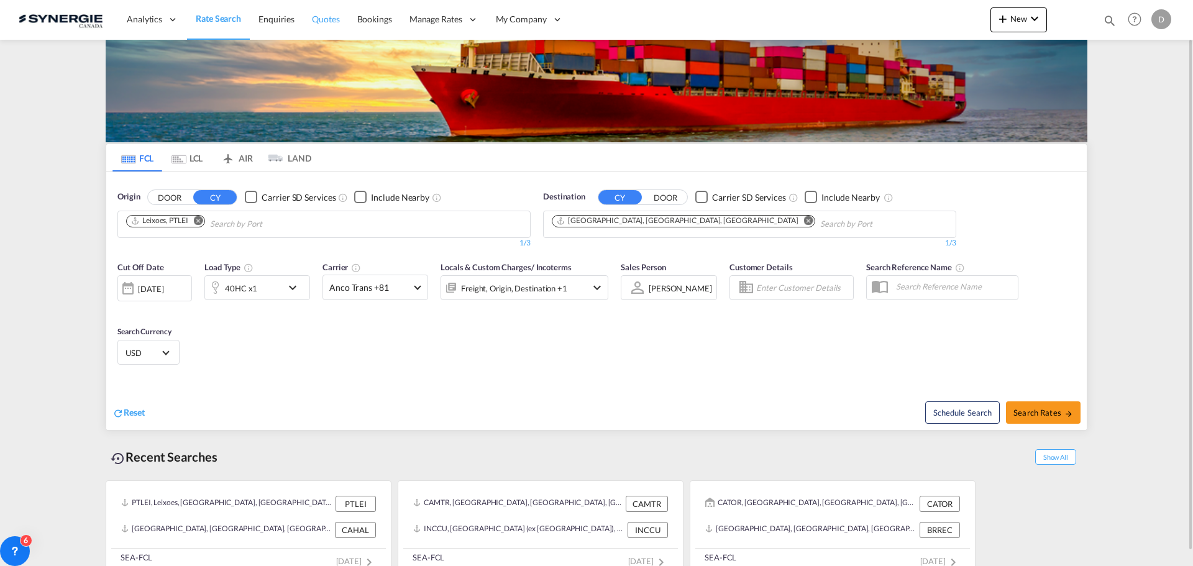
click at [327, 20] on span "Quotes" at bounding box center [325, 19] width 27 height 11
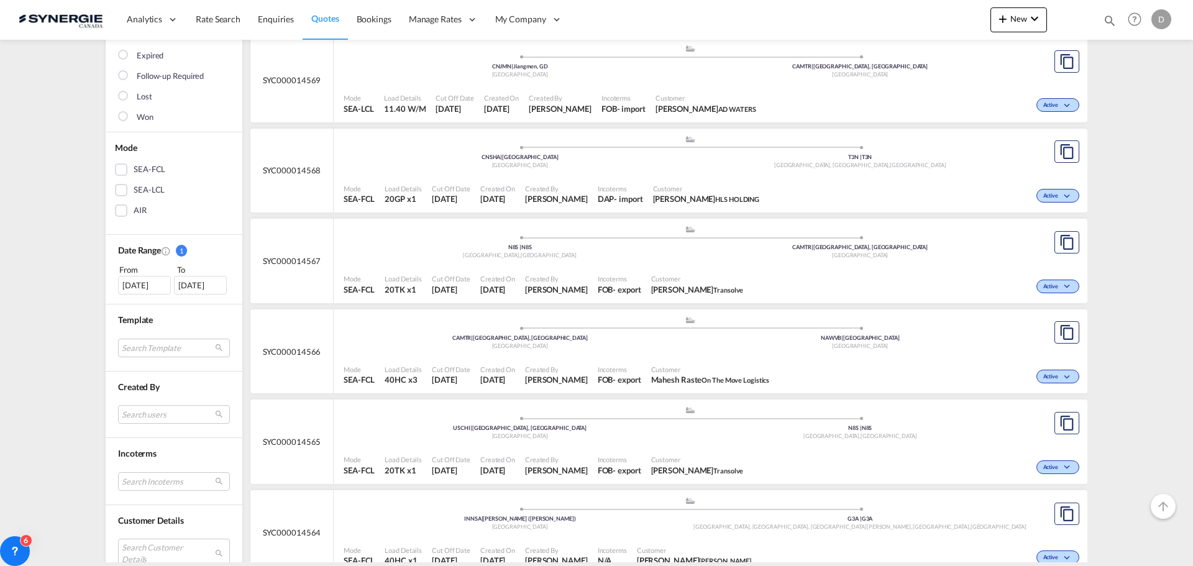
scroll to position [186, 0]
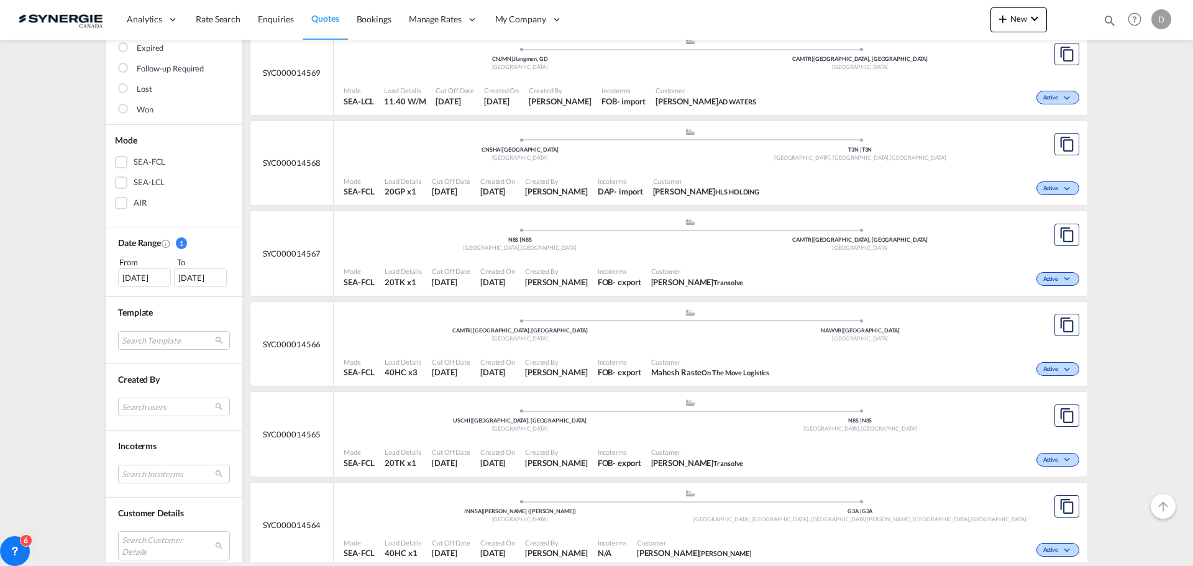
click at [139, 281] on div "06 Aug 2025" at bounding box center [144, 278] width 53 height 19
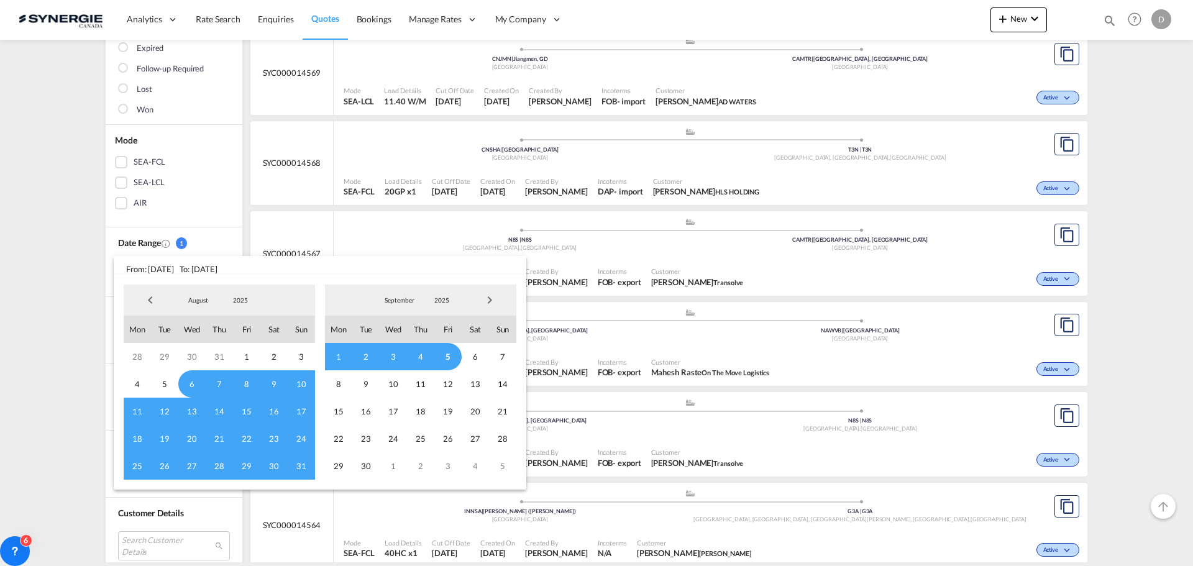
click at [150, 295] on span "Previous Month" at bounding box center [150, 300] width 25 height 25
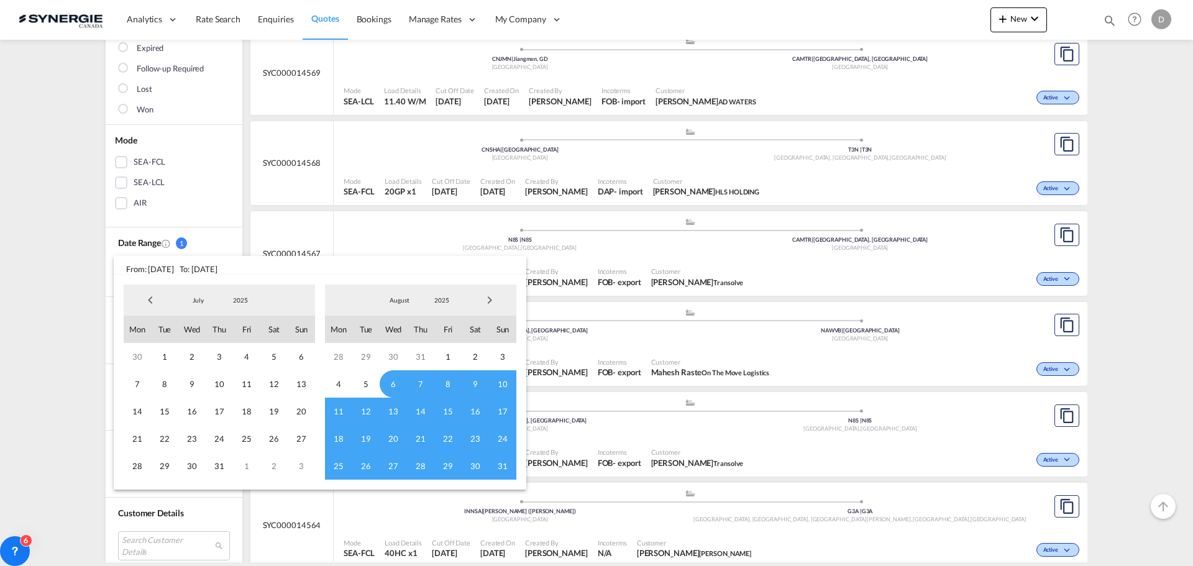
click at [150, 295] on span "Previous Month" at bounding box center [150, 300] width 25 height 25
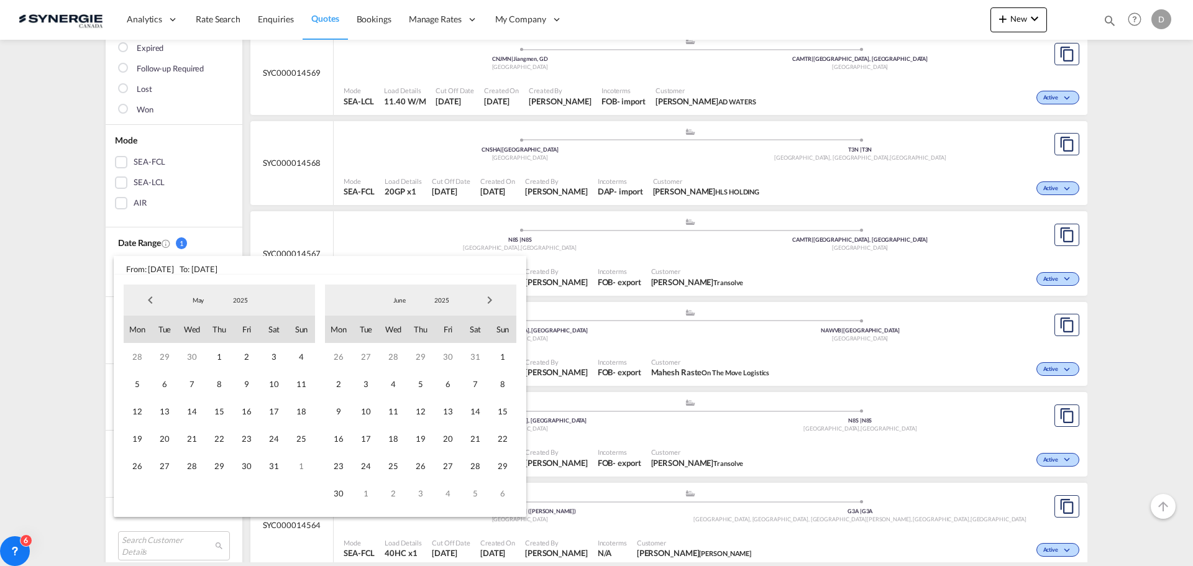
click at [150, 295] on span "Previous Month" at bounding box center [150, 300] width 25 height 25
click at [245, 298] on span "2025" at bounding box center [241, 300] width 40 height 9
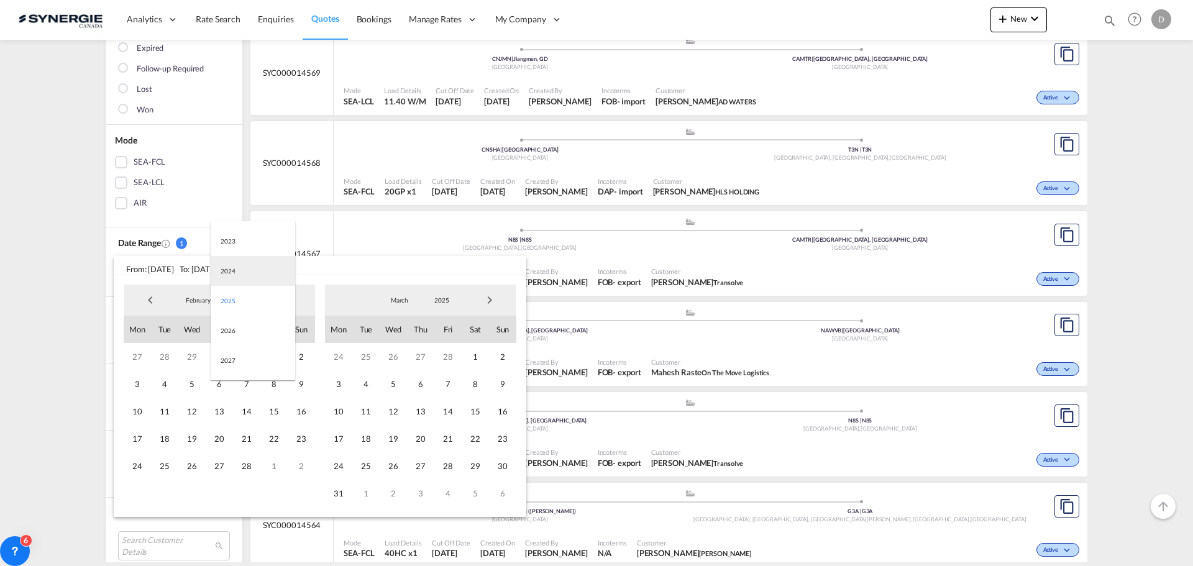
click at [244, 274] on md-option "2024" at bounding box center [253, 271] width 85 height 30
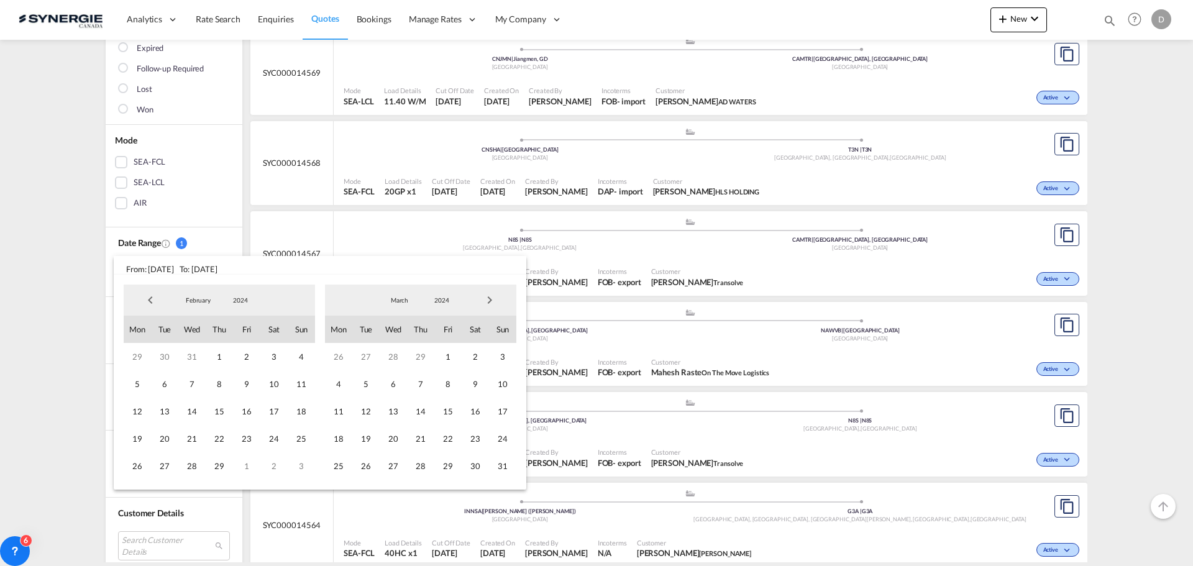
click at [494, 300] on span "Next Month" at bounding box center [489, 300] width 25 height 25
click at [336, 360] on span "1" at bounding box center [338, 356] width 27 height 27
click at [492, 299] on span "Next Month" at bounding box center [489, 300] width 25 height 25
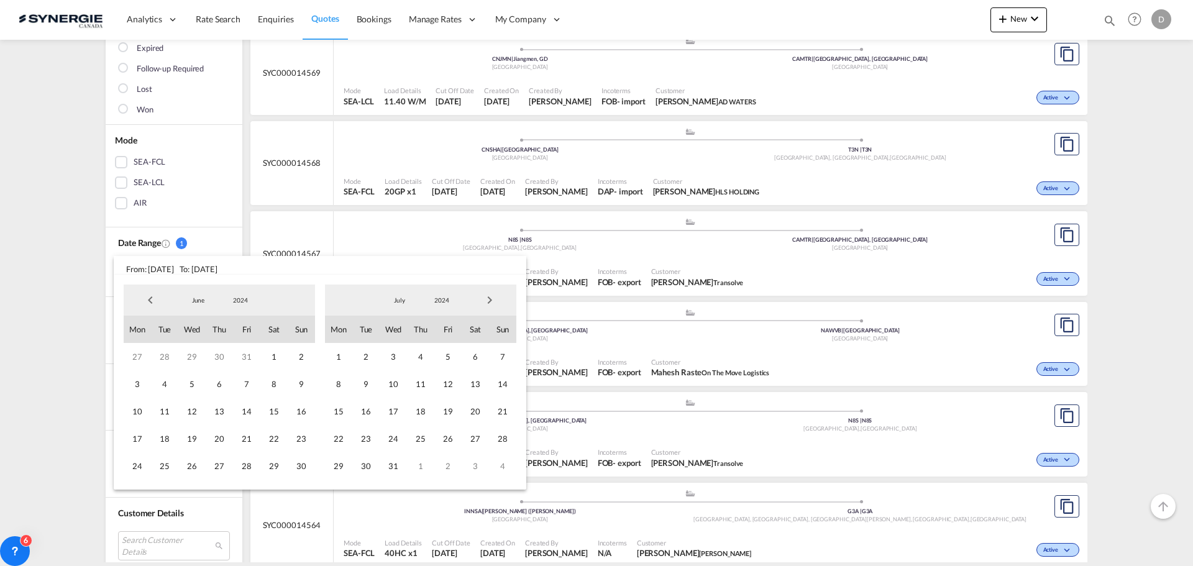
click at [492, 299] on span "Next Month" at bounding box center [489, 300] width 25 height 25
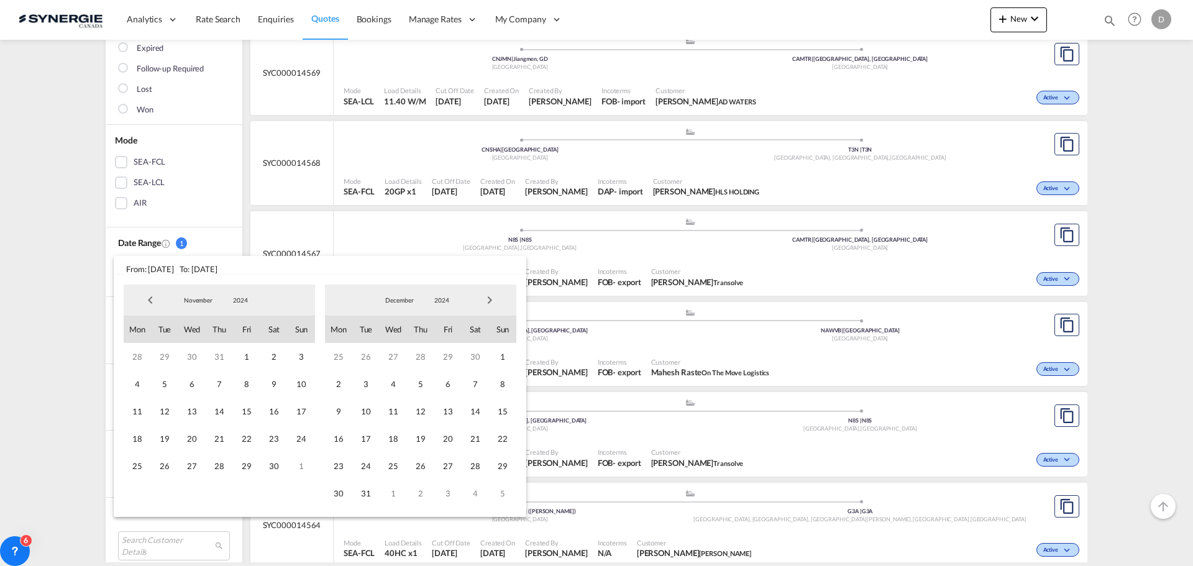
click at [492, 299] on span "Next Month" at bounding box center [489, 300] width 25 height 25
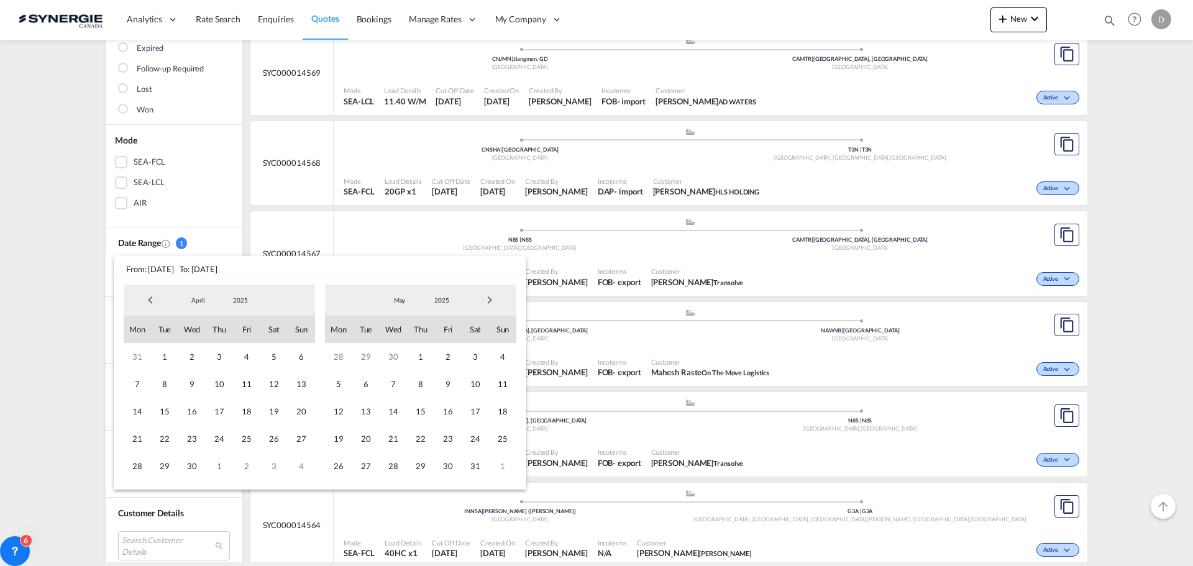
click at [492, 299] on span "Next Month" at bounding box center [489, 300] width 25 height 25
click at [451, 356] on span "5" at bounding box center [448, 356] width 27 height 27
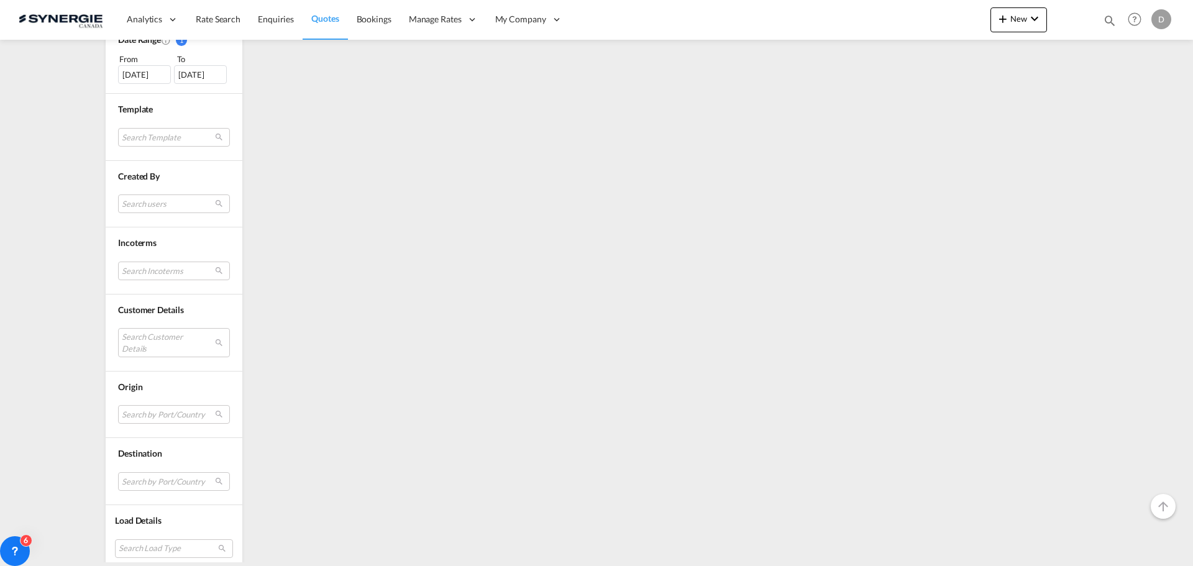
scroll to position [400, 0]
click at [154, 334] on md-select "Search Customer Details user name user neha Dhar ops@sisko-worldwide.com | sisk…" at bounding box center [174, 332] width 112 height 29
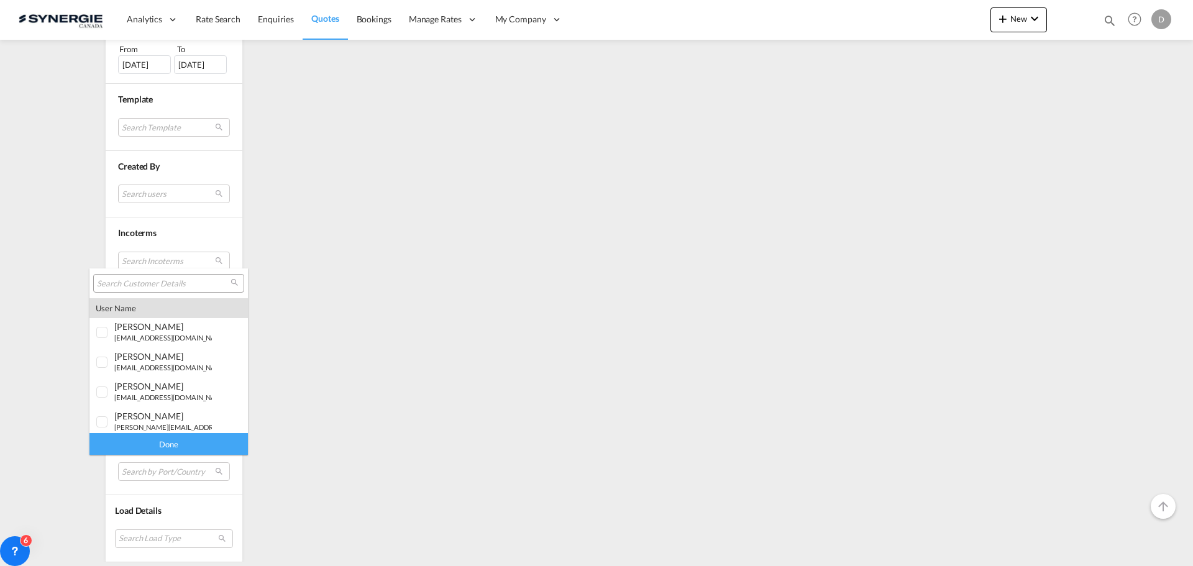
click at [149, 281] on input "search" at bounding box center [164, 283] width 134 height 11
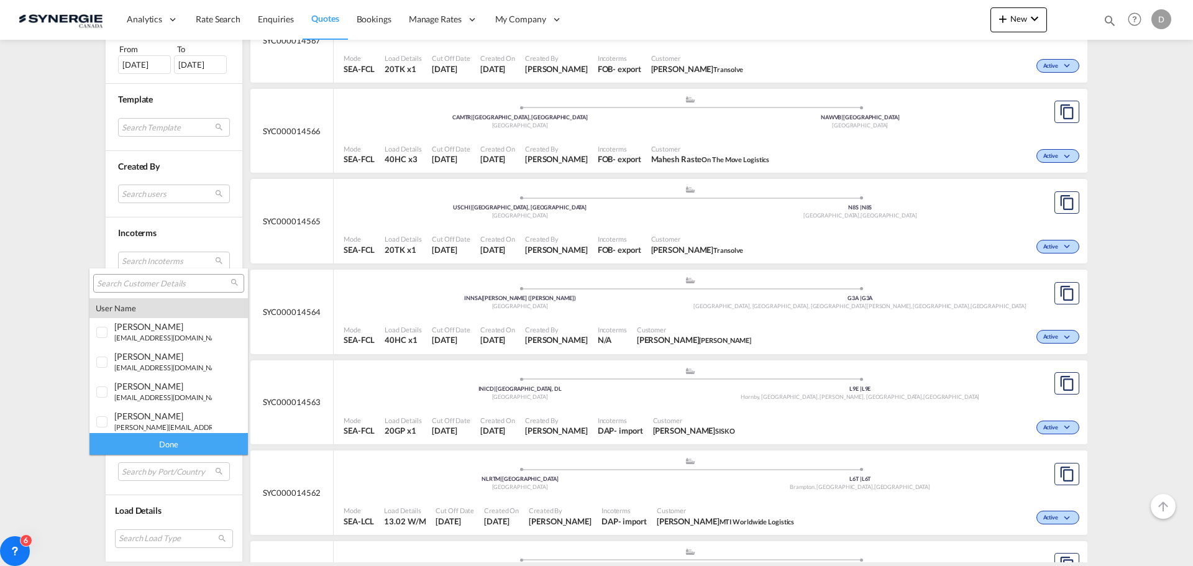
paste input "laura@ad-waters.com"
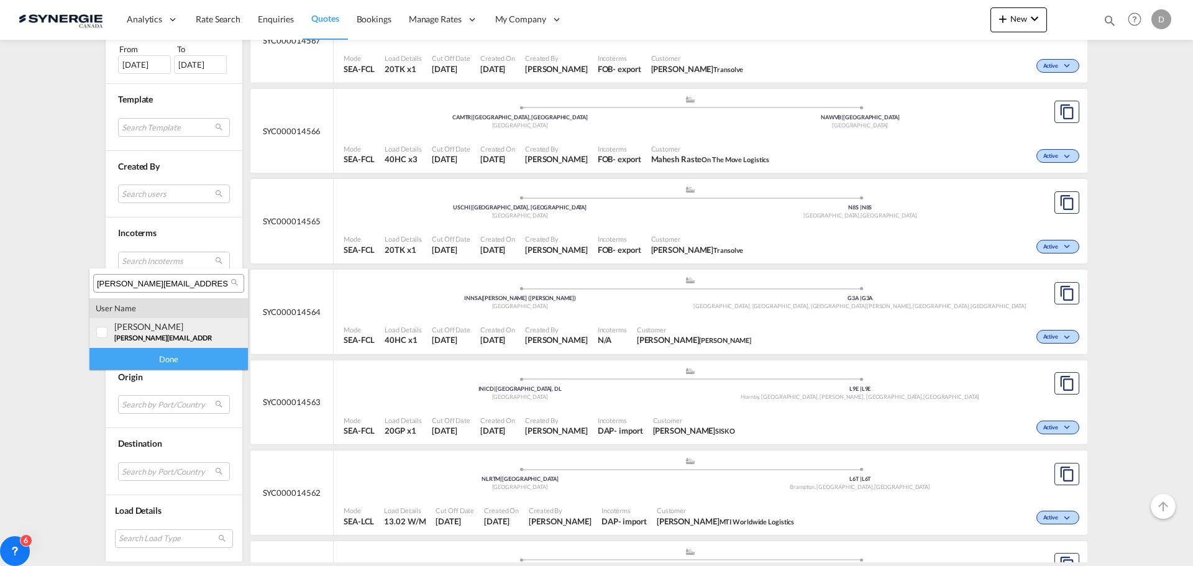
type input "laura@ad-waters.com"
click at [156, 332] on div "laura Cuciurean laura@ad-waters.com | ad waters" at bounding box center [163, 331] width 98 height 21
click at [185, 357] on div "Done" at bounding box center [169, 359] width 159 height 22
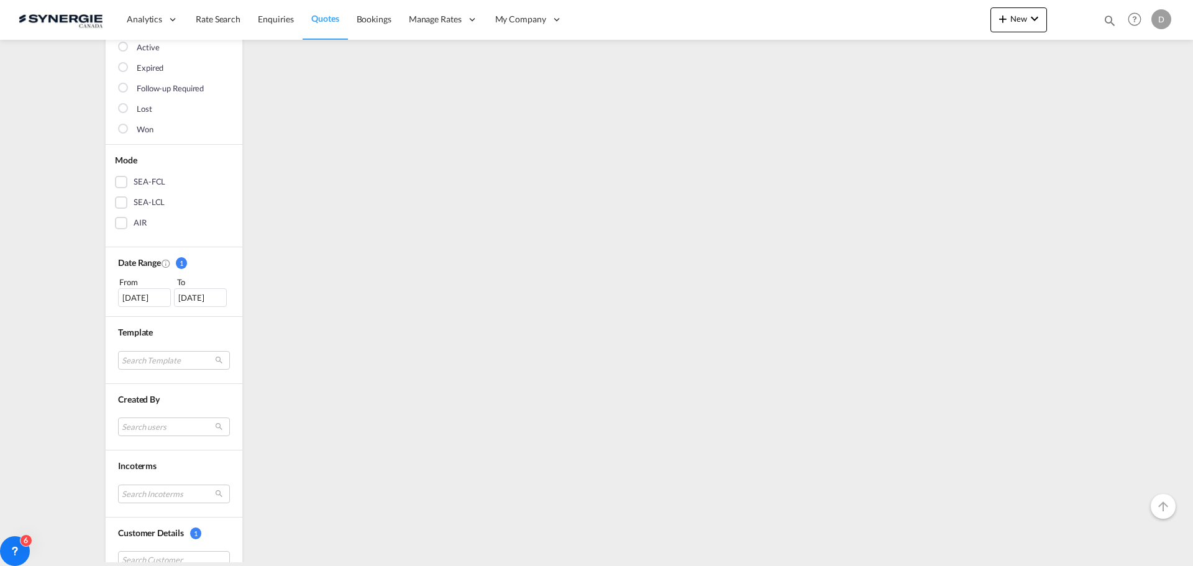
scroll to position [0, 0]
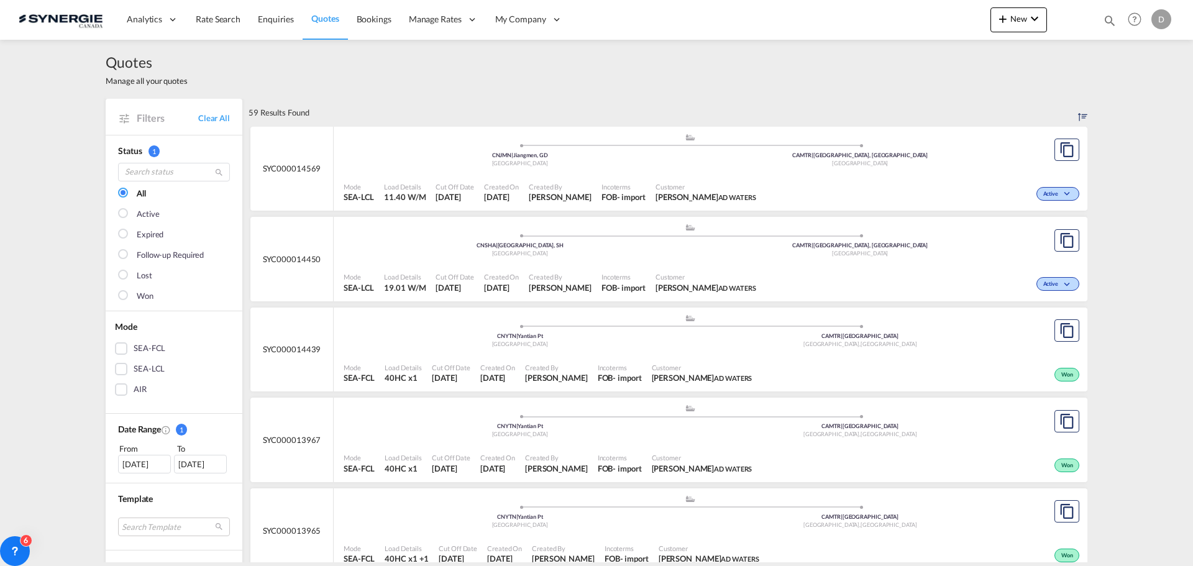
drag, startPoint x: 316, startPoint y: 167, endPoint x: 257, endPoint y: 164, distance: 59.1
click at [257, 164] on div "SYC000014569" at bounding box center [292, 169] width 83 height 85
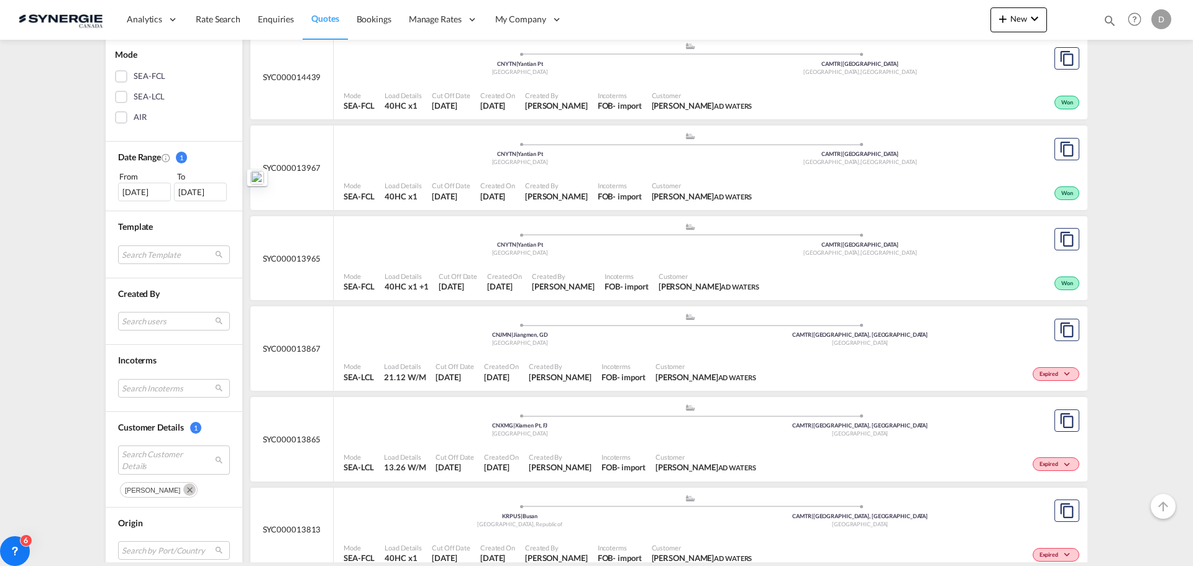
scroll to position [311, 0]
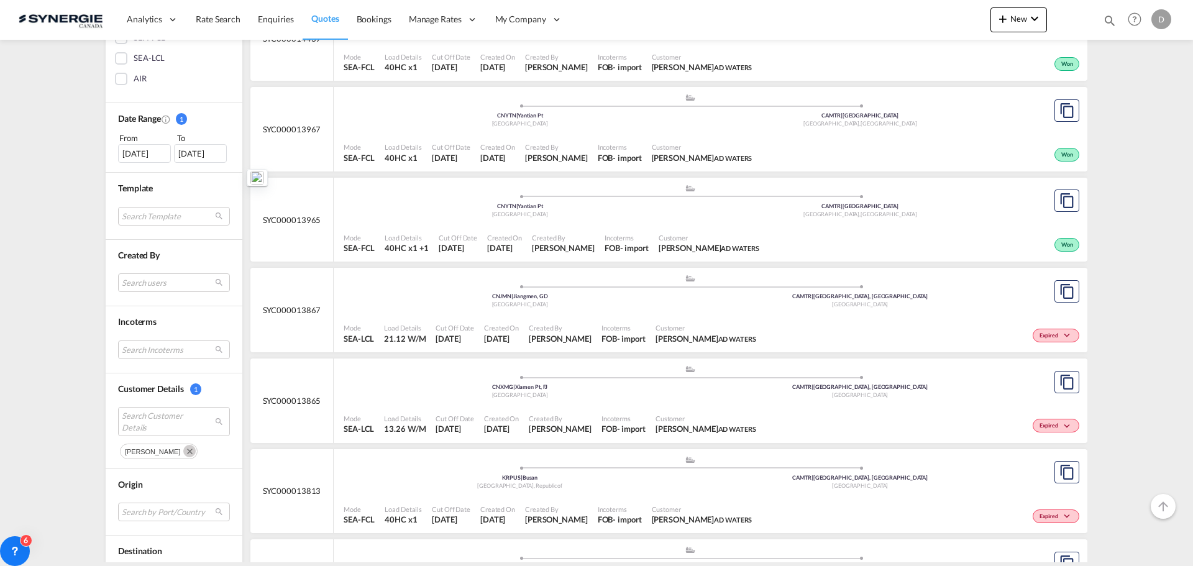
click at [443, 330] on span "Cut Off Date" at bounding box center [455, 327] width 39 height 9
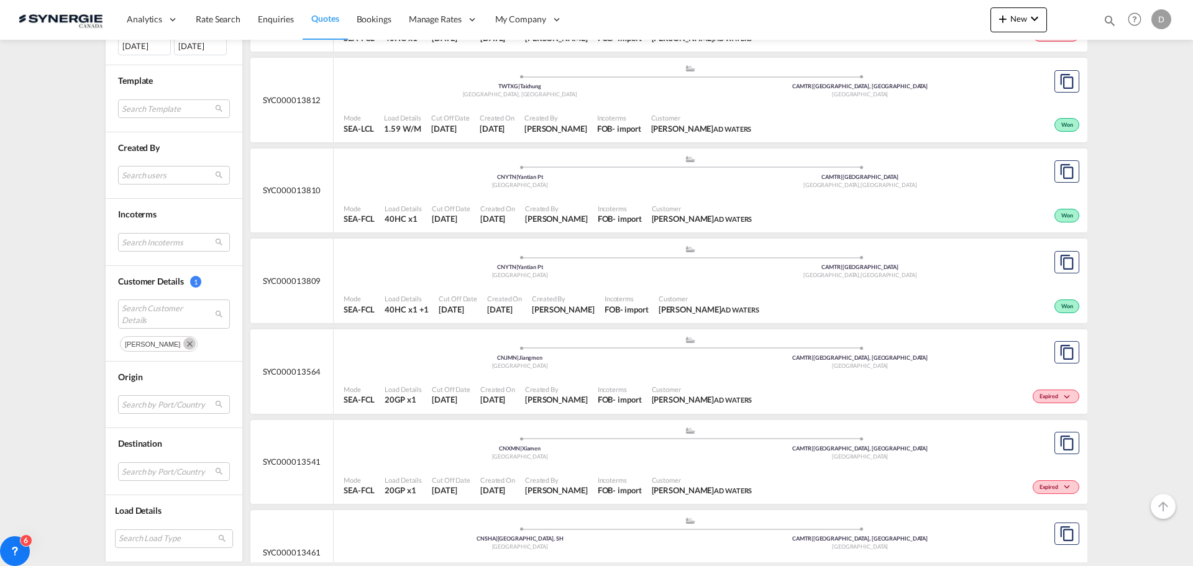
scroll to position [870, 0]
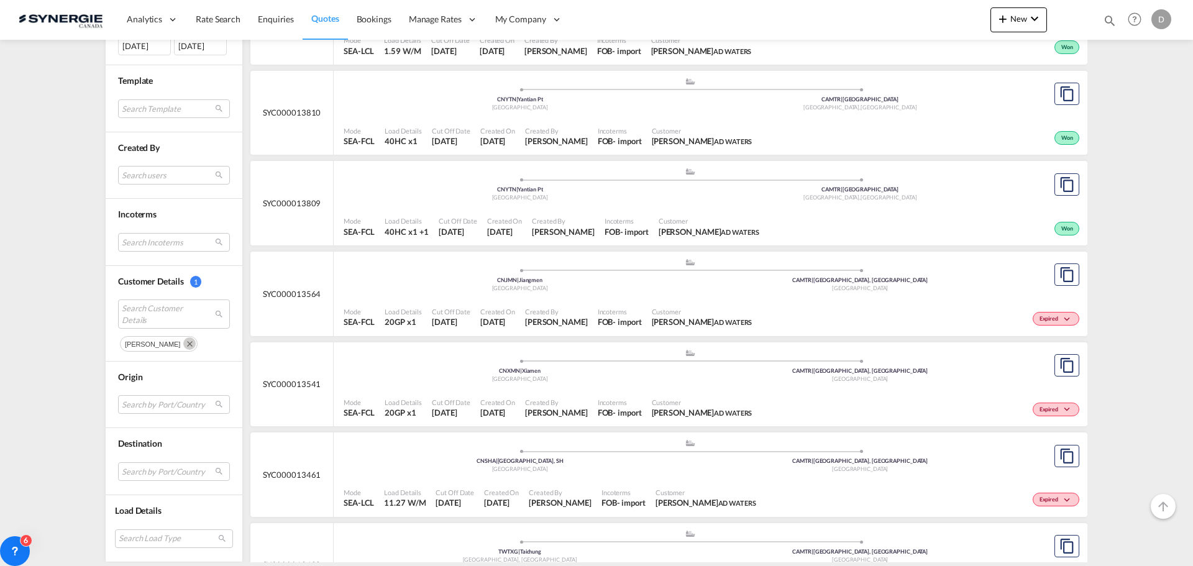
click at [532, 315] on span "Created By" at bounding box center [556, 311] width 63 height 9
click at [1022, 18] on span "New" at bounding box center [1019, 19] width 47 height 10
click at [992, 93] on span "Quote" at bounding box center [985, 93] width 14 height 25
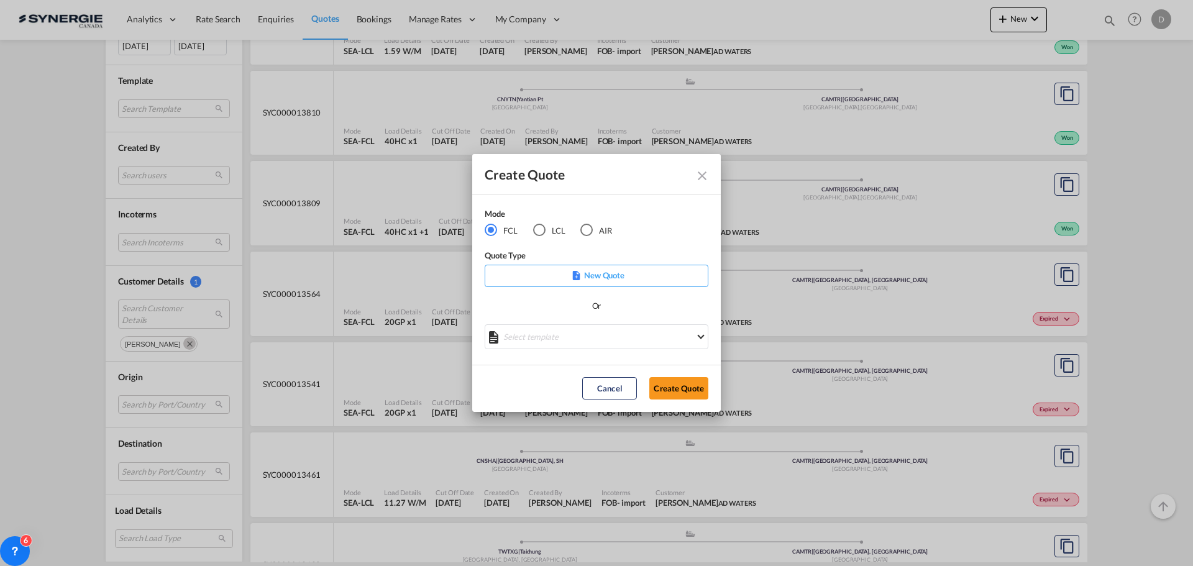
click at [617, 333] on md-select "Select template *NEW* FCL FREEHAND / DAP Pablo Gomez Saldarriaga | 10 Jul 2025 …" at bounding box center [597, 336] width 224 height 25
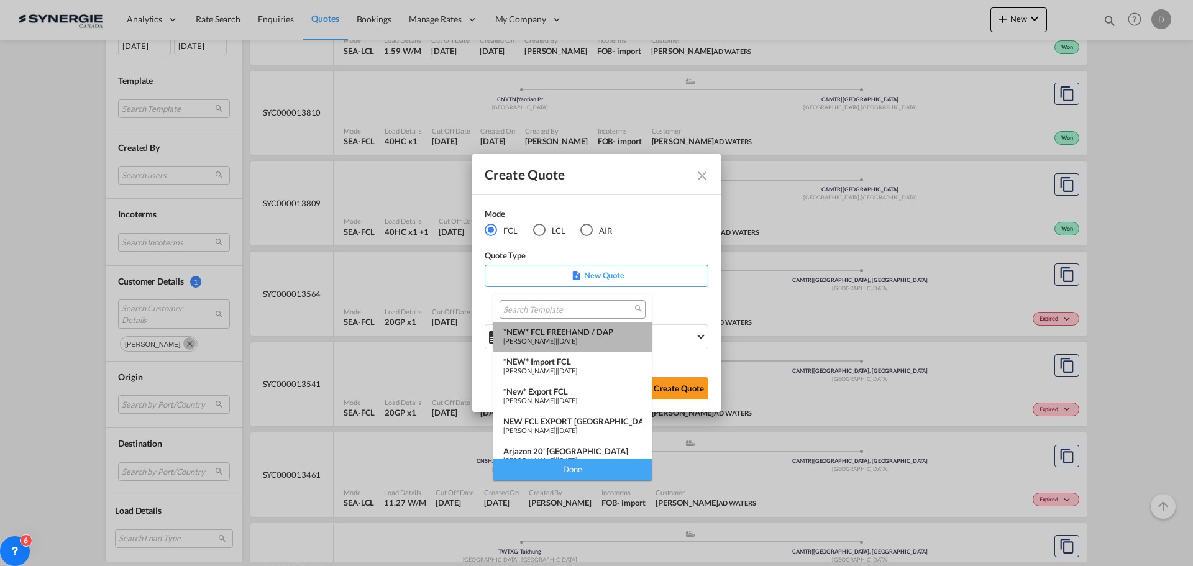
click at [617, 333] on div "*NEW* FCL FREEHAND / DAP" at bounding box center [572, 332] width 139 height 10
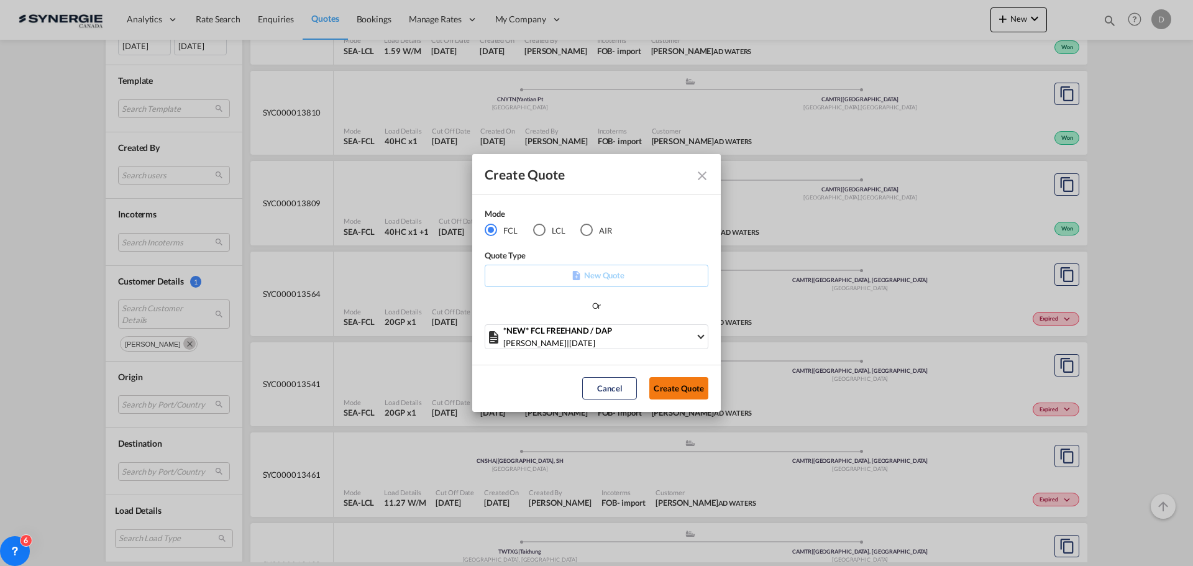
click at [670, 387] on button "Create Quote" at bounding box center [679, 388] width 59 height 22
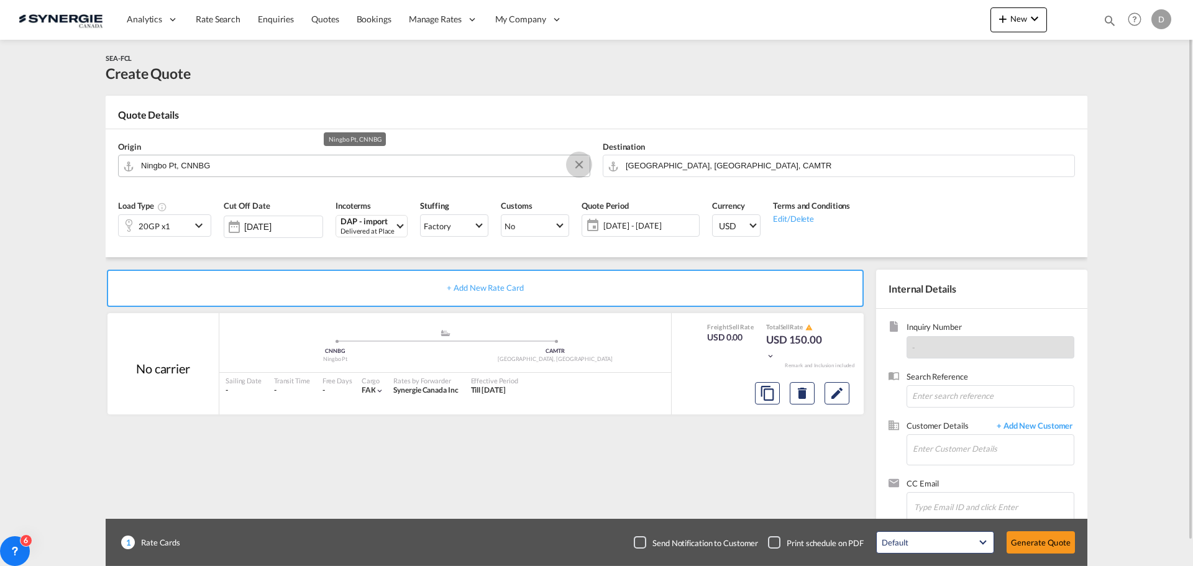
click at [579, 162] on button "Clear Input" at bounding box center [579, 164] width 19 height 19
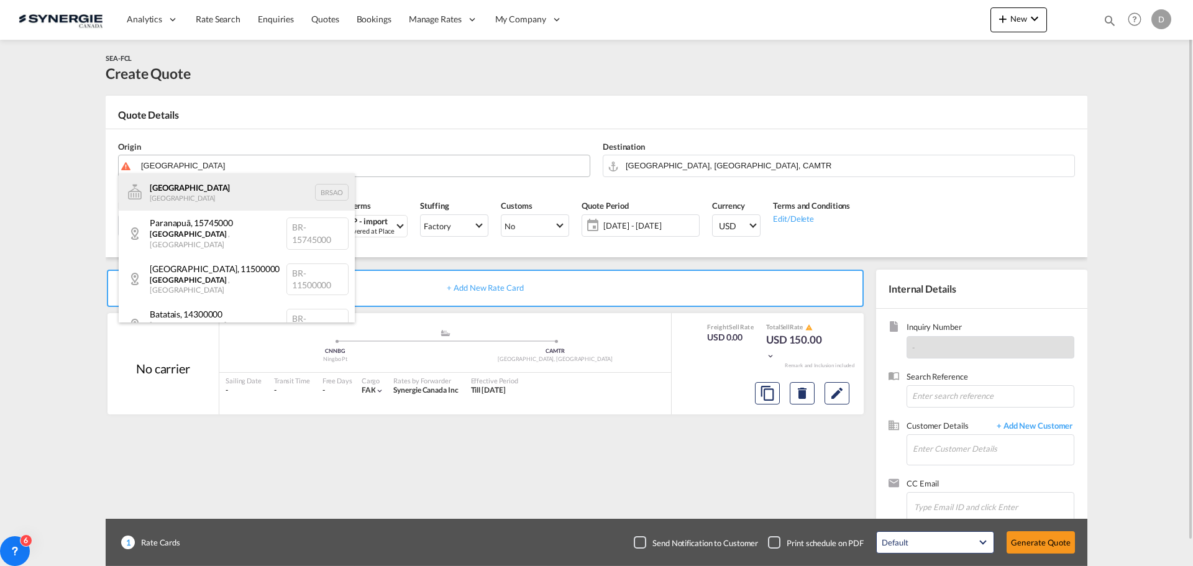
click at [180, 195] on div "Sao Paulo Brazil BRSAO" at bounding box center [237, 191] width 236 height 37
type input "Sao Paulo, BRSAO"
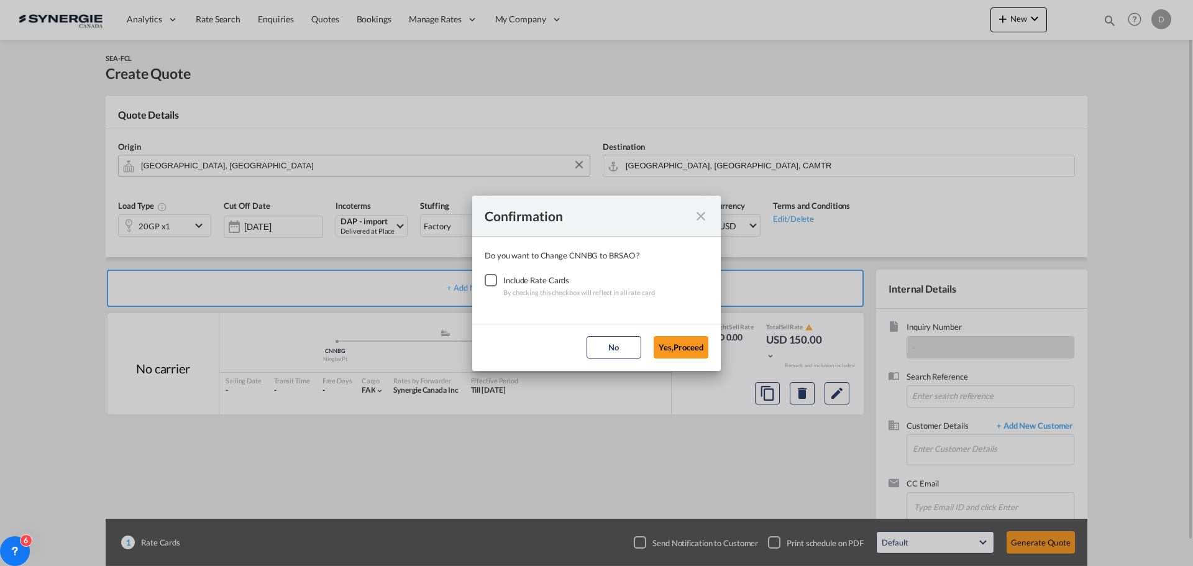
click at [492, 277] on div "Checkbox No Ink" at bounding box center [491, 280] width 12 height 12
drag, startPoint x: 676, startPoint y: 349, endPoint x: 682, endPoint y: 338, distance: 12.5
click at [676, 348] on button "Yes,Proceed" at bounding box center [681, 347] width 55 height 22
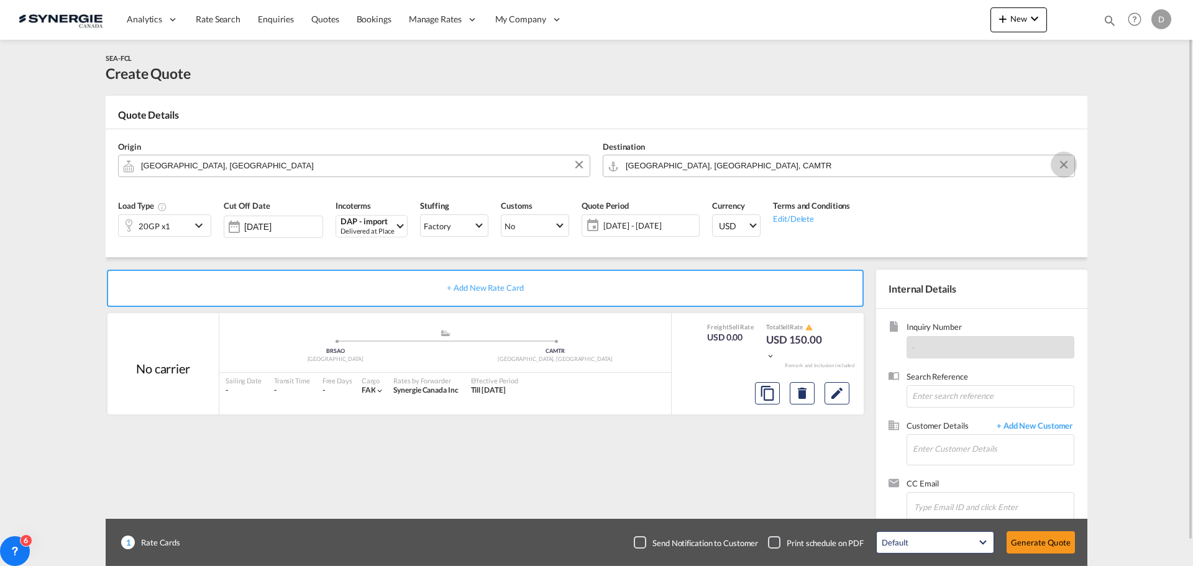
click at [1061, 164] on button "Clear Input" at bounding box center [1064, 164] width 19 height 19
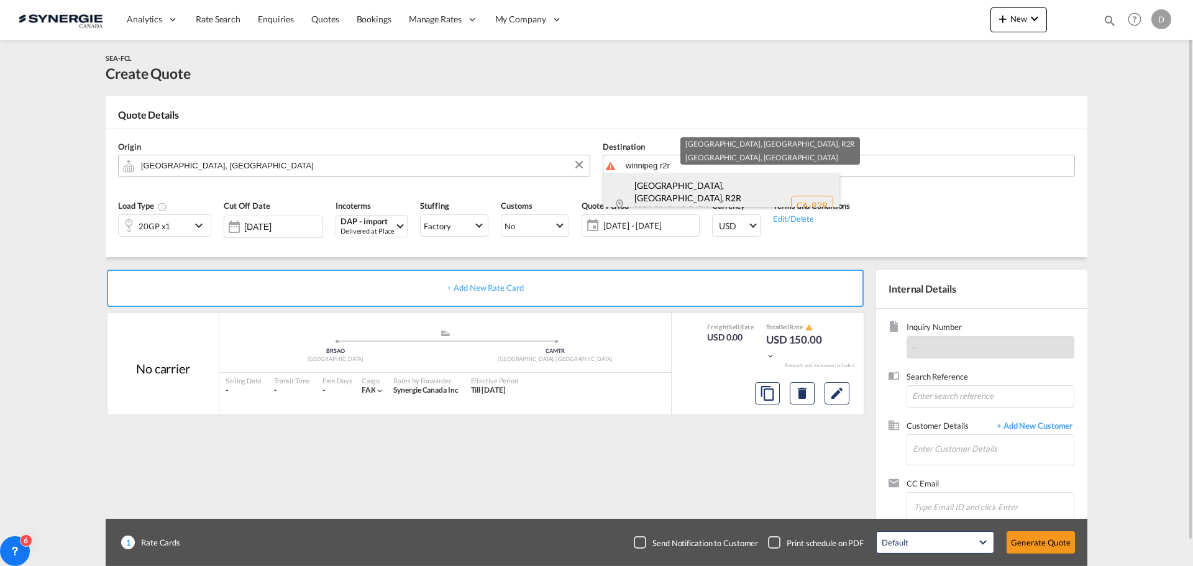
click at [691, 197] on div "Winnipeg, MB , R2R Manitoba Canada CA-R2R" at bounding box center [722, 205] width 236 height 64
type input "CA-R2R, Winnipeg, MB, Manitoba"
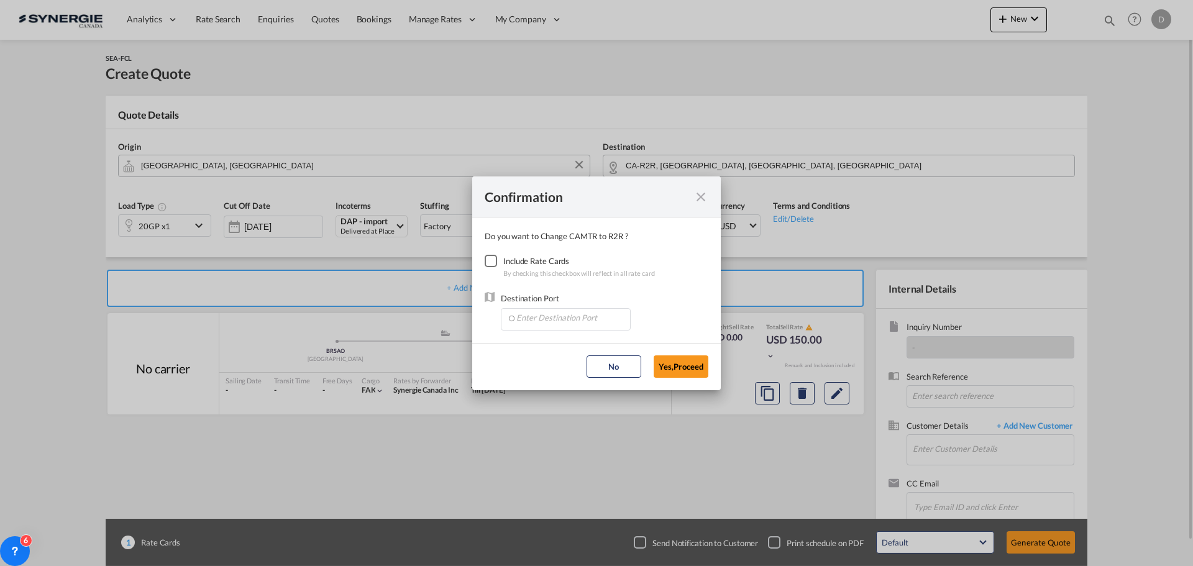
click at [491, 262] on div "Checkbox No Ink" at bounding box center [491, 261] width 12 height 12
click at [551, 318] on input "Enter Destination Port" at bounding box center [568, 318] width 123 height 19
click at [563, 345] on span "CAWNP, Winnipeg, MB, Canada, North America, Americas" at bounding box center [760, 346] width 489 height 11
type input "CAWNP, Winnipeg, MB, Canada, North America, Americas"
click at [695, 362] on button "Yes,Proceed" at bounding box center [681, 367] width 55 height 22
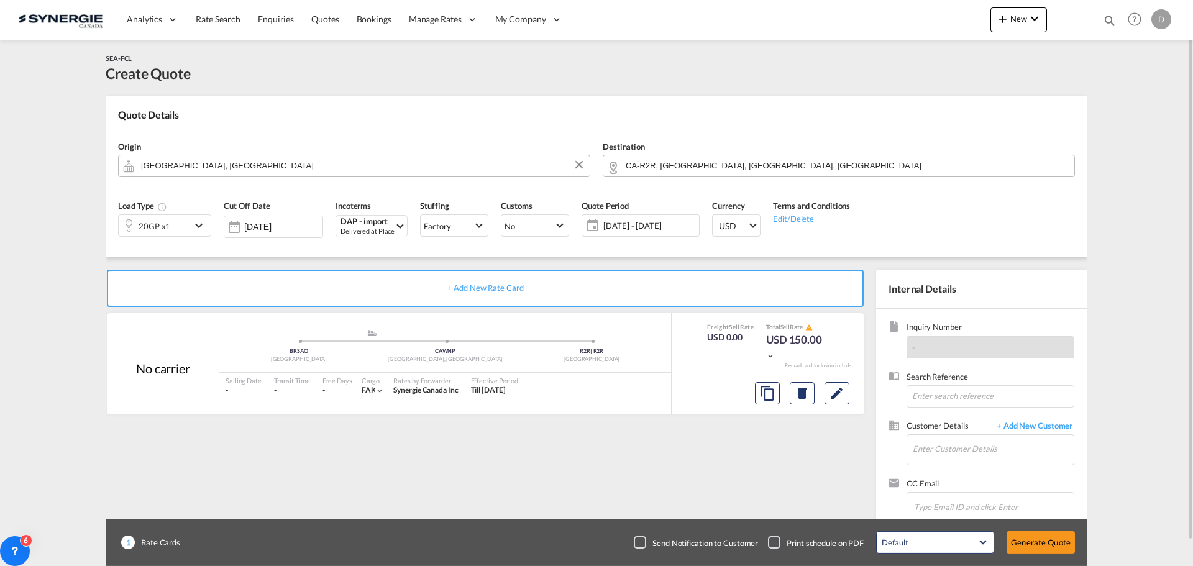
click at [197, 227] on md-icon "icon-chevron-down" at bounding box center [200, 225] width 19 height 15
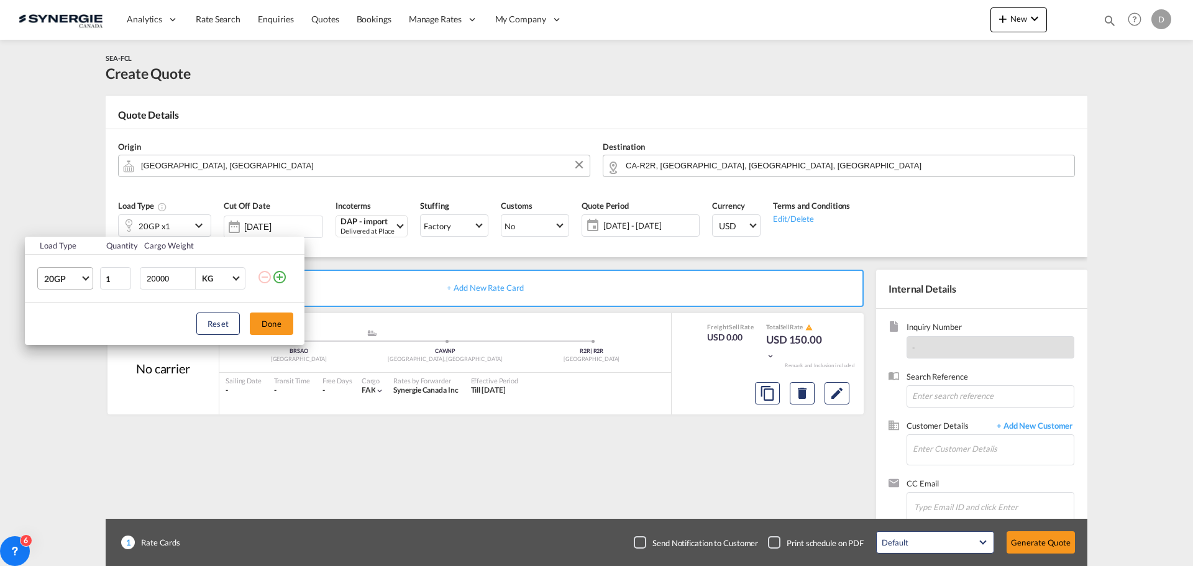
click at [81, 280] on md-select-value "20GP" at bounding box center [68, 278] width 50 height 21
click at [70, 337] on md-option "40HC" at bounding box center [76, 339] width 85 height 30
click at [270, 324] on button "Done" at bounding box center [272, 324] width 44 height 22
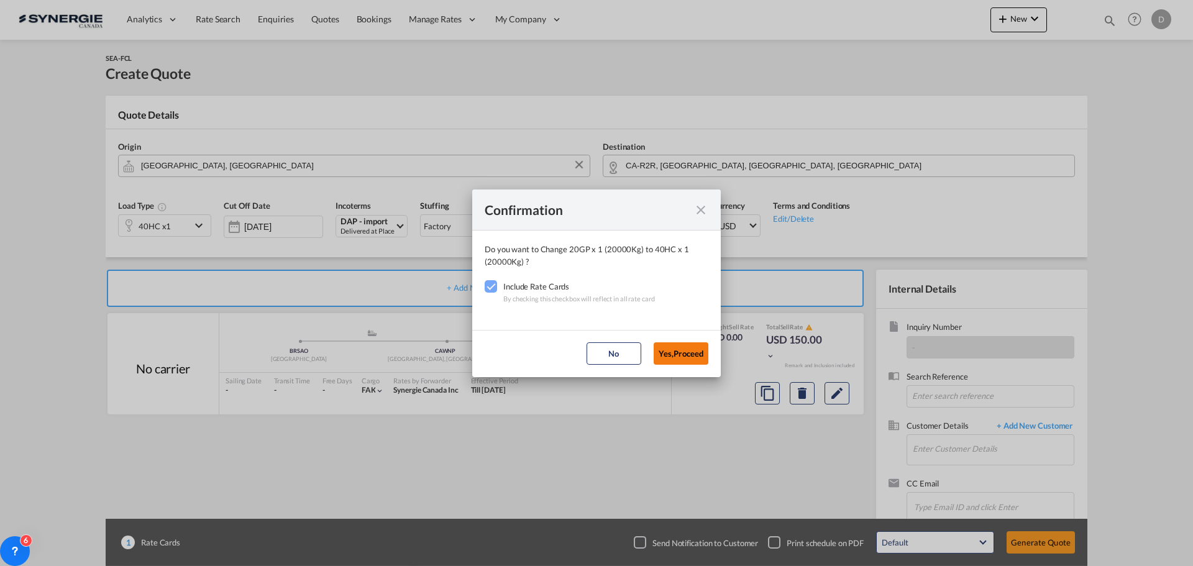
click at [669, 348] on button "Yes,Proceed" at bounding box center [681, 354] width 55 height 22
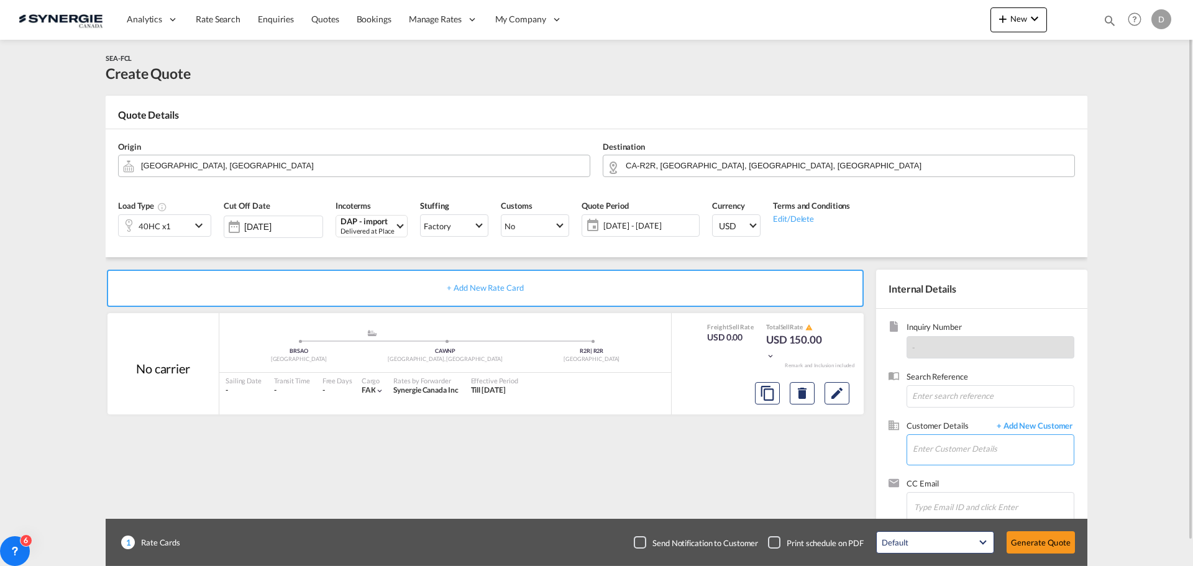
click at [955, 451] on input "Enter Customer Details" at bounding box center [993, 449] width 161 height 28
paste input "lucas.silva@aglcargo.com"
click at [934, 421] on div "Lucas Silva lucas.silva@aglcargo.com | AGL CARGO" at bounding box center [1031, 419] width 236 height 34
type input "AGL CARGO, Lucas Silva, lucas.silva@aglcargo.com"
click at [837, 395] on md-icon "Edit" at bounding box center [837, 393] width 15 height 15
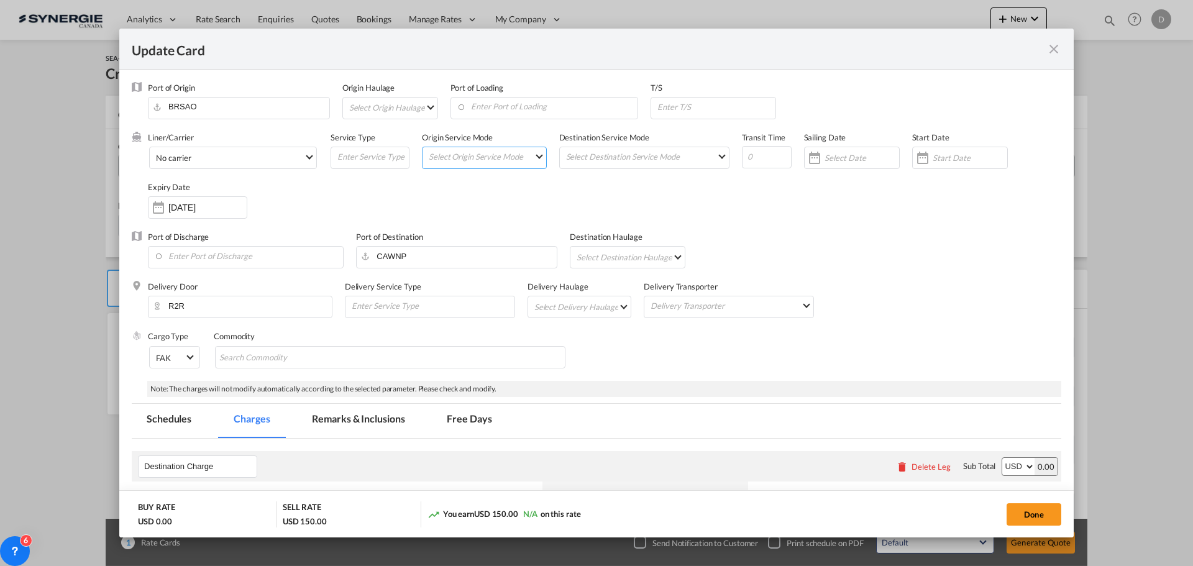
click at [535, 157] on md-select "Select Origin Service Mode SD CY" at bounding box center [487, 155] width 119 height 17
click at [472, 183] on md-option "CY" at bounding box center [484, 186] width 137 height 30
click at [714, 155] on md-select "Select Destination Service Mode SD CY" at bounding box center [647, 155] width 164 height 17
click at [714, 155] on md-option "SD" at bounding box center [642, 156] width 182 height 30
click at [918, 157] on div "Update Card Port ..." at bounding box center [923, 157] width 20 height 25
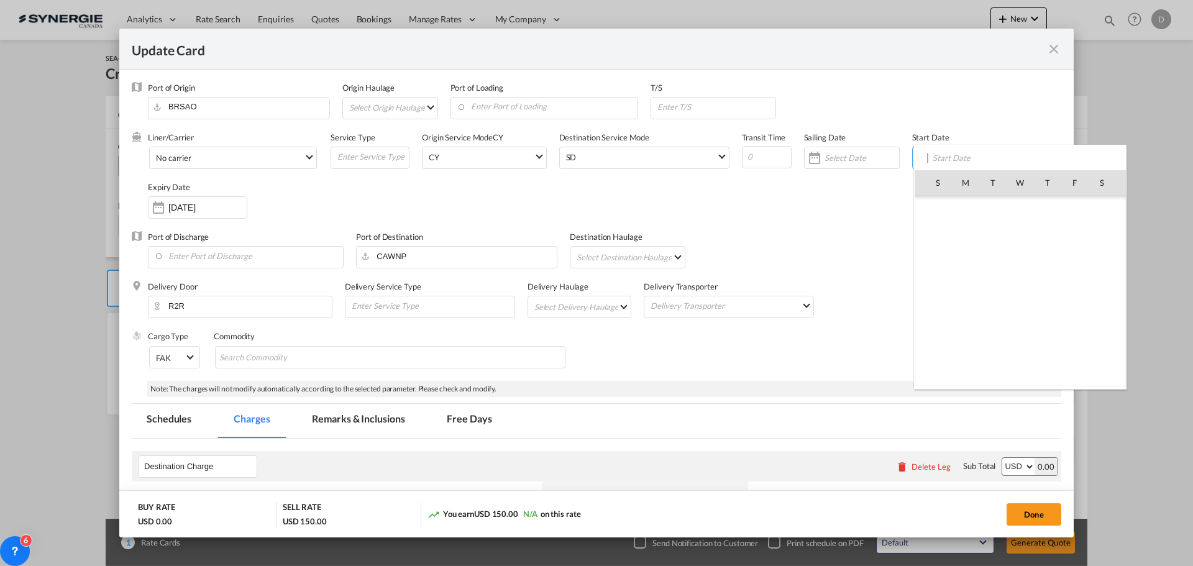
scroll to position [287940, 0]
click at [1074, 234] on span "5" at bounding box center [1075, 237] width 26 height 26
type input "[DATE]"
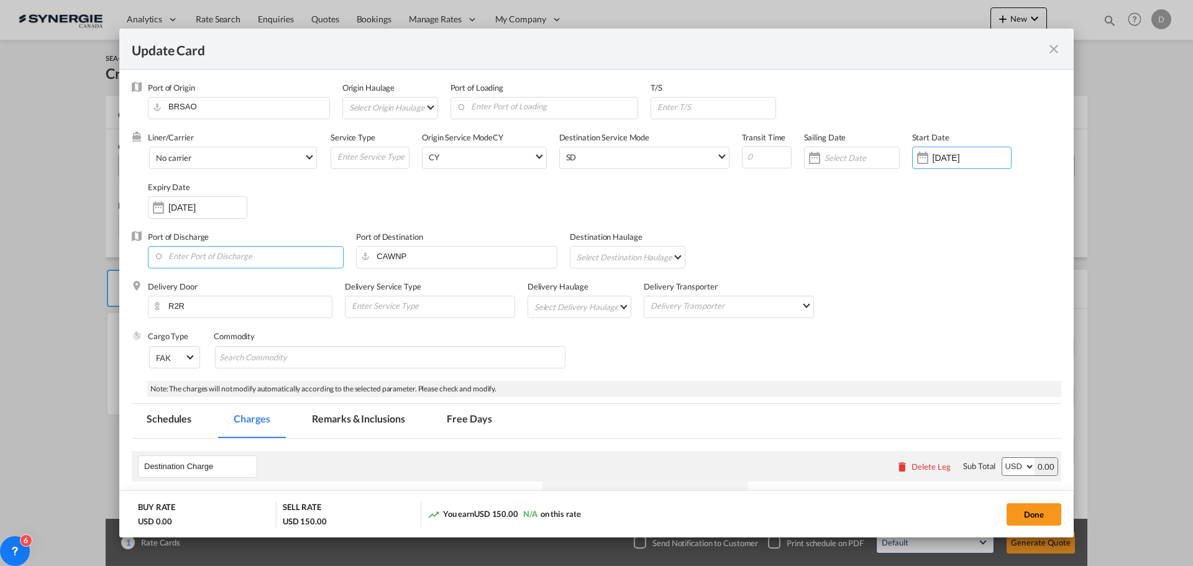
click at [251, 259] on input "Enter Port of Discharge" at bounding box center [248, 256] width 189 height 19
click at [228, 310] on div "[GEOGRAPHIC_DATA], [GEOGRAPHIC_DATA]" at bounding box center [268, 307] width 219 height 11
type input "Vancouver, BC, CAVAN"
click at [674, 258] on md-select "Select Destination Haulage rail road barge truck unspecified not available" at bounding box center [630, 257] width 109 height 20
click at [604, 259] on md-option "rail" at bounding box center [629, 257] width 127 height 30
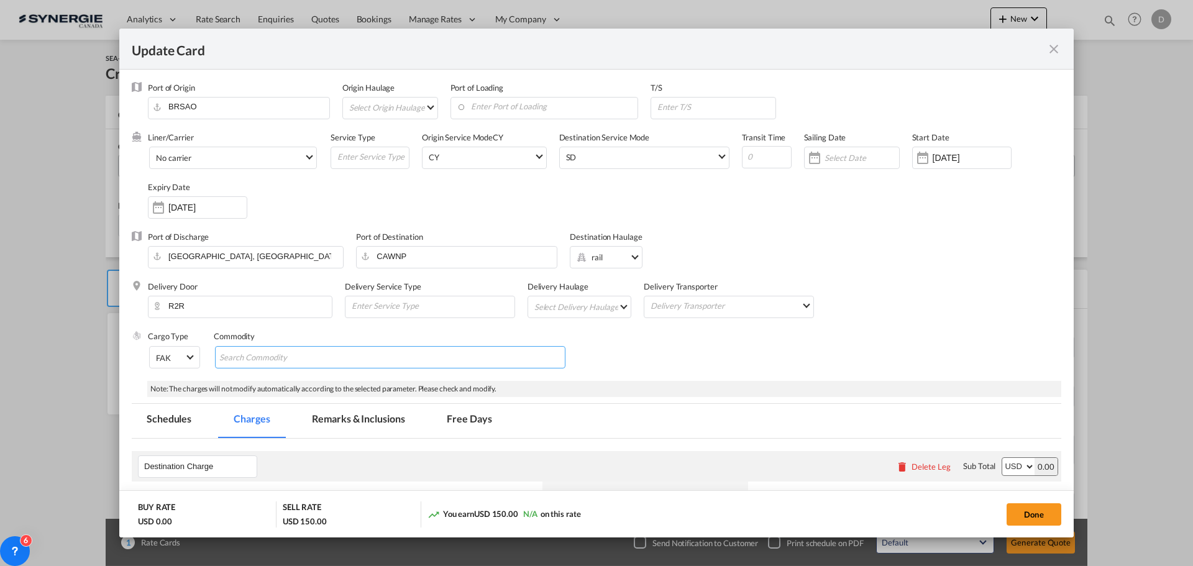
click at [320, 363] on input "Search Commodity" at bounding box center [276, 358] width 114 height 20
click at [245, 358] on input "Geneal Cargo" at bounding box center [276, 358] width 114 height 20
type input "General Cargo"
click at [648, 331] on div "Cargo Type FAK FAK GCR GDSM General Cargo Hazardous Cargo Ambient Foodstuff Chi…" at bounding box center [605, 356] width 914 height 50
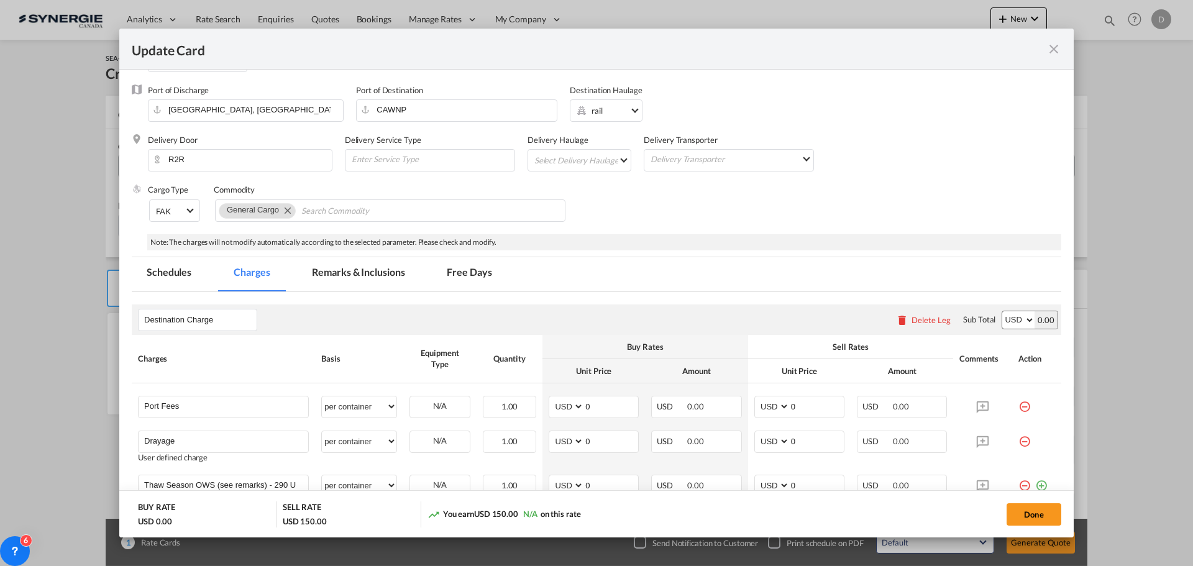
scroll to position [311, 0]
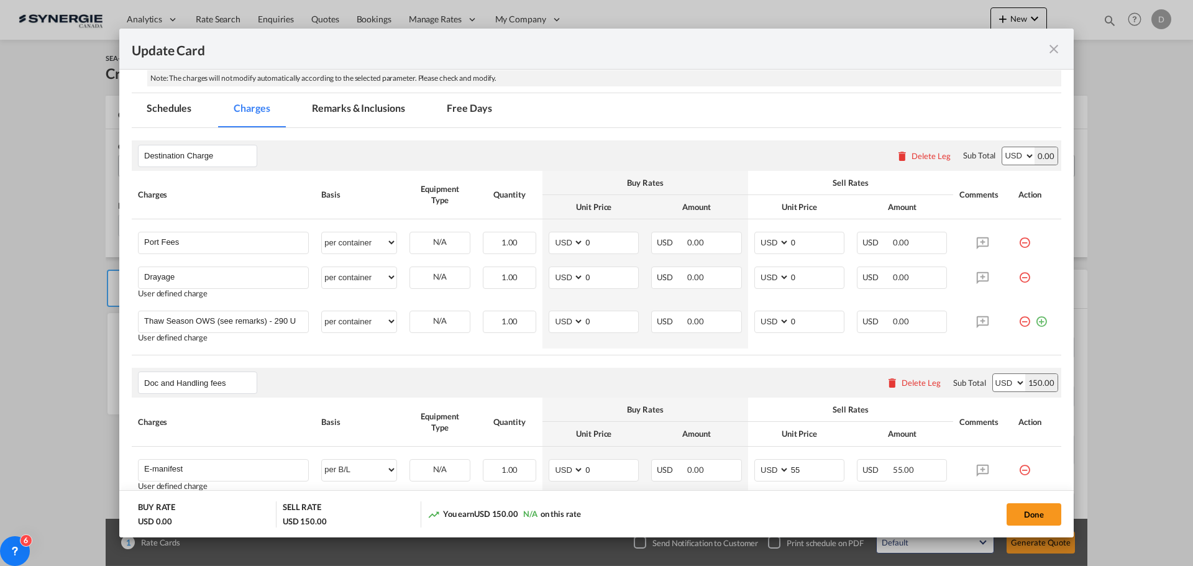
click at [1019, 240] on md-icon "icon-minus-circle-outline red-400-fg" at bounding box center [1025, 238] width 12 height 12
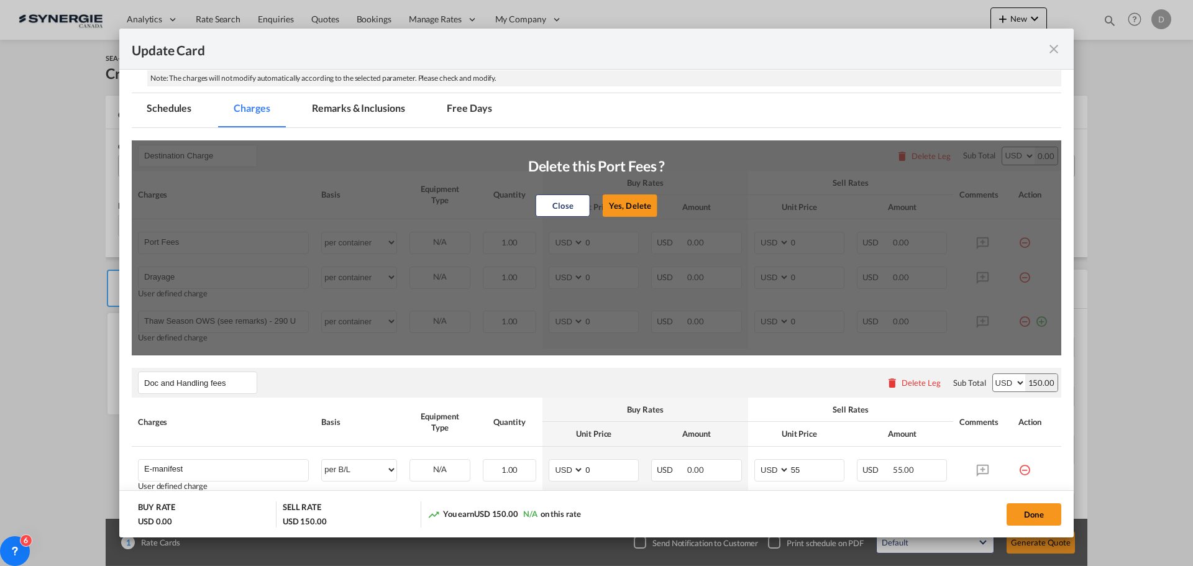
click at [648, 205] on button "Yes, Delete" at bounding box center [630, 206] width 55 height 22
type input "Drayage"
type input "Thaw Season OWS (see remarks) - 290 USD if applicable"
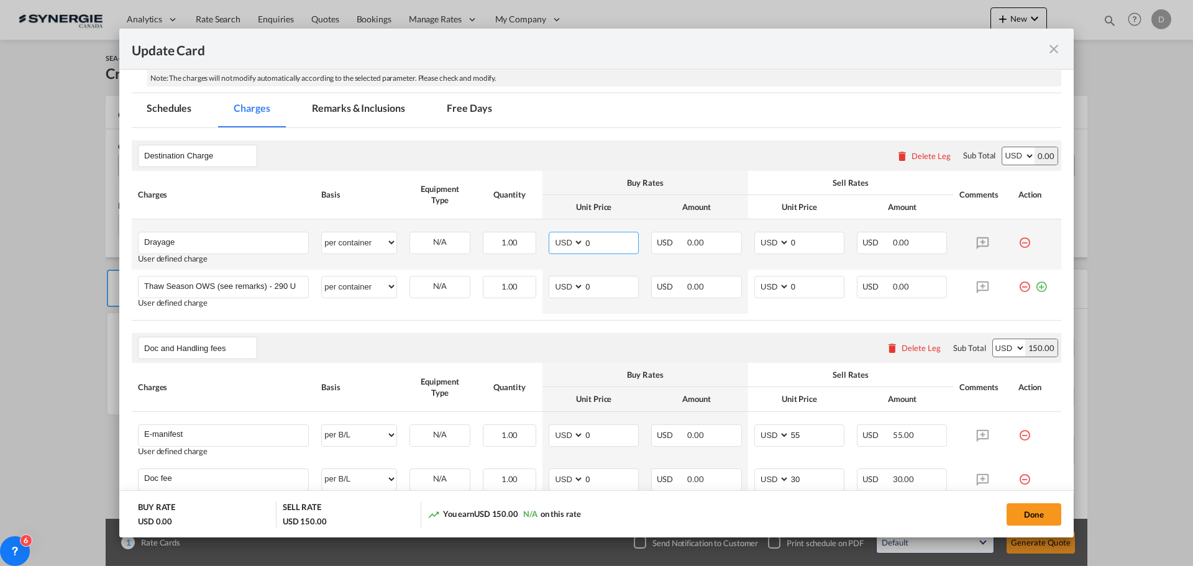
drag, startPoint x: 582, startPoint y: 241, endPoint x: 613, endPoint y: 239, distance: 30.5
click at [613, 239] on input "0" at bounding box center [611, 241] width 54 height 19
type input "377"
type input "500"
click at [367, 105] on md-tab-item "Remarks & Inclusions" at bounding box center [358, 110] width 122 height 34
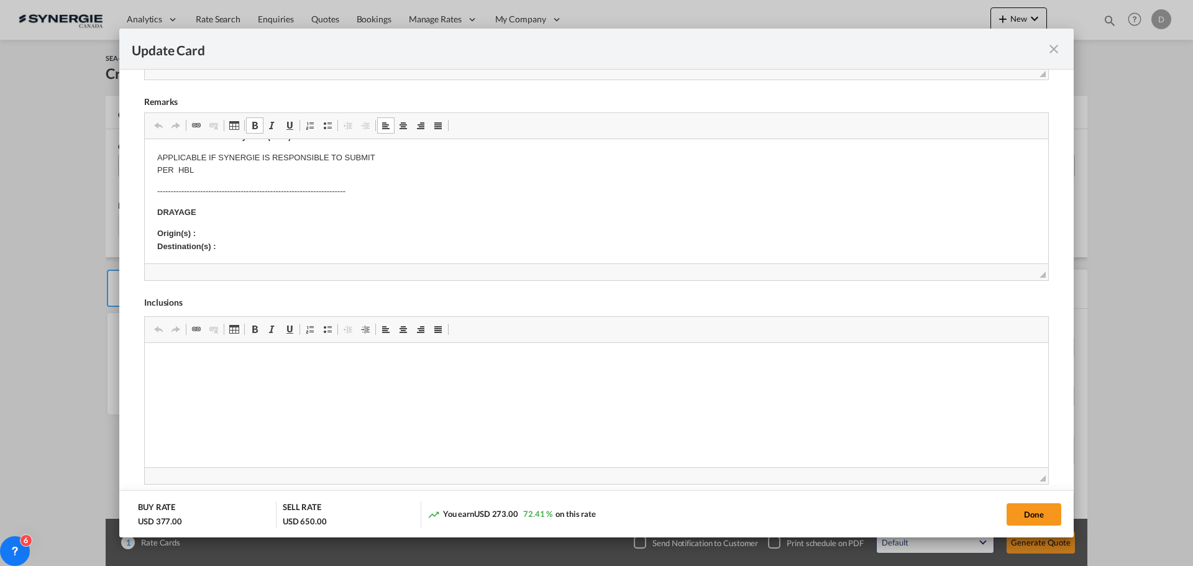
scroll to position [124, 0]
click at [219, 235] on p "Origin(s) : Destination(s) :" at bounding box center [596, 239] width 879 height 26
click at [221, 232] on strong "Origin(s) : Winnieg Rail Ramp Destination(s) :" at bounding box center [214, 239] width 114 height 22
click at [232, 242] on p "Origin(s) : Winnipeg Rail Ramp Destination(s) :" at bounding box center [596, 239] width 879 height 26
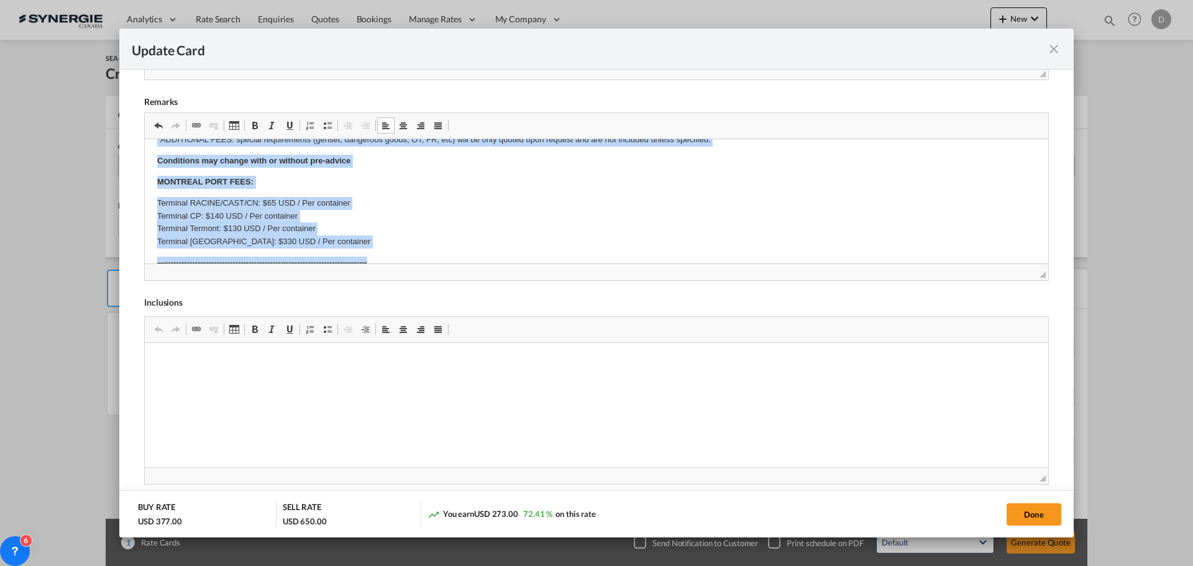
drag, startPoint x: 218, startPoint y: 245, endPoint x: 450, endPoint y: 249, distance: 231.9
click at [450, 256] on body "E Manifest (ACI): Applicable if Synergie is responsible to submit Per E-manifes…" at bounding box center [596, 159] width 879 height 645
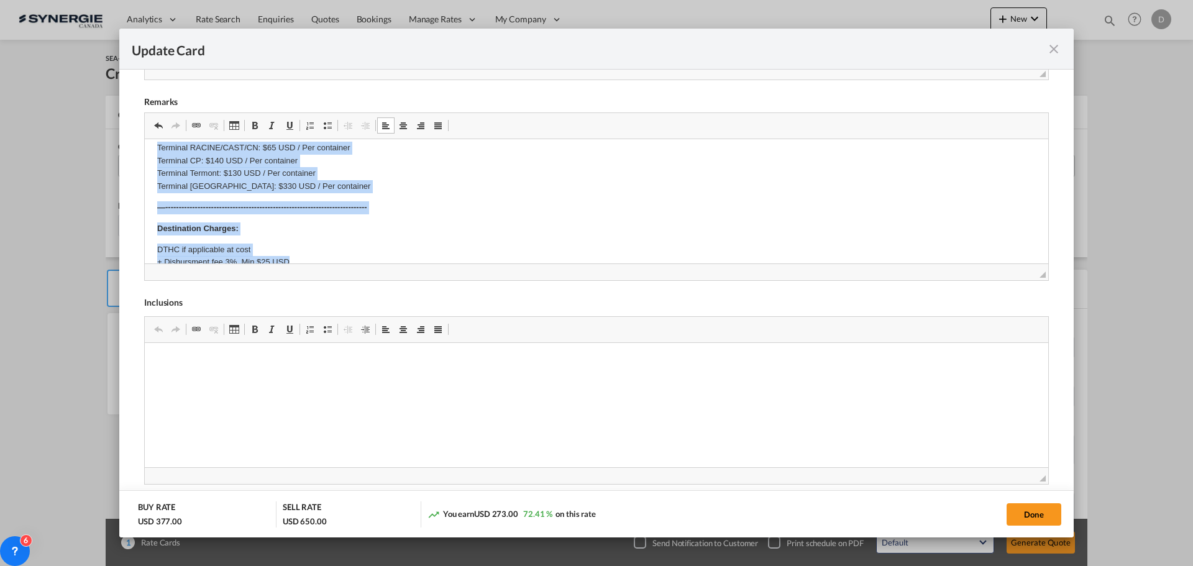
click at [438, 201] on p "—---------------------------------------------------------------------------" at bounding box center [596, 207] width 879 height 13
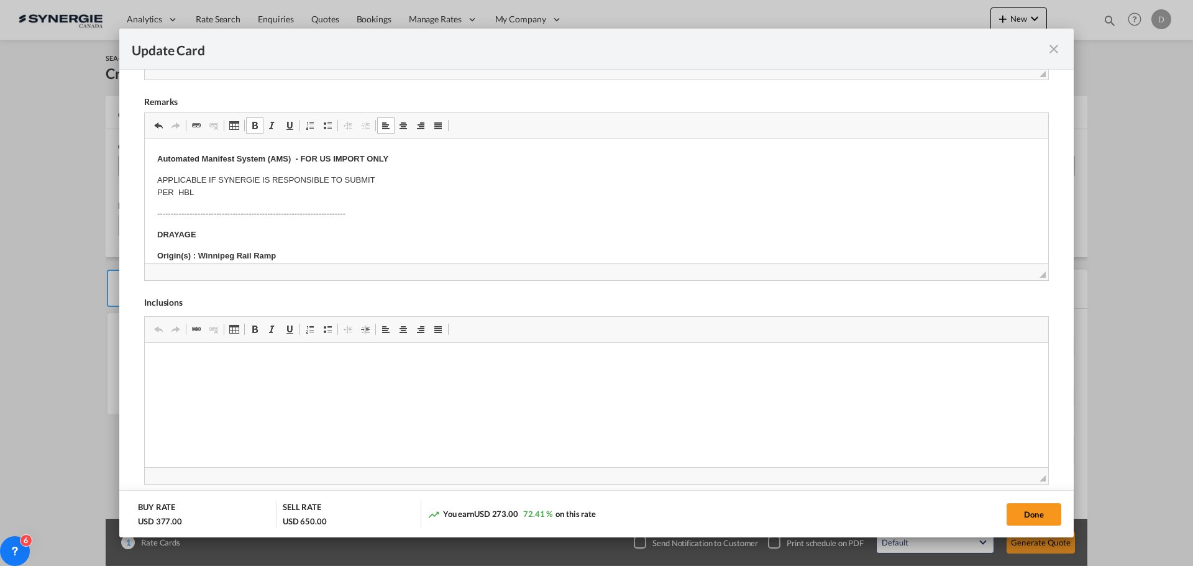
scroll to position [122, 0]
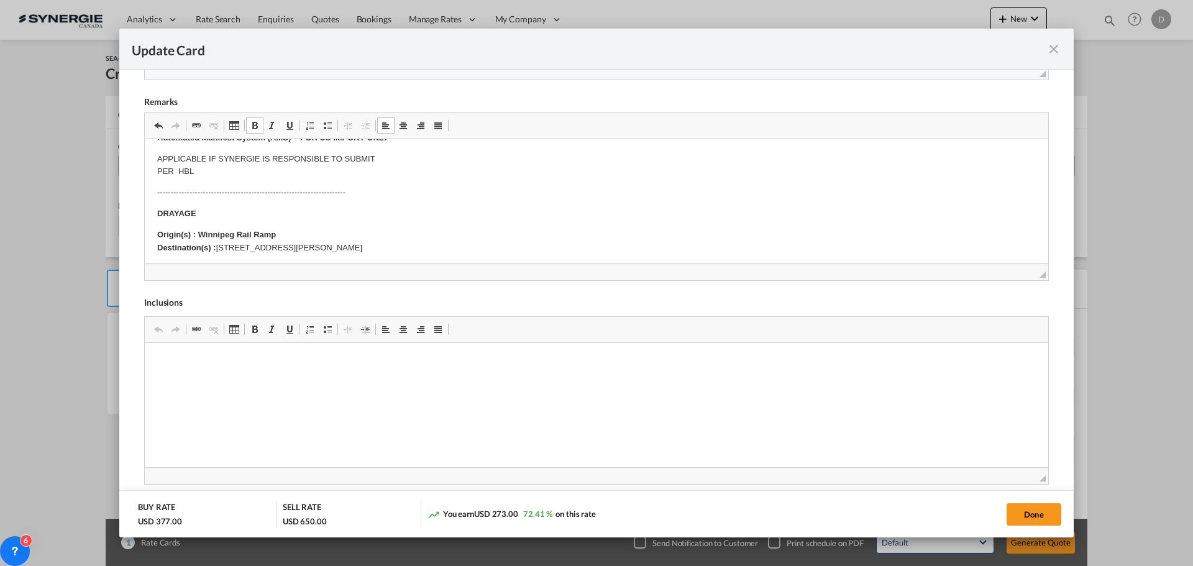
drag, startPoint x: 219, startPoint y: 246, endPoint x: 443, endPoint y: 242, distance: 223.8
click at [443, 242] on p "Origin(s) : Winnipeg Rail Ramp Destination(s) : 2260 Logan Avenue - Winnipeg, M…" at bounding box center [596, 242] width 879 height 26
click at [259, 127] on span "Update Card Port ..." at bounding box center [255, 126] width 10 height 10
click at [1019, 514] on button "Done" at bounding box center [1034, 514] width 55 height 22
type input "04 Sep 2025"
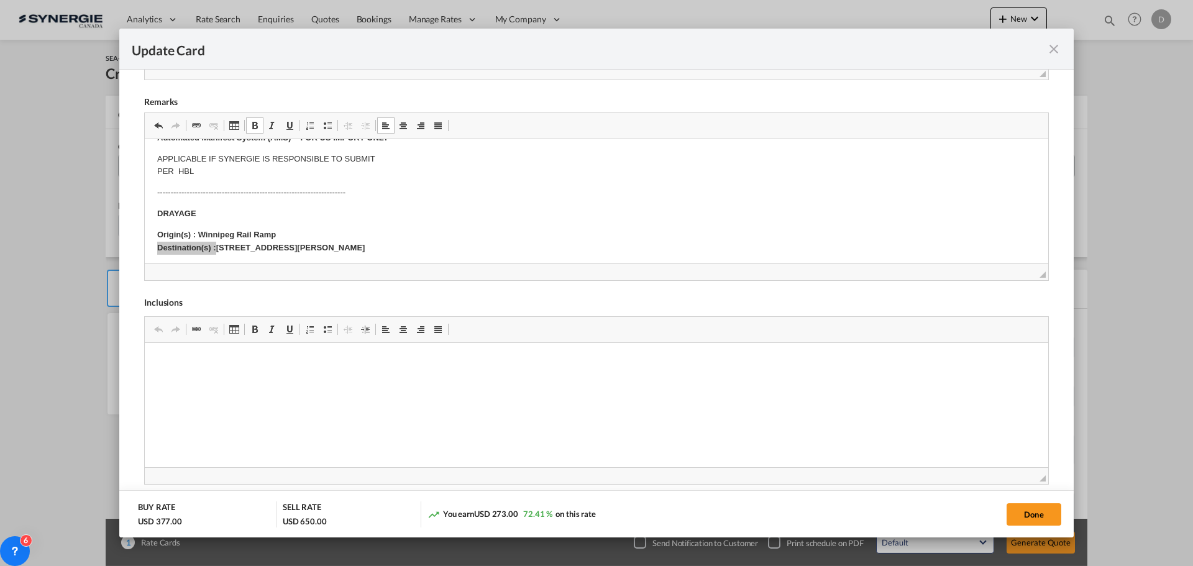
type input "04 Oct 2025"
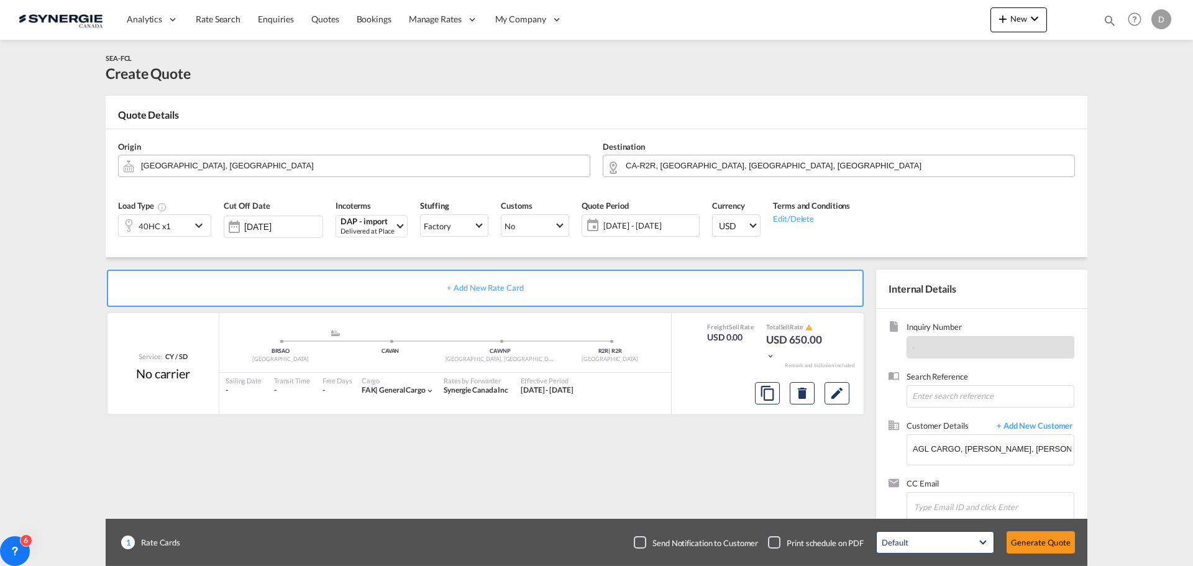
scroll to position [190, 0]
click at [1040, 538] on button "Generate Quote" at bounding box center [1041, 542] width 68 height 22
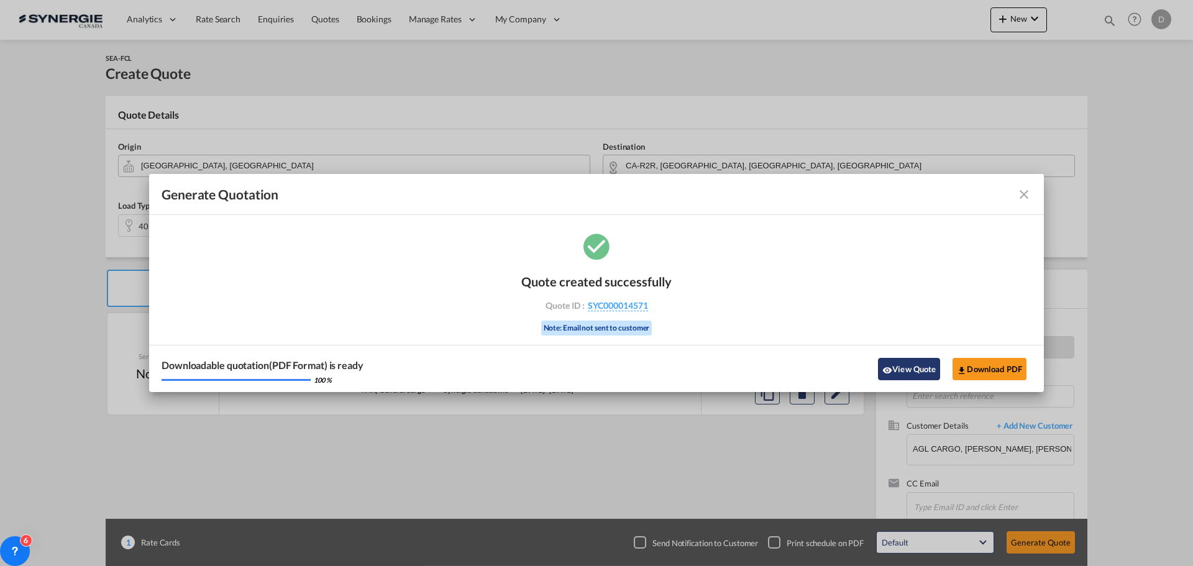
click at [896, 372] on button "View Quote" at bounding box center [909, 369] width 62 height 22
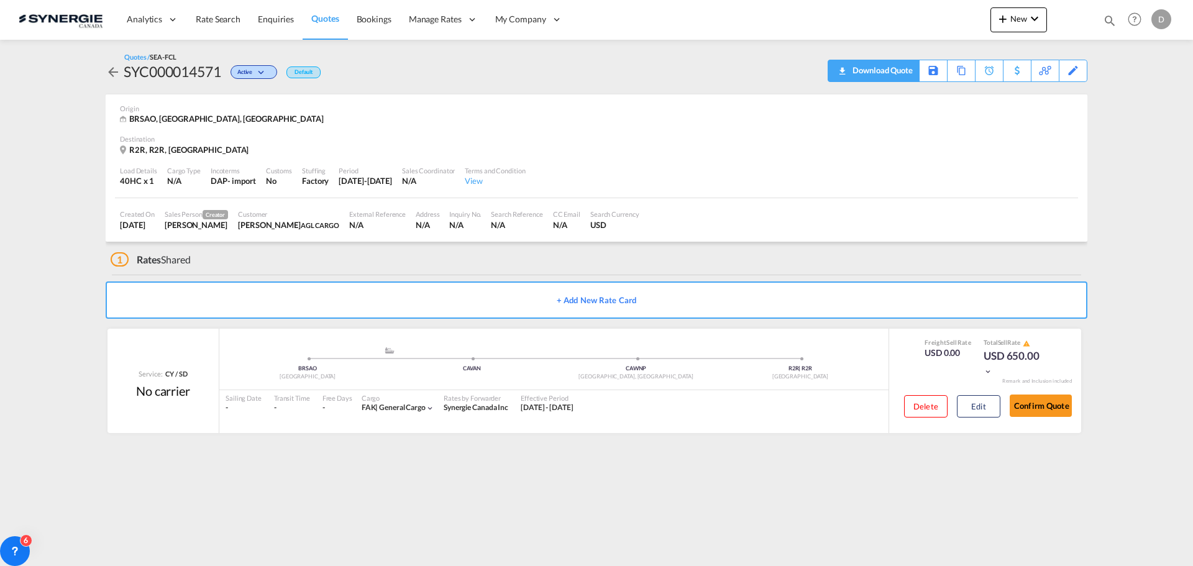
click at [898, 66] on div "Download Quote" at bounding box center [881, 70] width 63 height 20
click at [1111, 19] on md-icon "icon-magnify" at bounding box center [1110, 21] width 14 height 14
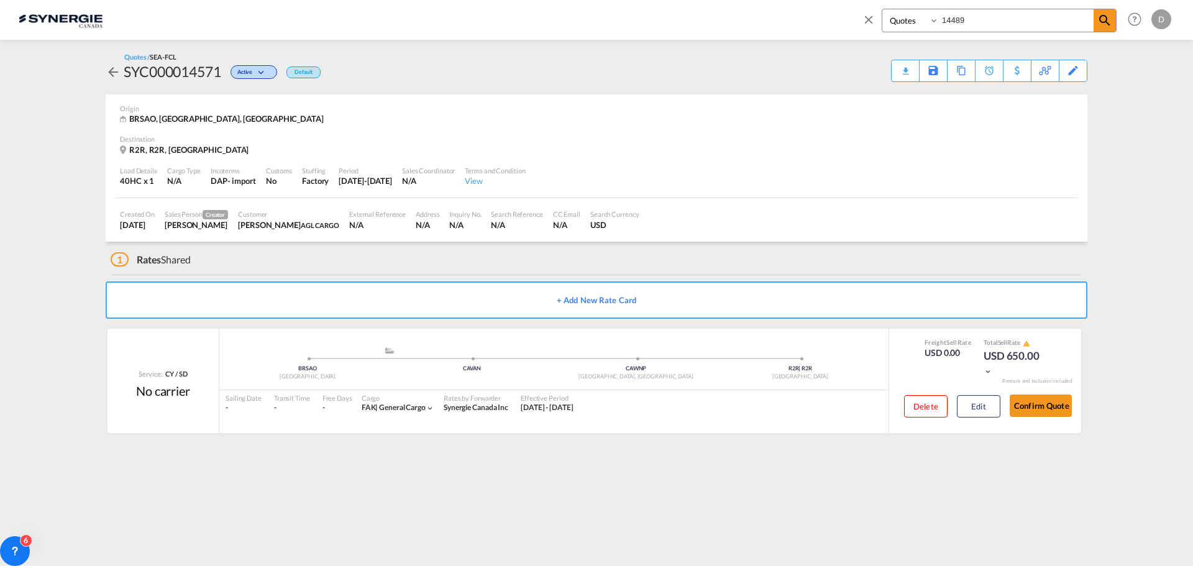
click at [903, 19] on select "Bookings Quotes Enquiries" at bounding box center [912, 20] width 59 height 22
click at [883, 9] on select "Bookings Quotes Enquiries" at bounding box center [912, 20] width 59 height 22
click at [956, 21] on input "14489" at bounding box center [1016, 20] width 155 height 22
type input "14513"
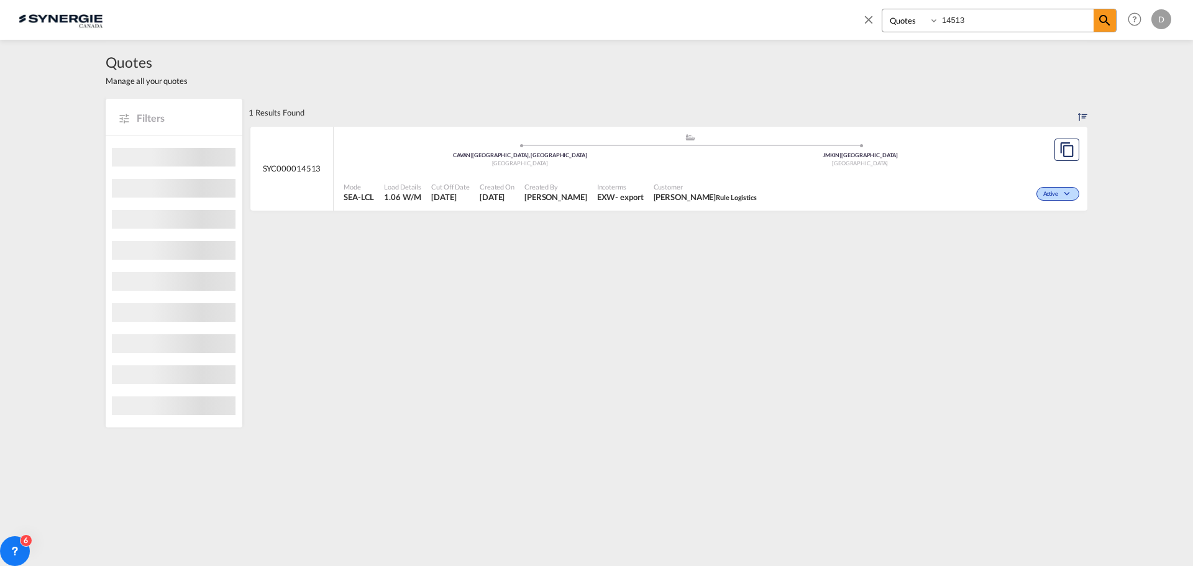
click at [538, 196] on span "[PERSON_NAME]" at bounding box center [556, 196] width 63 height 11
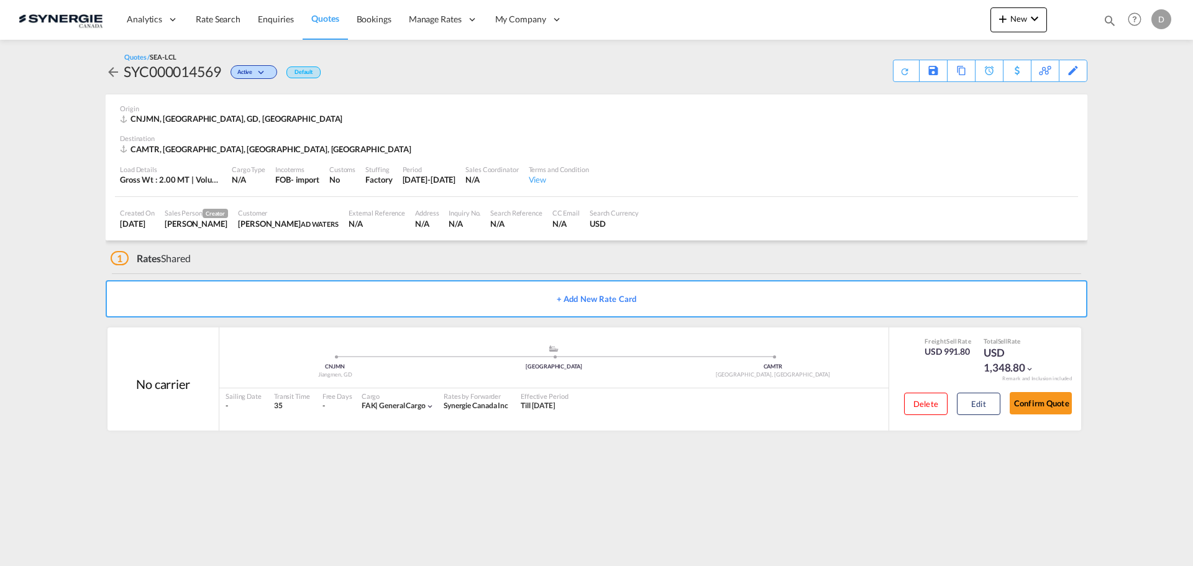
click at [179, 74] on div "SYC000014569" at bounding box center [173, 72] width 98 height 20
copy div "SYC000014569"
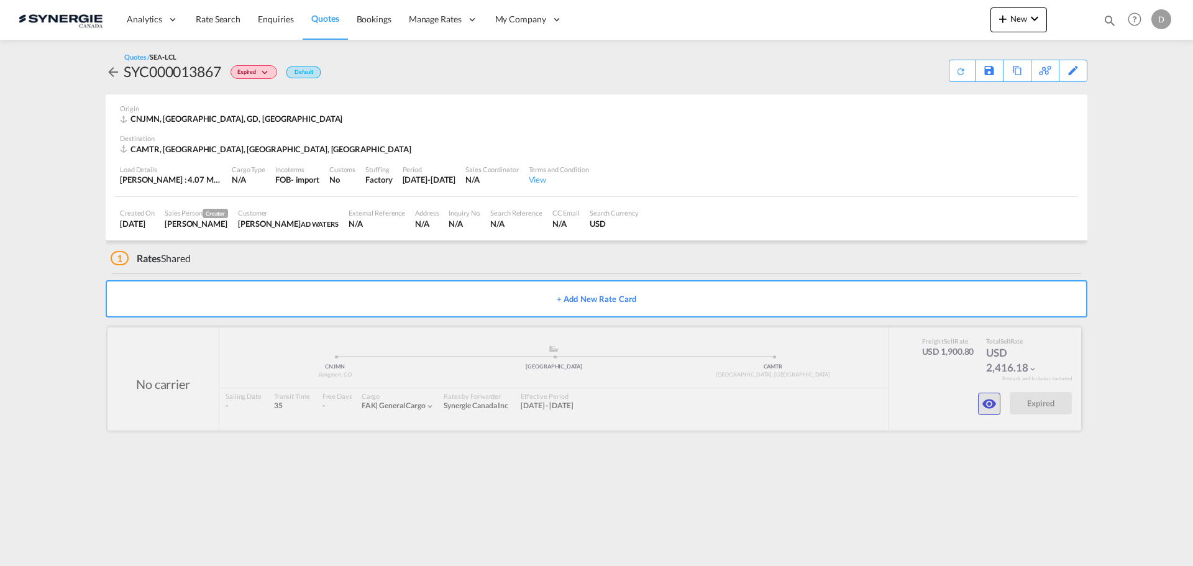
click at [983, 405] on md-icon "icon-eye" at bounding box center [989, 404] width 15 height 15
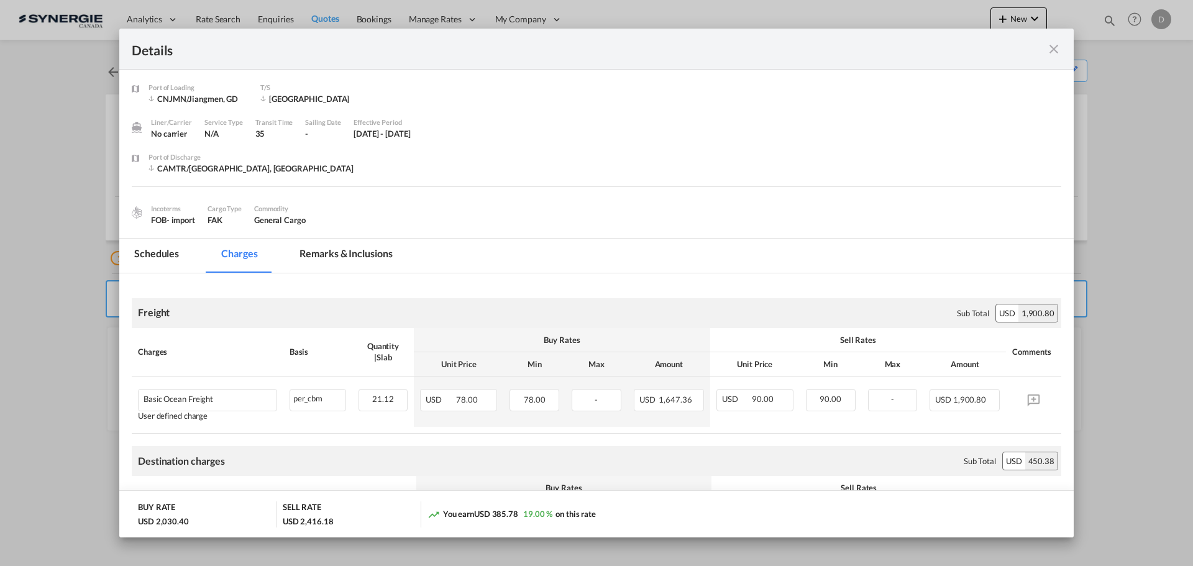
click at [1057, 47] on md-icon "icon-close fg-AAA8AD m-0 cursor" at bounding box center [1054, 49] width 15 height 15
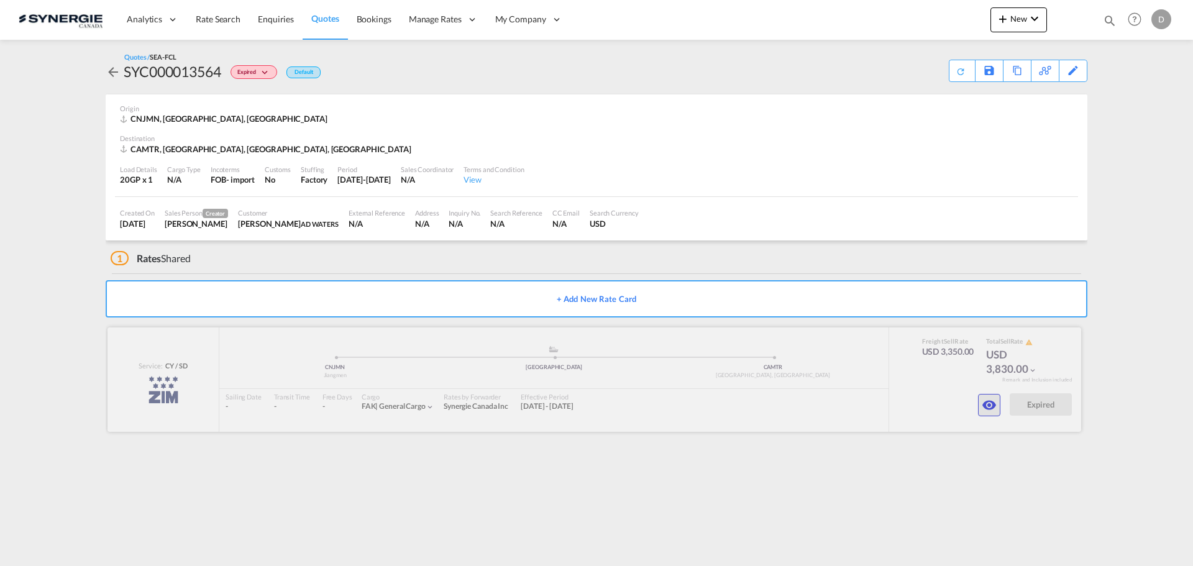
click at [990, 405] on md-icon "icon-eye" at bounding box center [989, 405] width 15 height 15
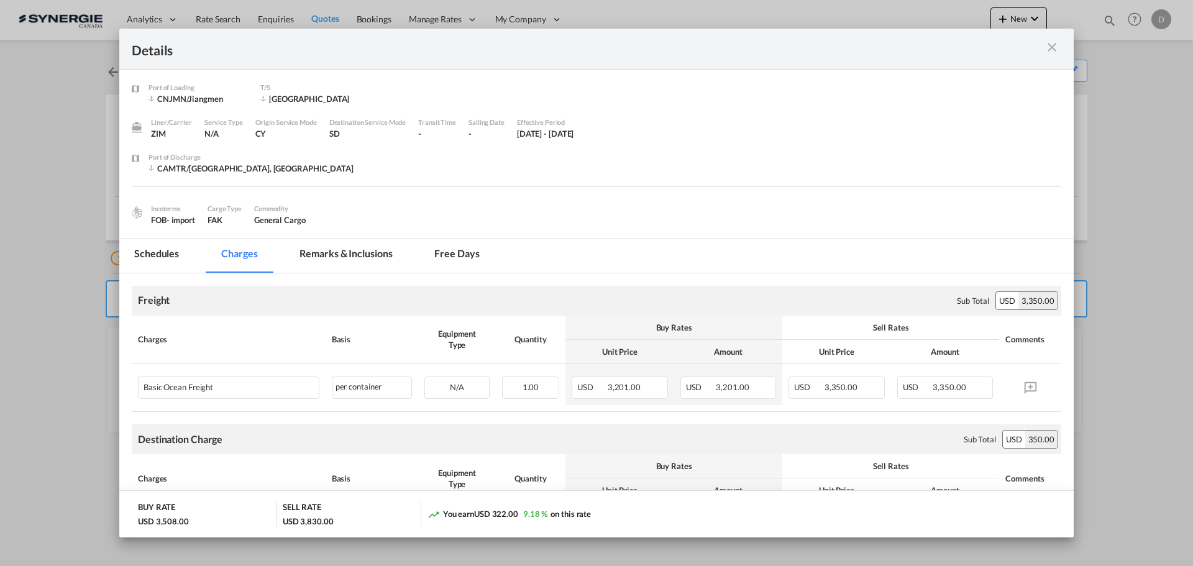
click at [345, 249] on md-tab-item "Remarks & Inclusions" at bounding box center [346, 256] width 122 height 34
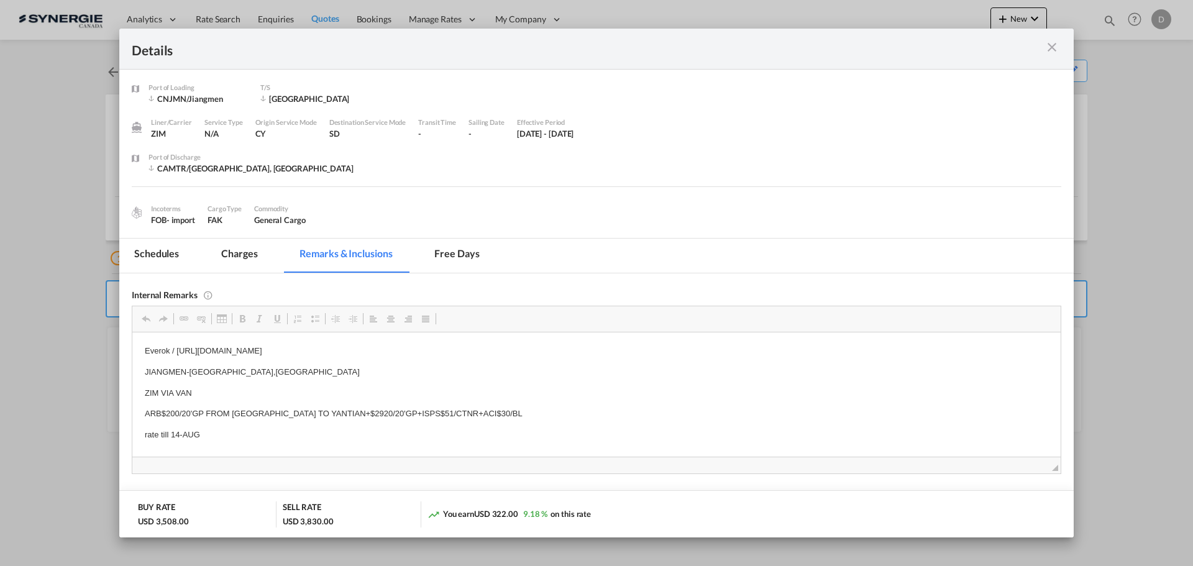
drag, startPoint x: 505, startPoint y: 349, endPoint x: 283, endPoint y: 349, distance: 221.9
drag, startPoint x: 503, startPoint y: 349, endPoint x: 178, endPoint y: 346, distance: 325.7
click at [178, 346] on p "Everok / https://app.frontapp.com/open/msg_1goje767?key=L1nvI8mjiP7gRPaLly5TDw3…" at bounding box center [597, 350] width 904 height 13
copy p "https://app.frontapp.com/open/msg_1goje767?key=L1nvI8mjiP7gRPaLly5TDw3ebkBgaegP"
click at [1054, 48] on md-icon "icon-close m-3 fg-AAA8AD cursor" at bounding box center [1052, 47] width 15 height 15
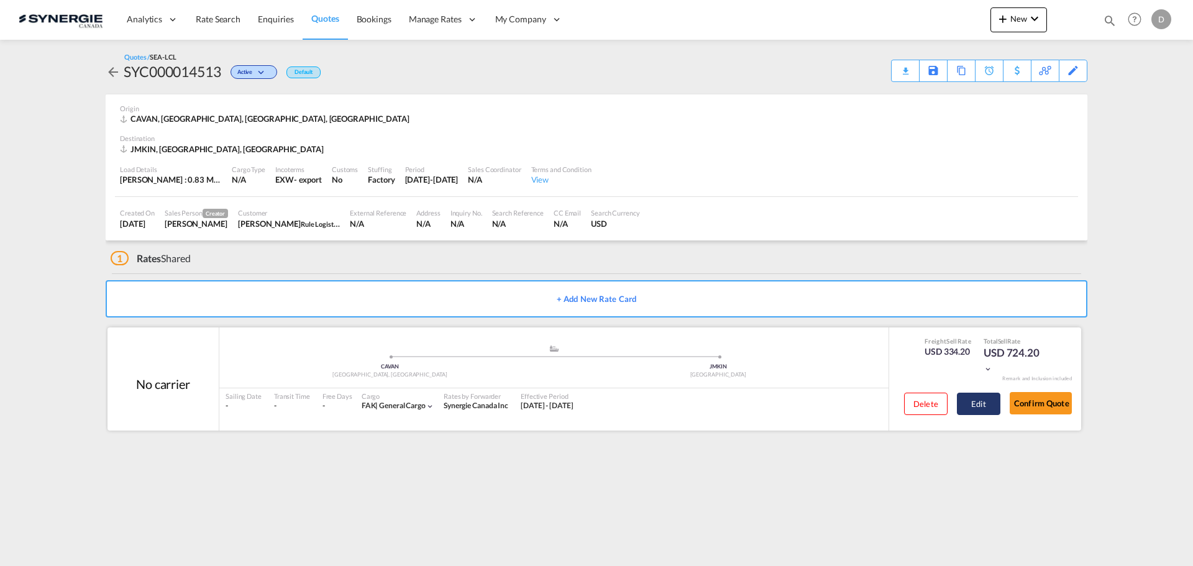
click at [970, 408] on button "Edit" at bounding box center [979, 404] width 44 height 22
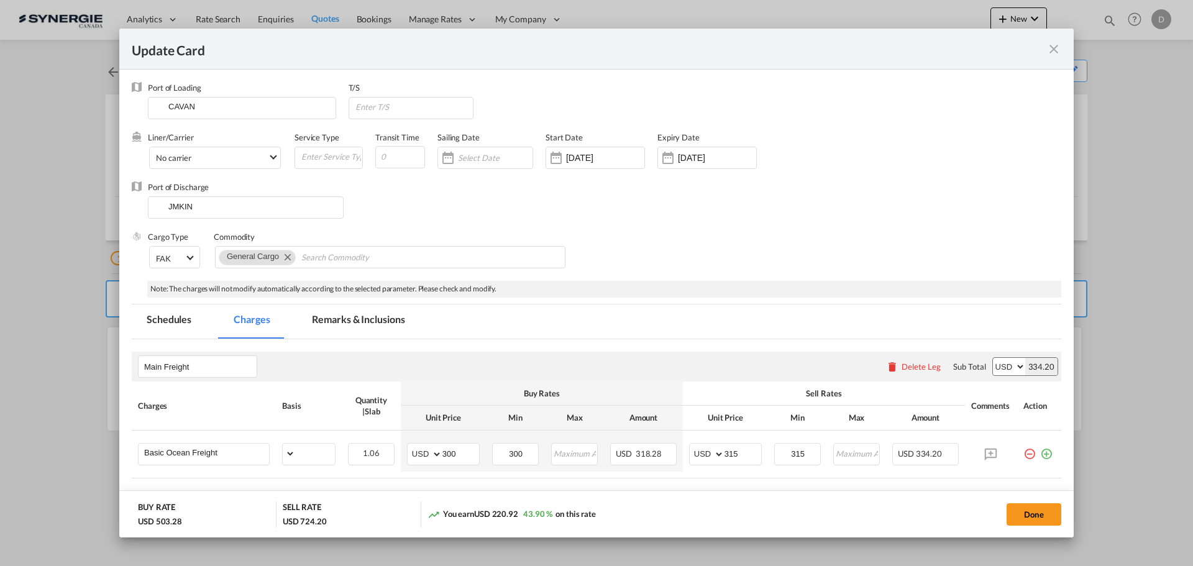
select select "per_w/m"
select select "flat"
select select "per_bl"
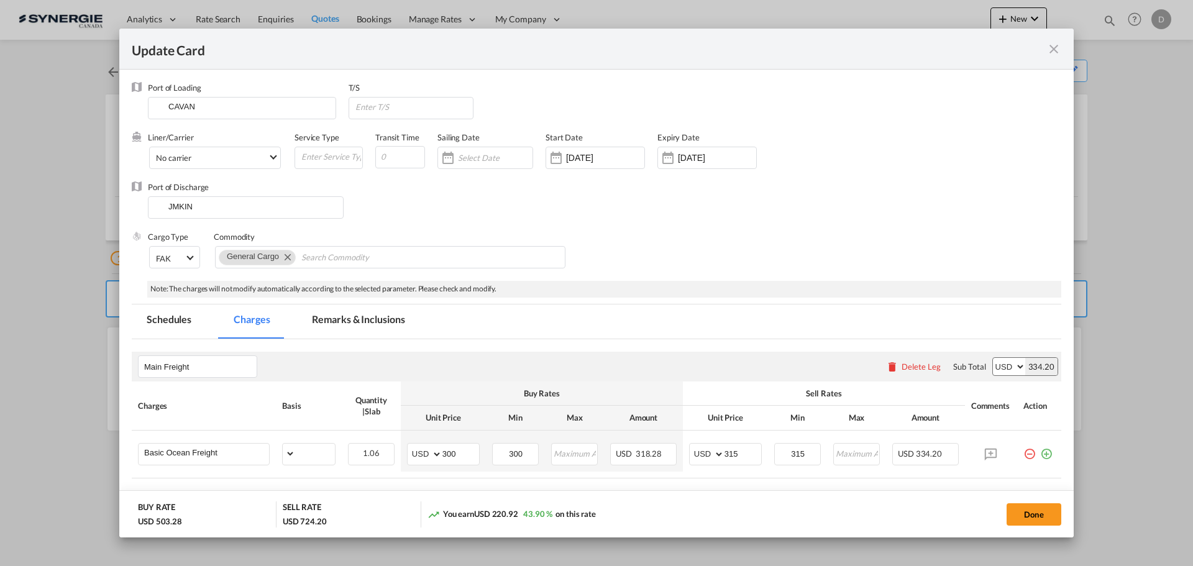
select select "per_bl"
click at [385, 318] on md-tab-item "Remarks & Inclusions" at bounding box center [358, 322] width 122 height 34
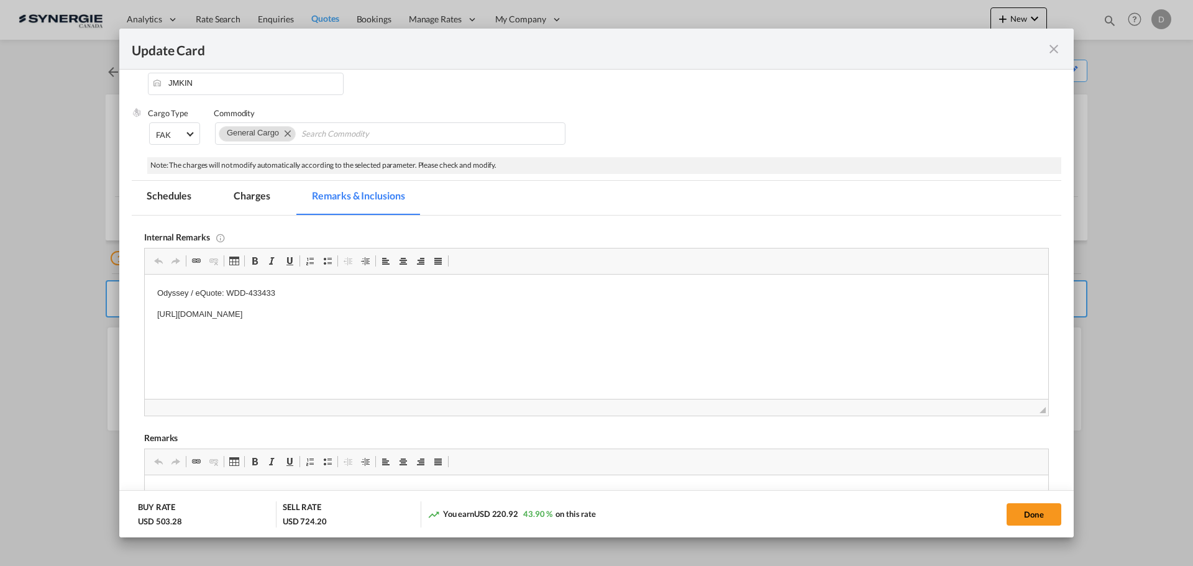
scroll to position [124, 0]
click at [244, 191] on md-tab-item "Charges" at bounding box center [252, 197] width 66 height 34
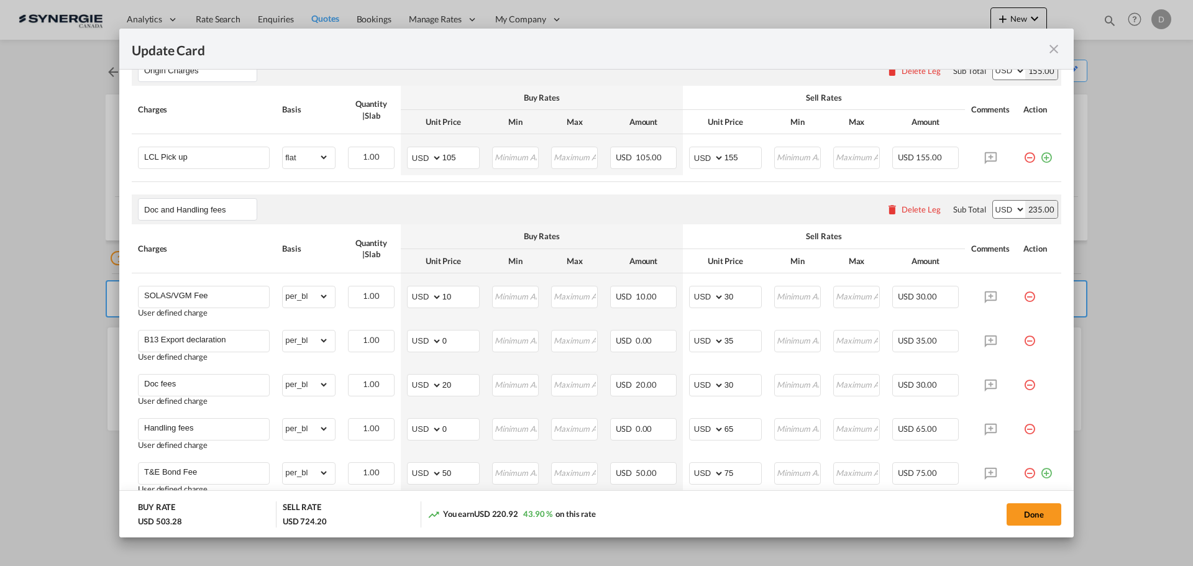
scroll to position [186, 0]
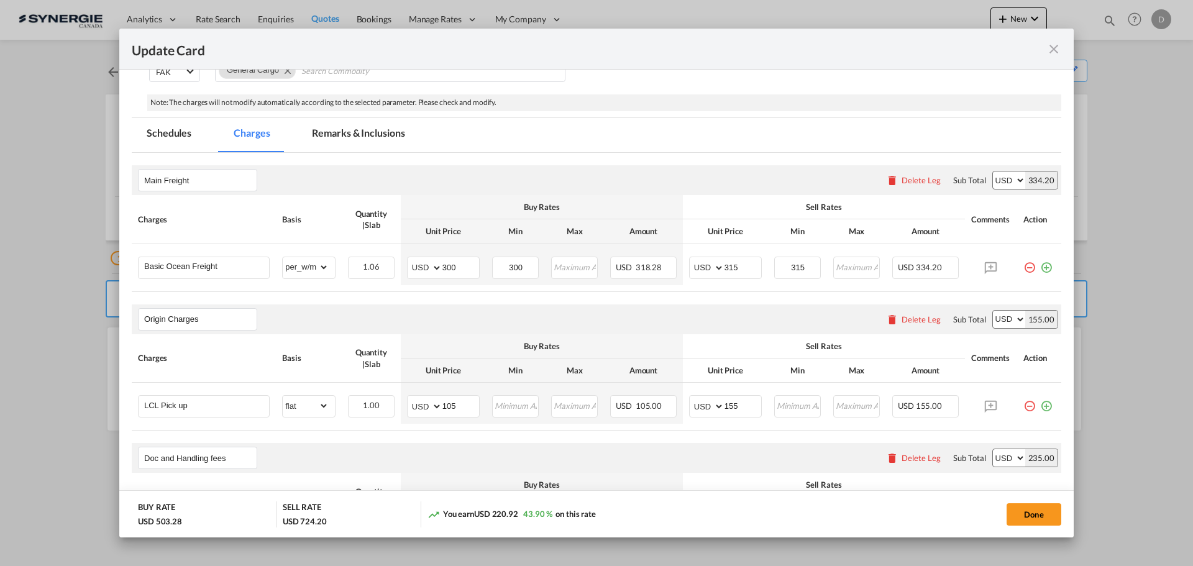
click at [1054, 53] on md-icon "icon-close fg-AAA8AD m-0 pointer" at bounding box center [1054, 49] width 15 height 15
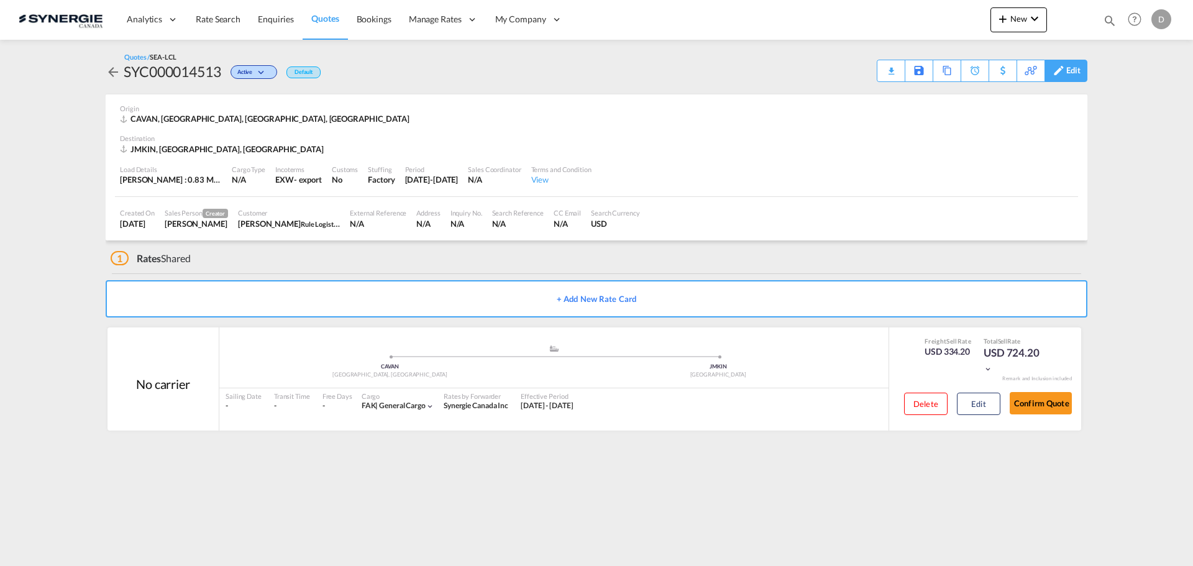
click at [1069, 75] on div "Edit" at bounding box center [1074, 70] width 14 height 21
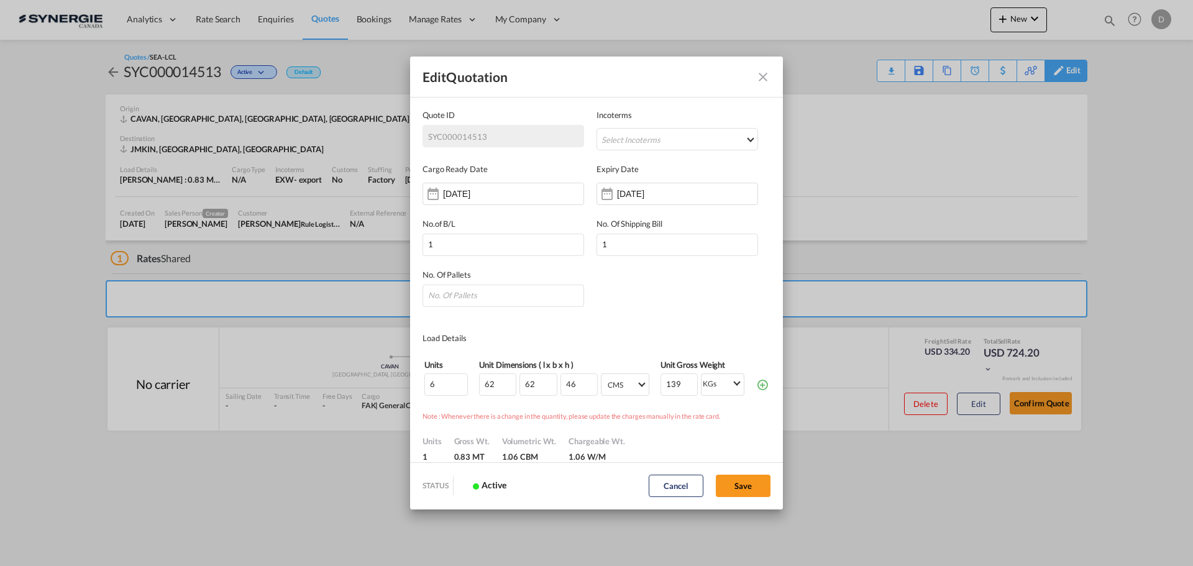
scroll to position [0, 0]
click at [763, 76] on md-icon "Close dialog" at bounding box center [763, 77] width 15 height 15
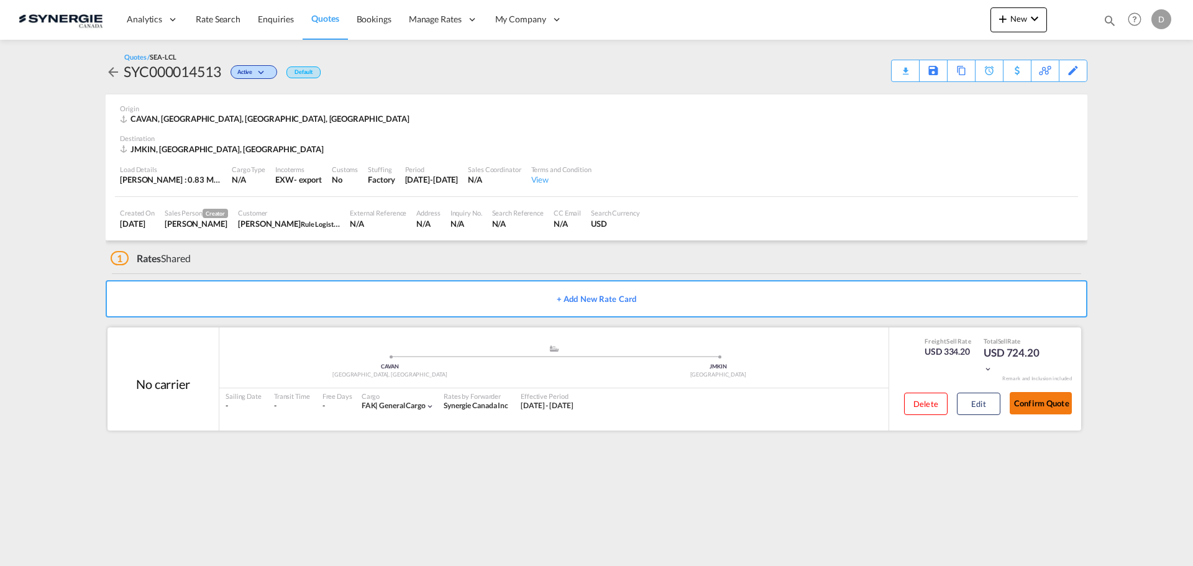
click at [1050, 401] on button "Confirm Quote" at bounding box center [1041, 403] width 62 height 22
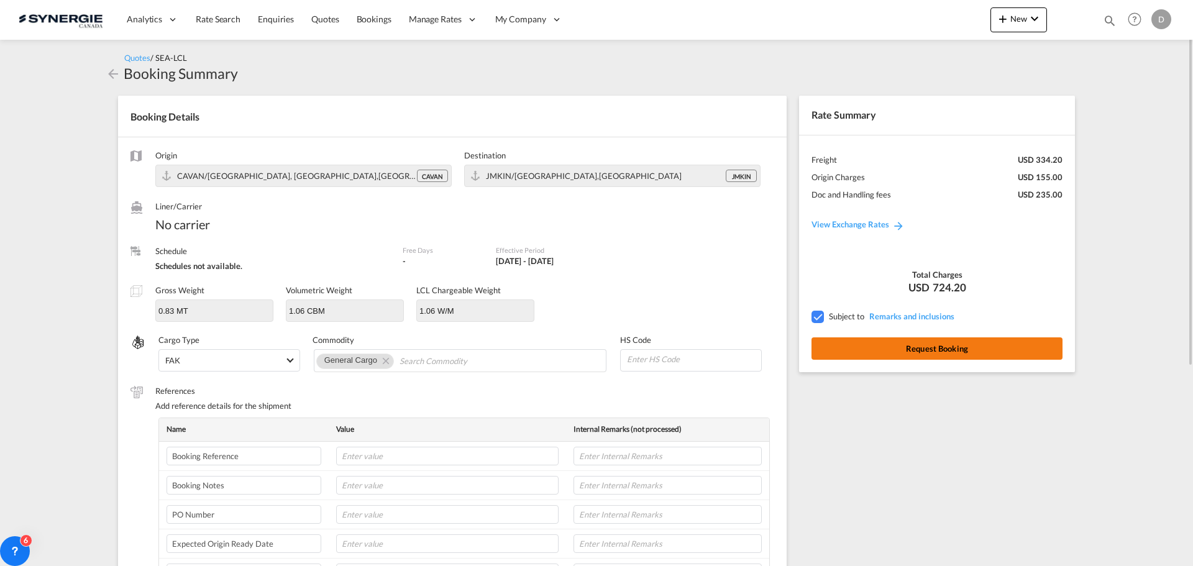
click at [913, 346] on button "Request Booking" at bounding box center [937, 349] width 251 height 22
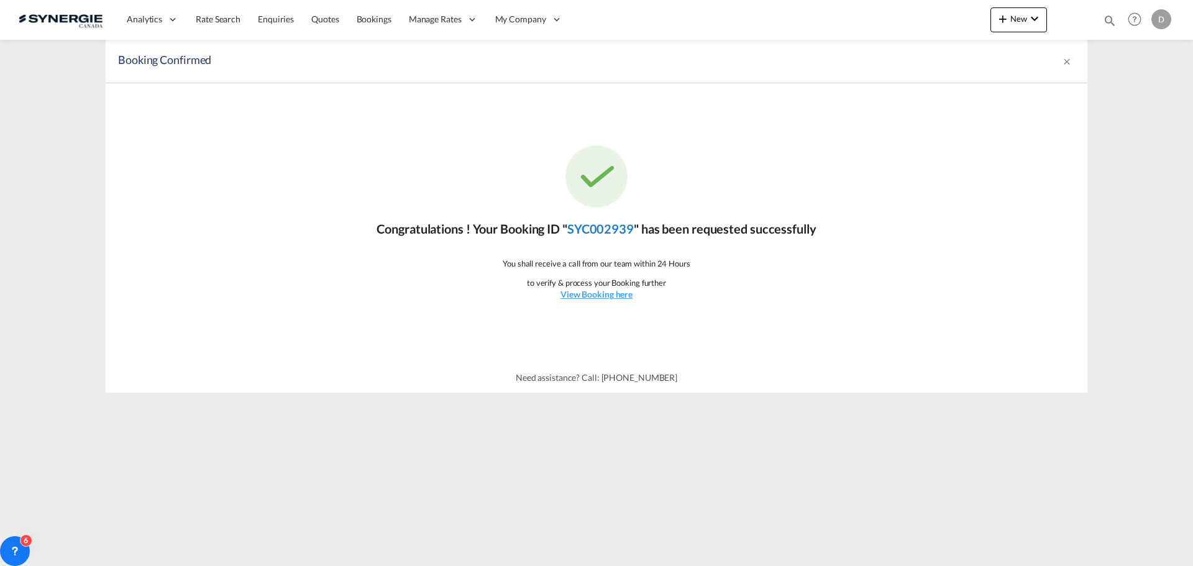
click at [609, 234] on link "SYC002939" at bounding box center [601, 228] width 67 height 15
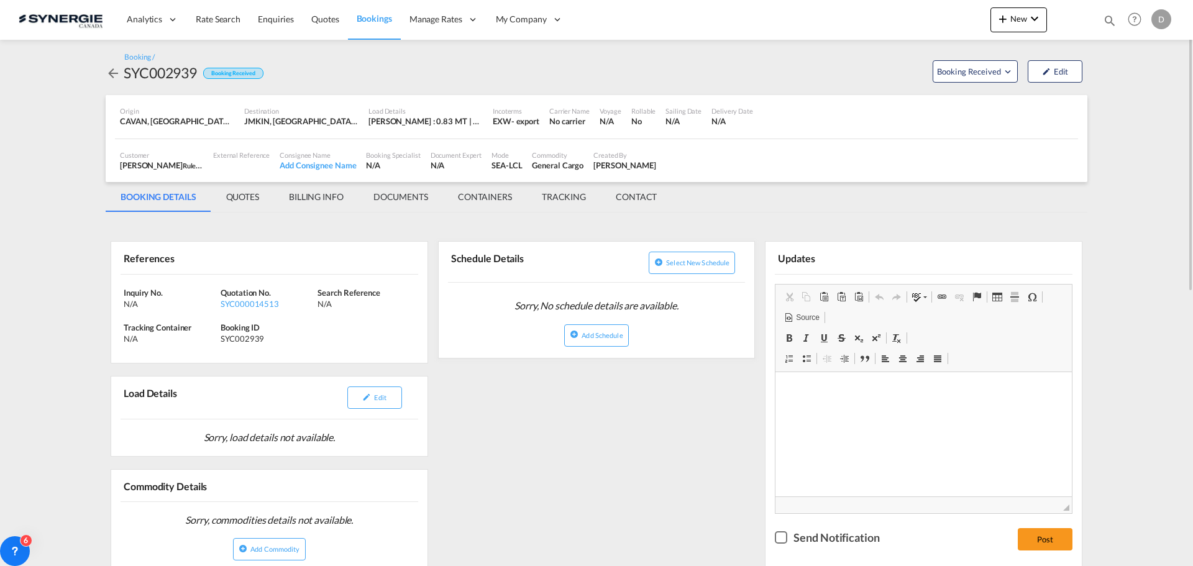
click at [175, 76] on div "SYC002939" at bounding box center [160, 73] width 73 height 20
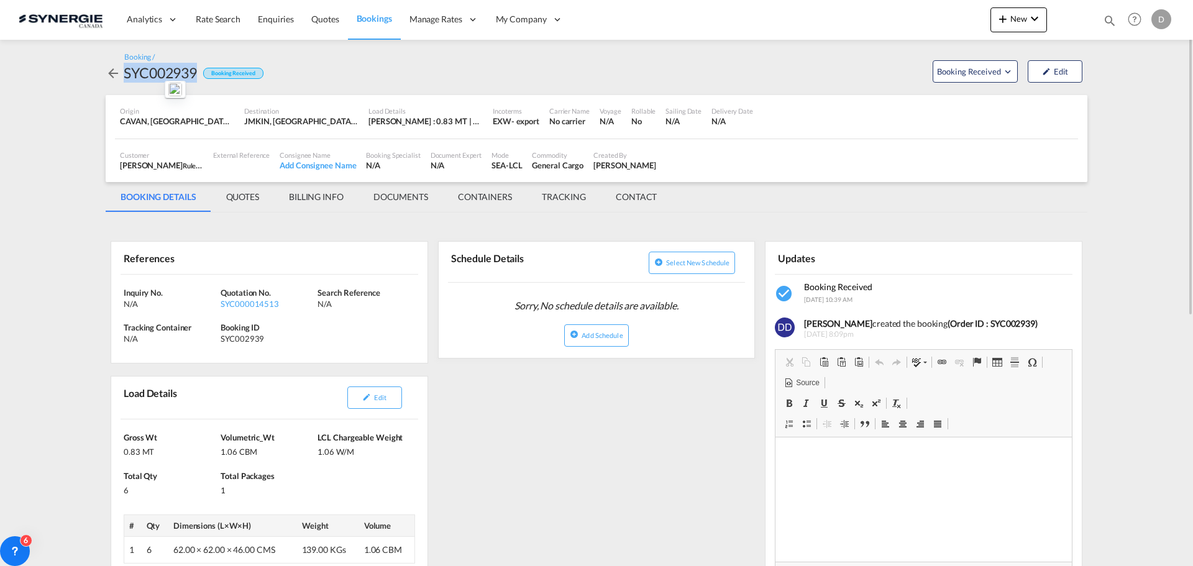
copy div "SYC002939"
